Goal: Information Seeking & Learning: Learn about a topic

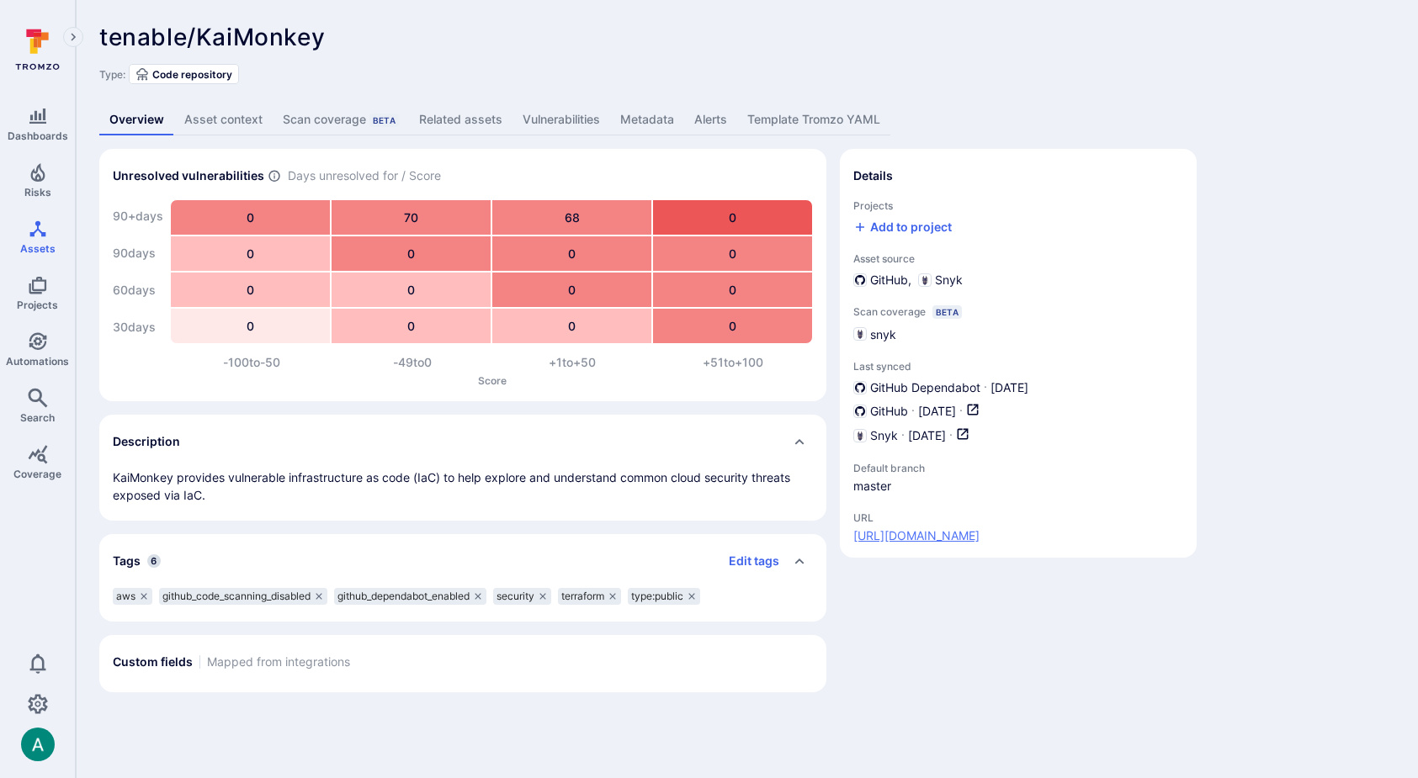
click at [947, 534] on link "https://github.com/tenable/KaiMonkey" at bounding box center [916, 536] width 126 height 17
click at [26, 246] on span "Assets" at bounding box center [37, 248] width 35 height 13
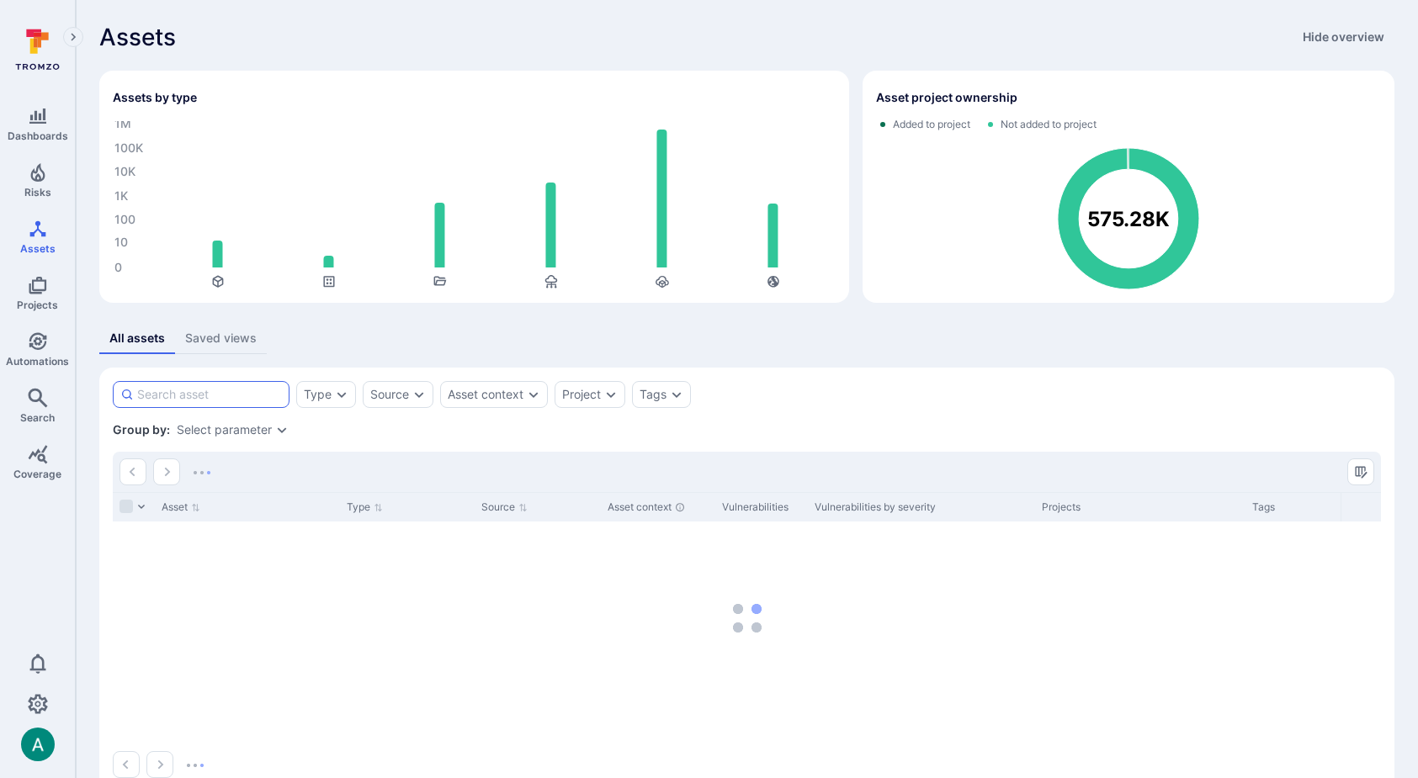
click at [219, 390] on input at bounding box center [209, 394] width 145 height 17
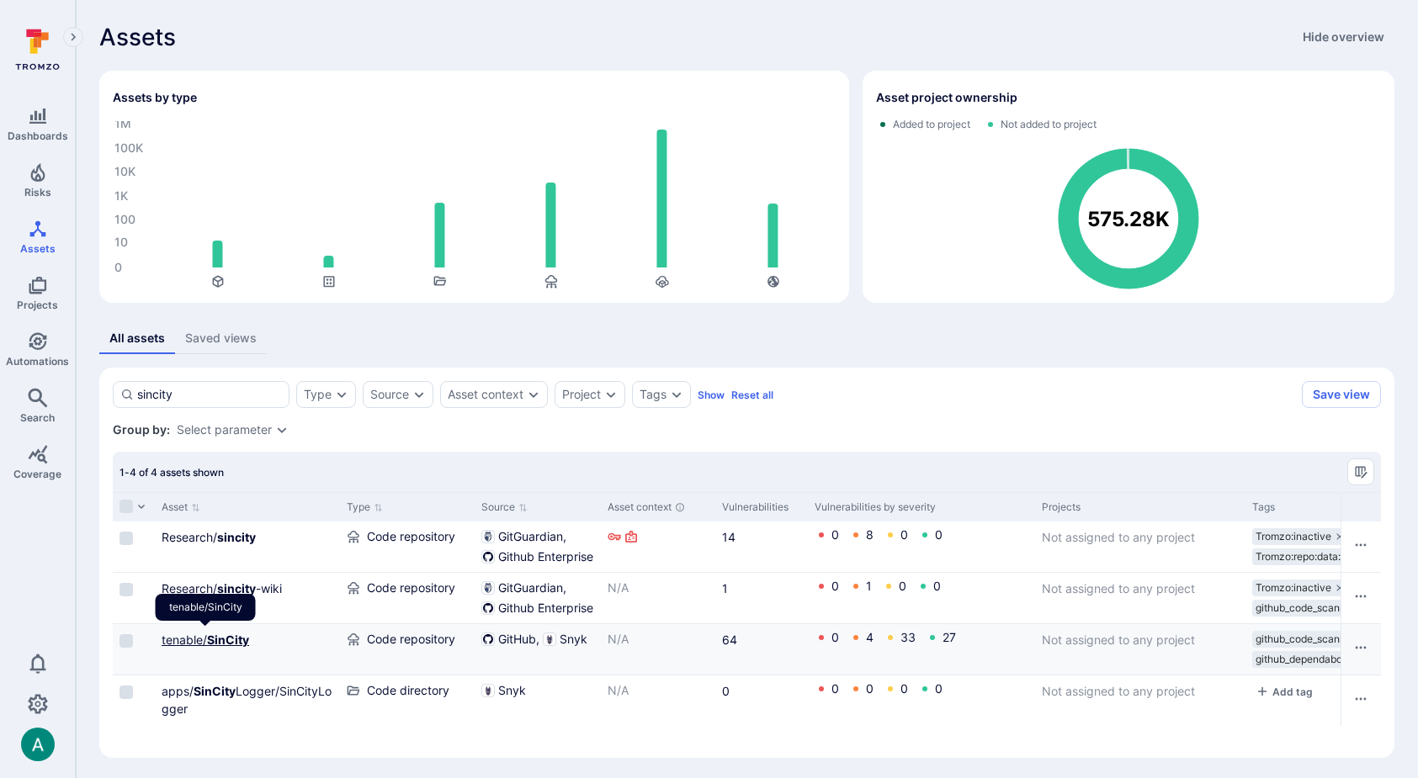
type input "sincity"
click at [224, 642] on b "SinCity" at bounding box center [228, 640] width 42 height 14
click at [237, 390] on input "sincity" at bounding box center [209, 394] width 145 height 17
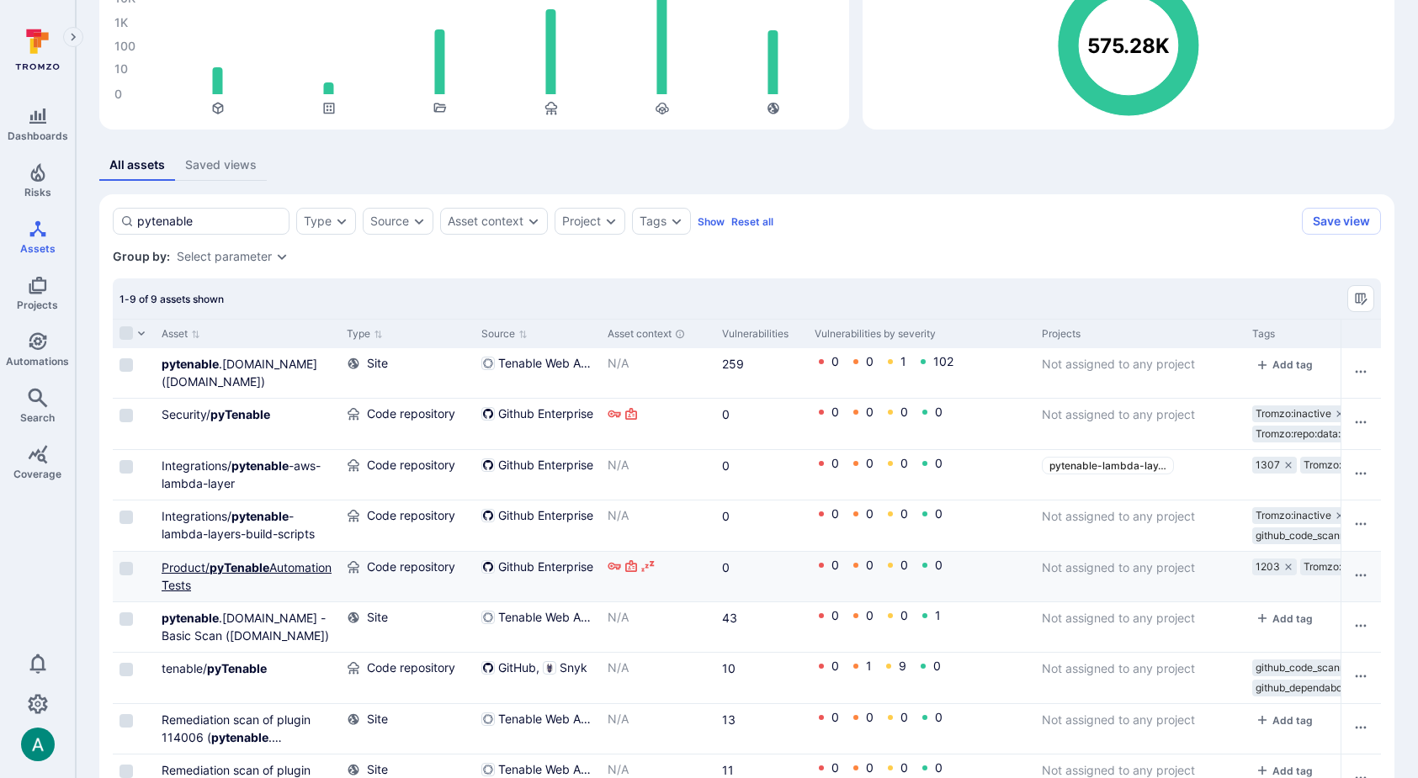
scroll to position [237, 0]
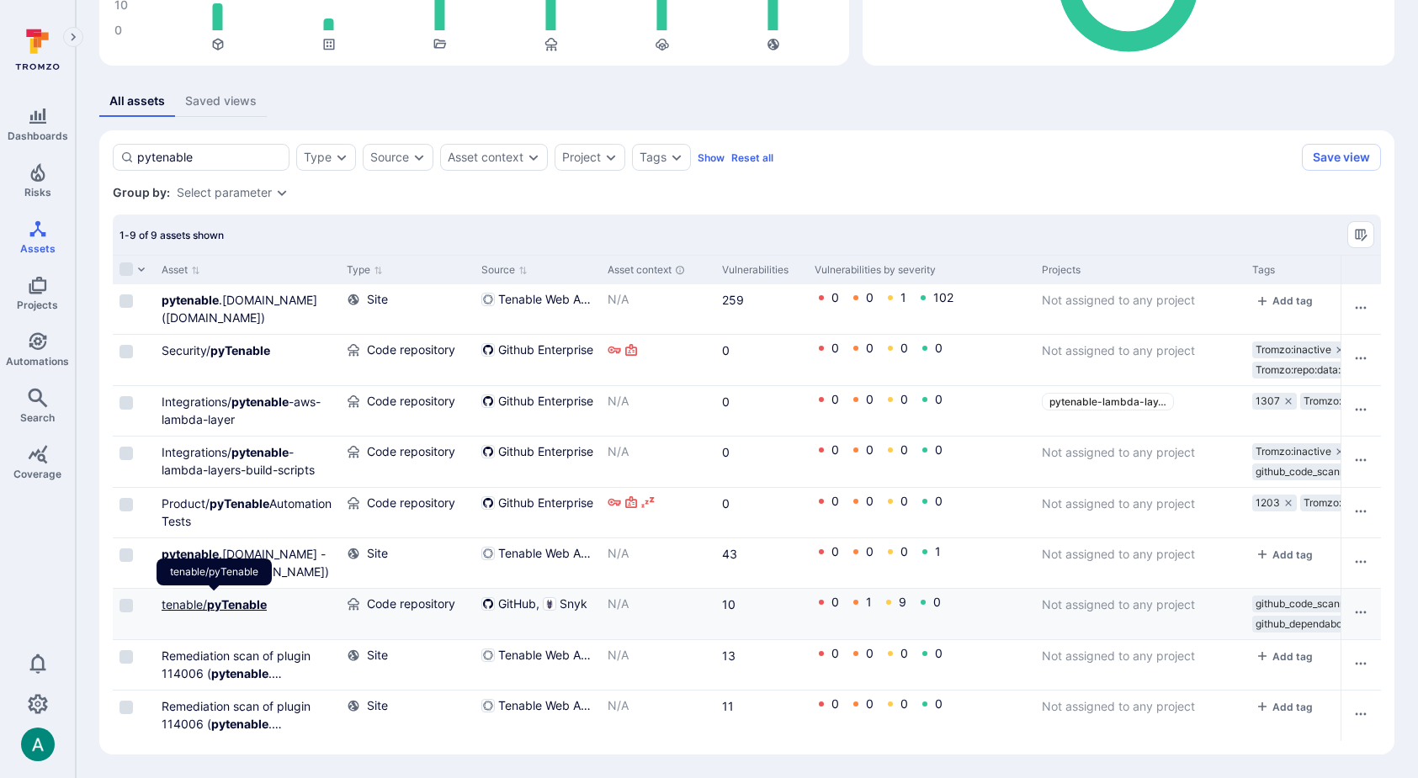
type input "pytenable"
click at [236, 601] on b "pyTenable" at bounding box center [237, 604] width 60 height 14
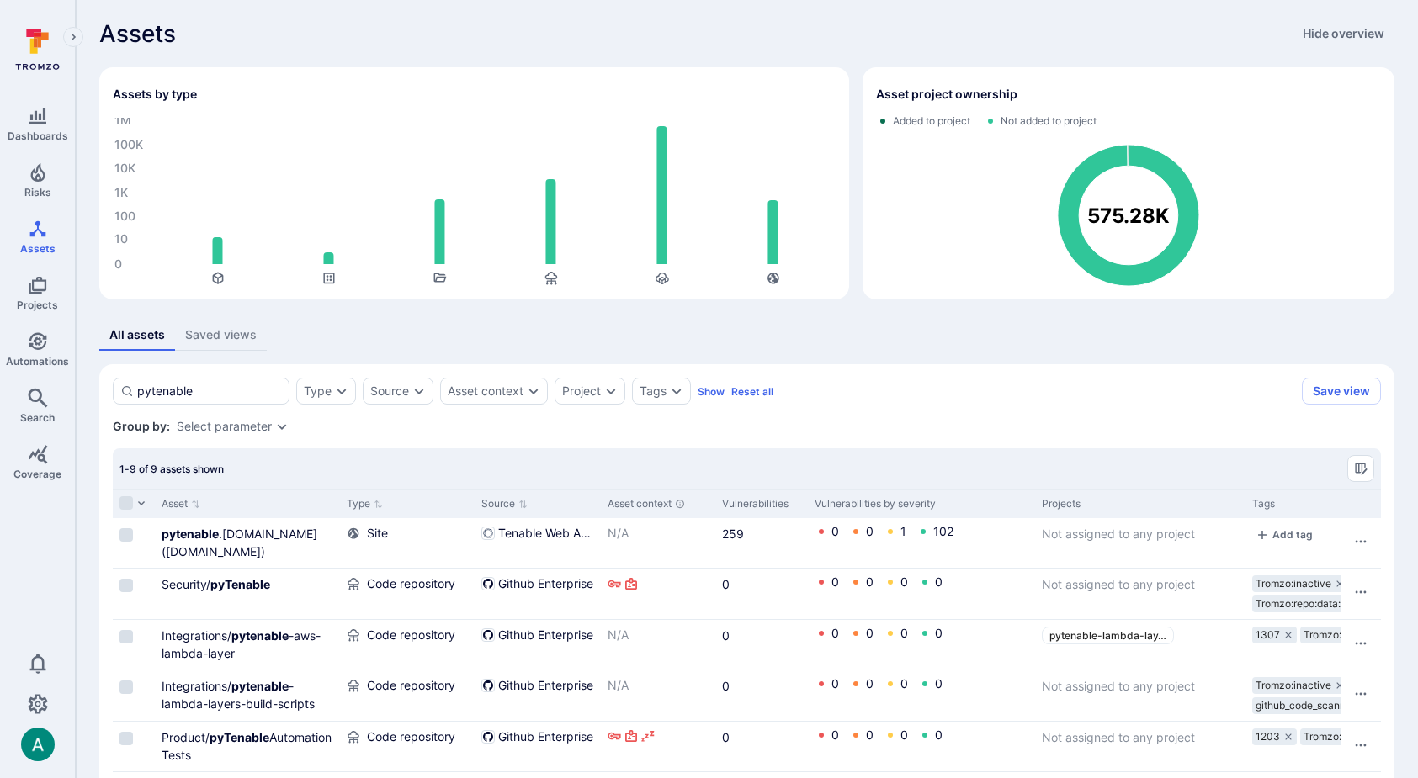
scroll to position [37, 0]
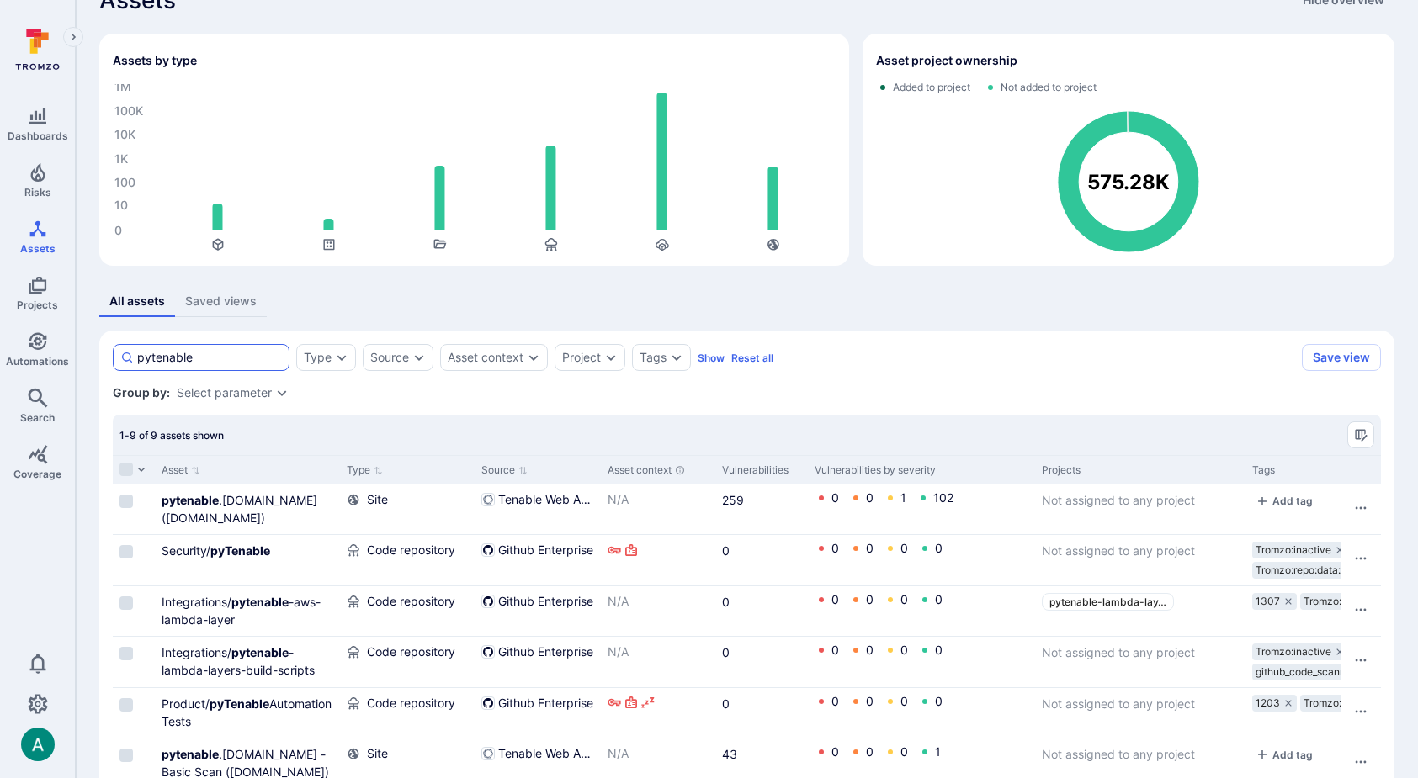
click at [211, 357] on input "pytenable" at bounding box center [209, 357] width 145 height 17
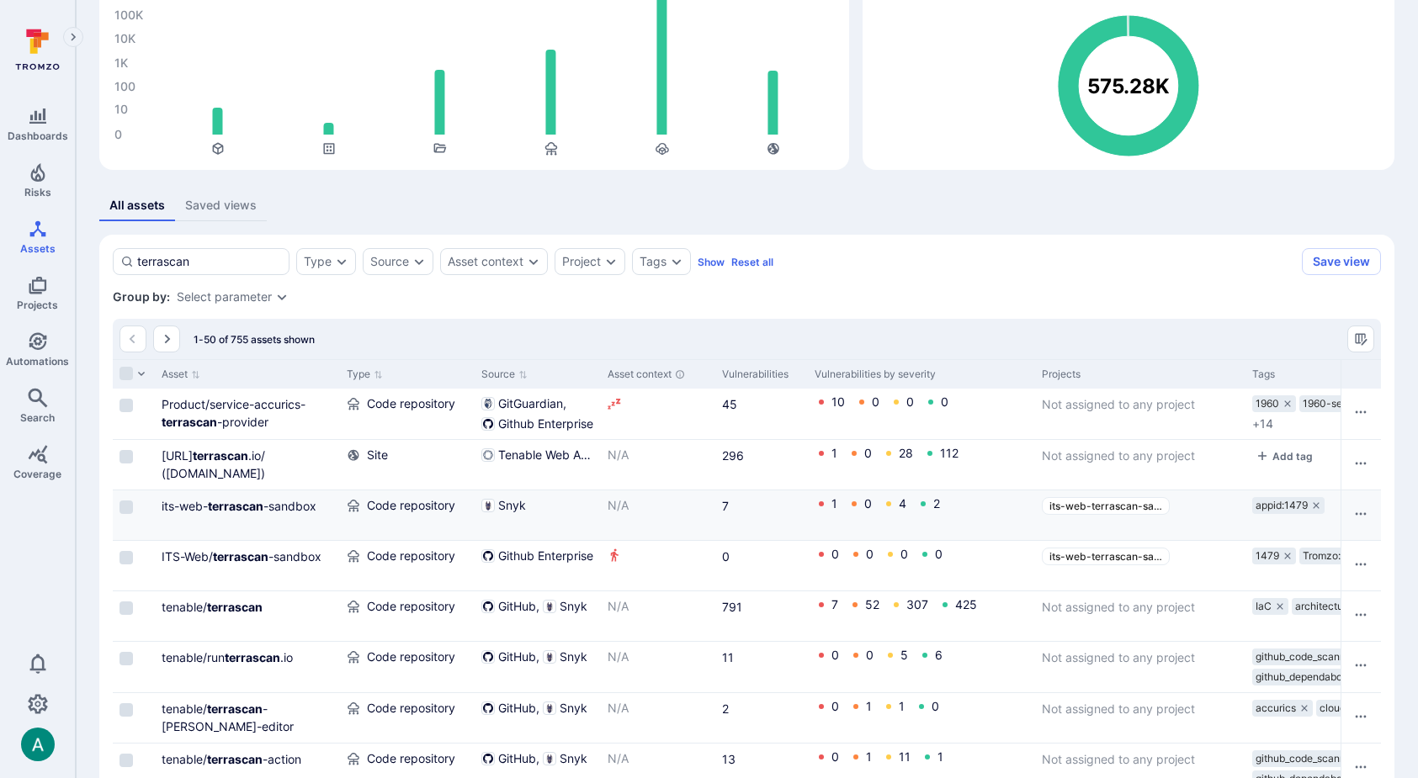
scroll to position [141, 0]
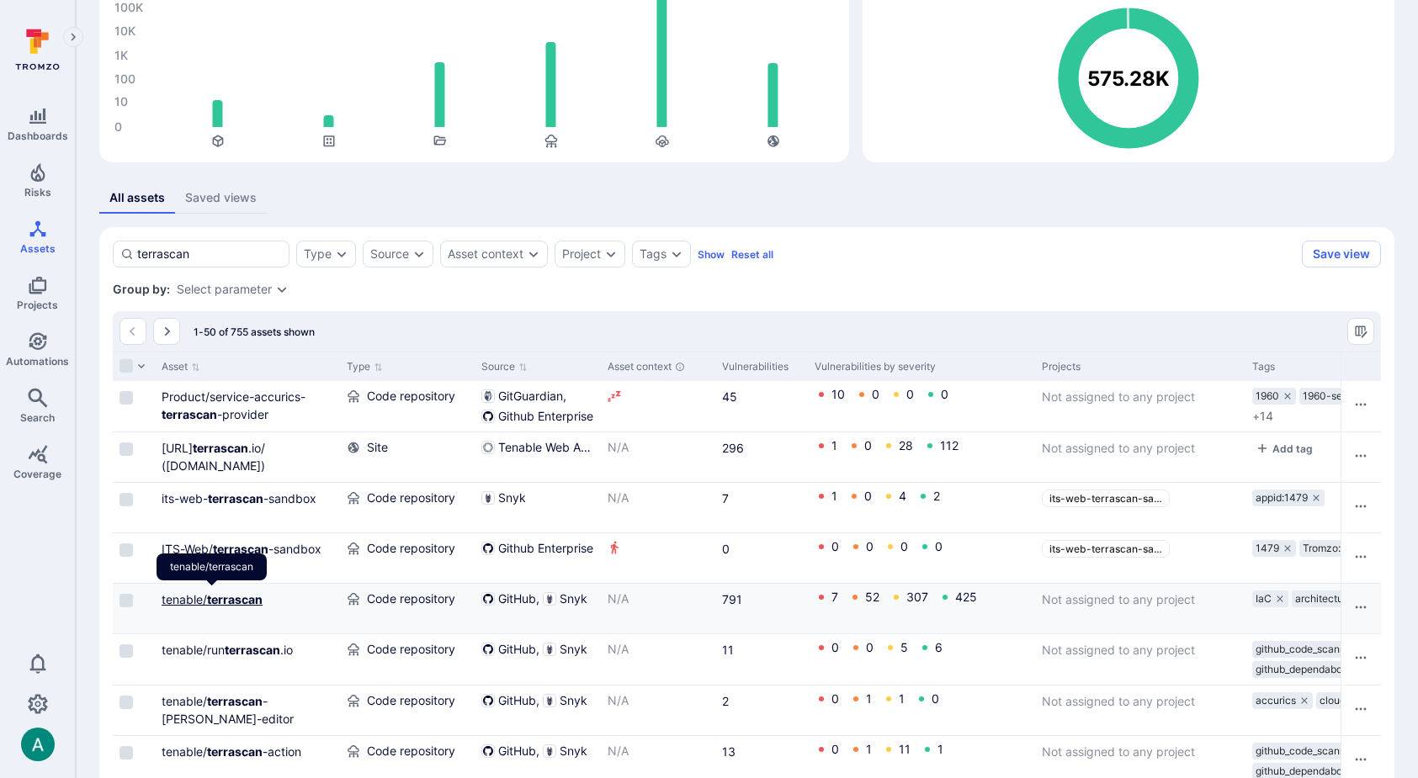
type input "terrascan"
click at [236, 602] on b "terrascan" at bounding box center [235, 599] width 56 height 14
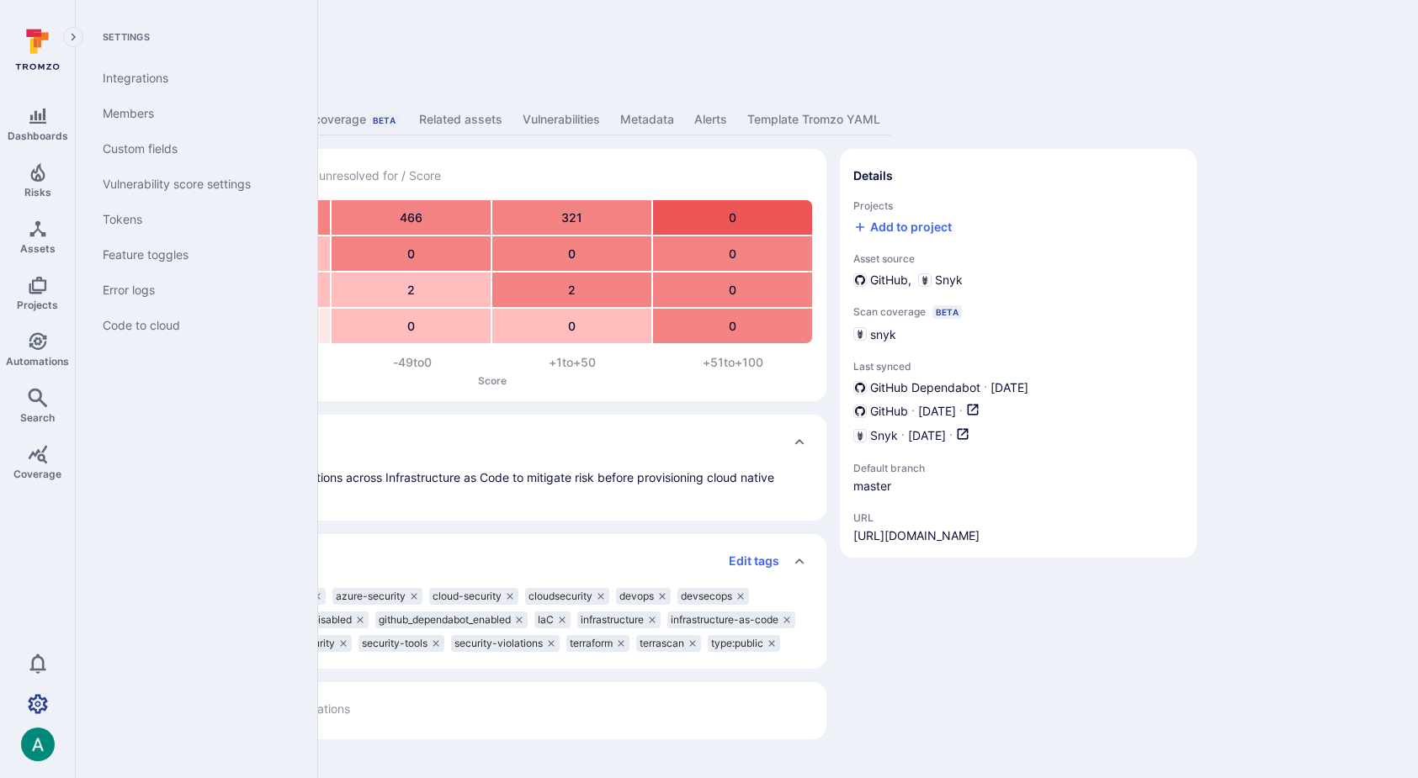
click at [31, 708] on icon "Settings" at bounding box center [38, 704] width 20 height 20
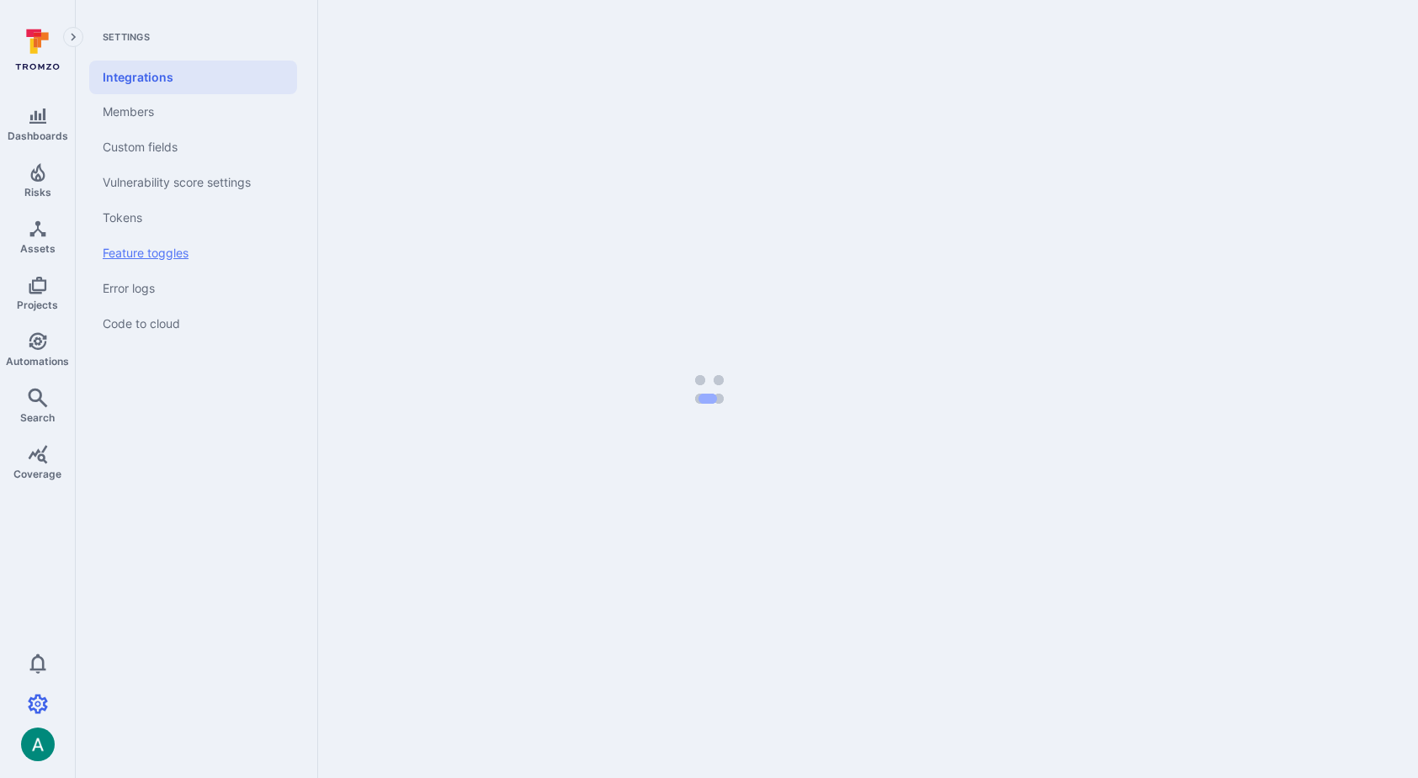
click at [168, 254] on link "Feature toggles" at bounding box center [193, 253] width 208 height 35
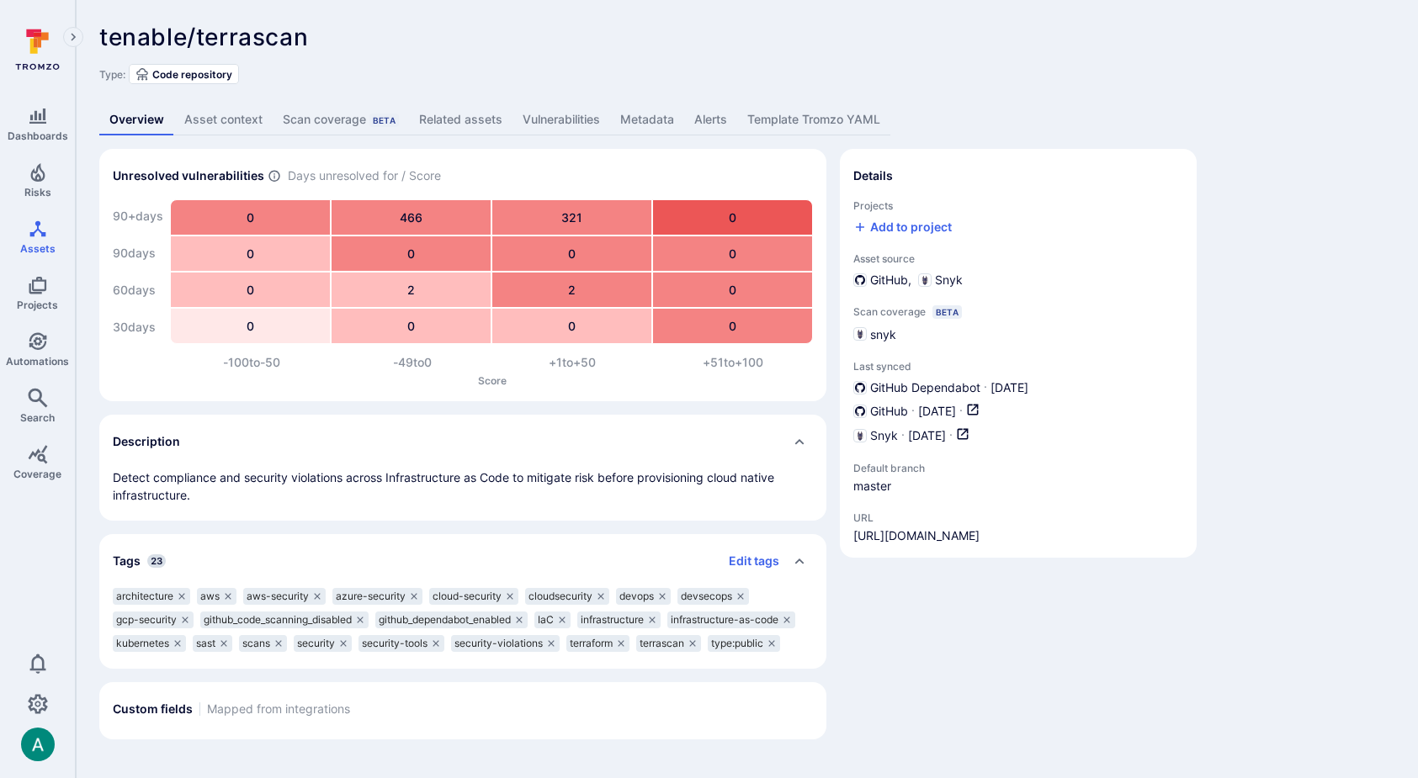
click at [543, 114] on link "Vulnerabilities" at bounding box center [561, 119] width 98 height 31
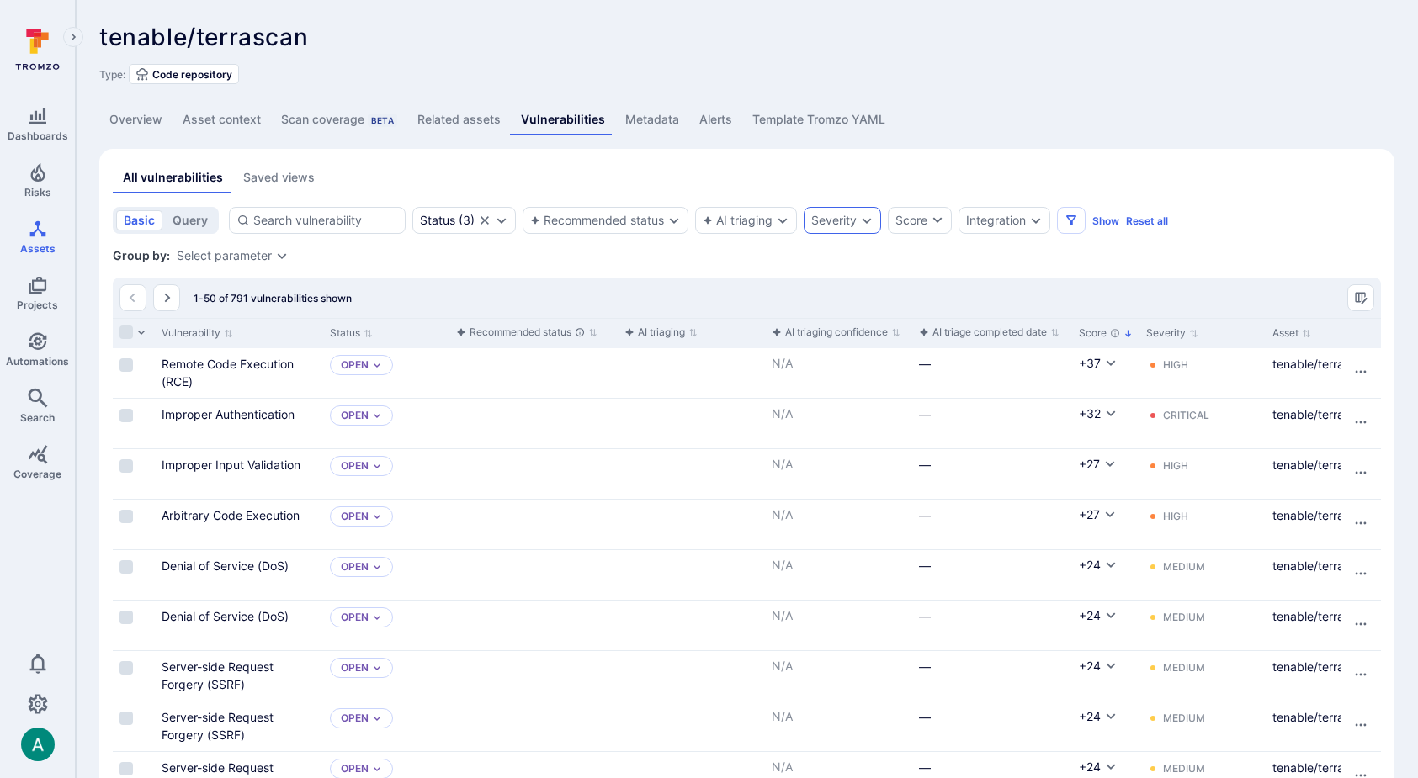
click at [842, 222] on div "Severity" at bounding box center [833, 220] width 45 height 13
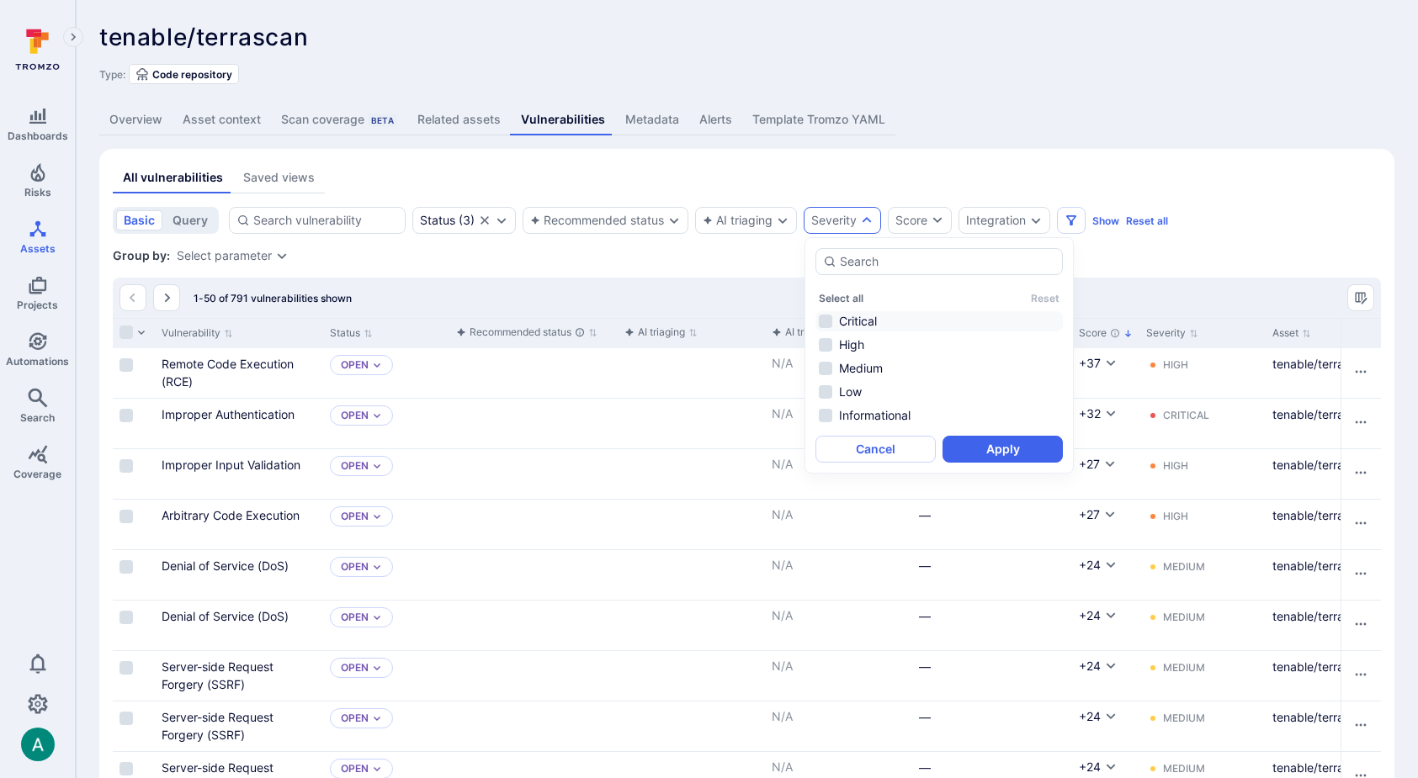
click at [851, 323] on li "Critical" at bounding box center [938, 321] width 247 height 20
click at [984, 447] on button "Apply" at bounding box center [1002, 449] width 120 height 27
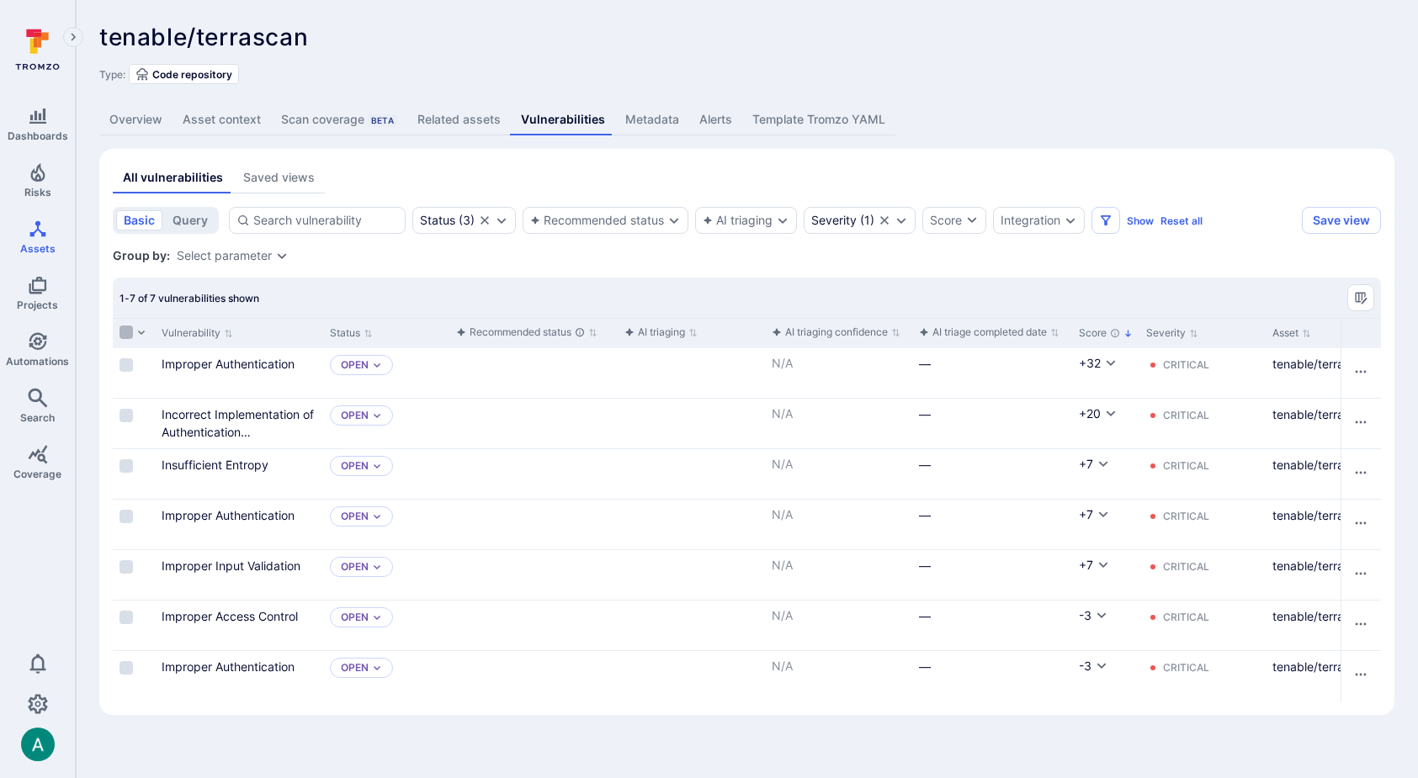
click at [125, 334] on input "Select all rows" at bounding box center [125, 332] width 13 height 13
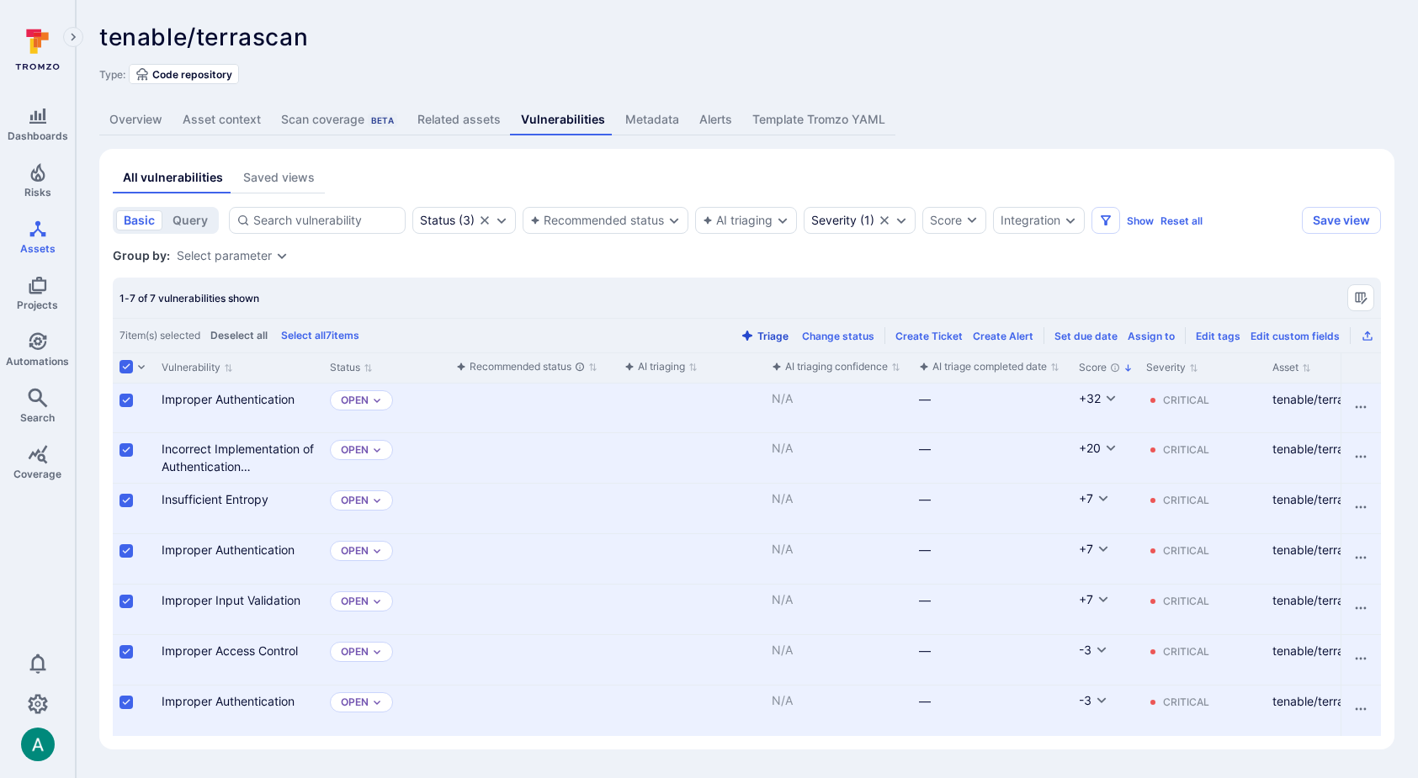
click at [777, 334] on button "Triage" at bounding box center [764, 336] width 55 height 13
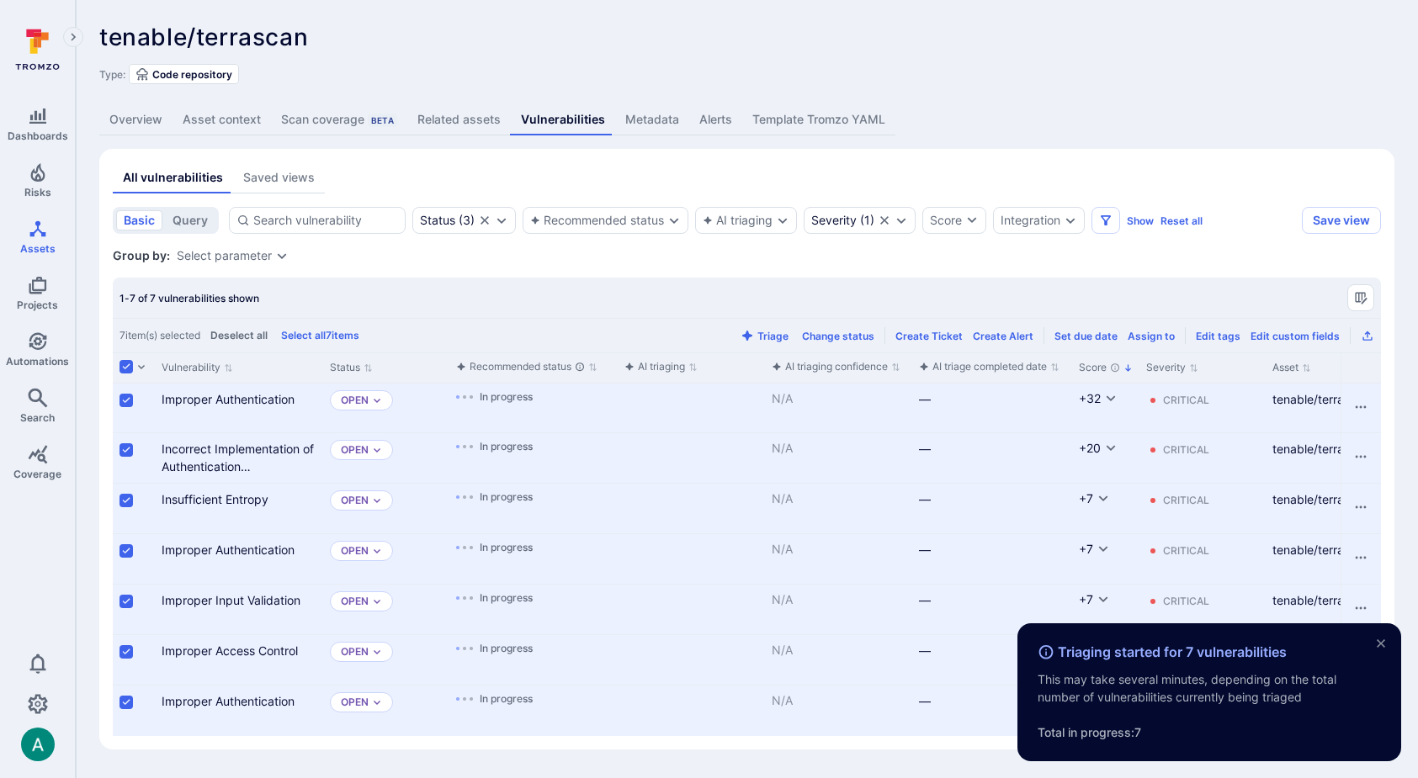
click at [1012, 252] on div "Group by: Select parameter" at bounding box center [747, 255] width 1268 height 17
click at [845, 217] on div "Severity" at bounding box center [833, 220] width 45 height 13
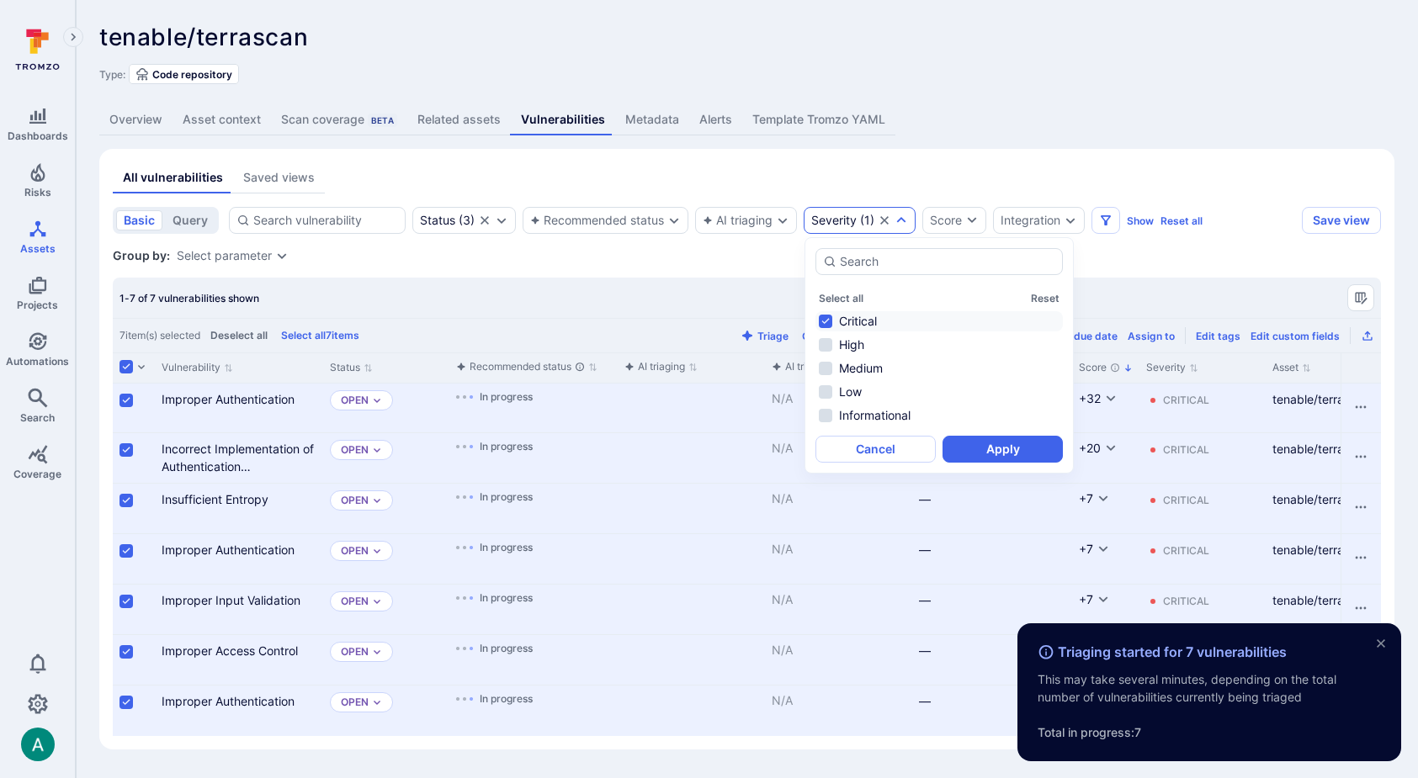
click at [846, 319] on li "Critical" at bounding box center [938, 321] width 247 height 20
click at [845, 343] on li "High" at bounding box center [938, 345] width 247 height 20
click at [1004, 447] on button "Apply" at bounding box center [1002, 449] width 120 height 27
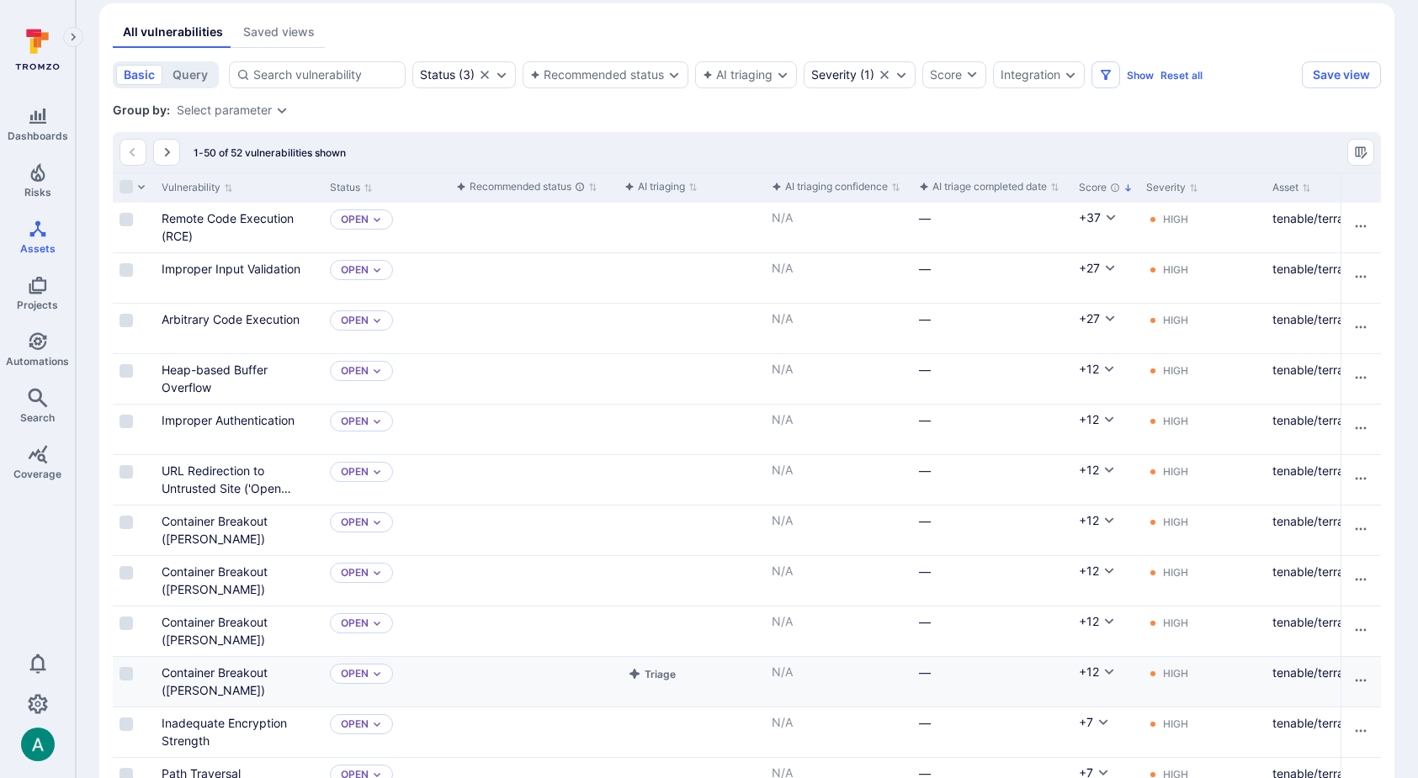
scroll to position [146, 0]
click at [125, 518] on input "Select row" at bounding box center [125, 521] width 13 height 13
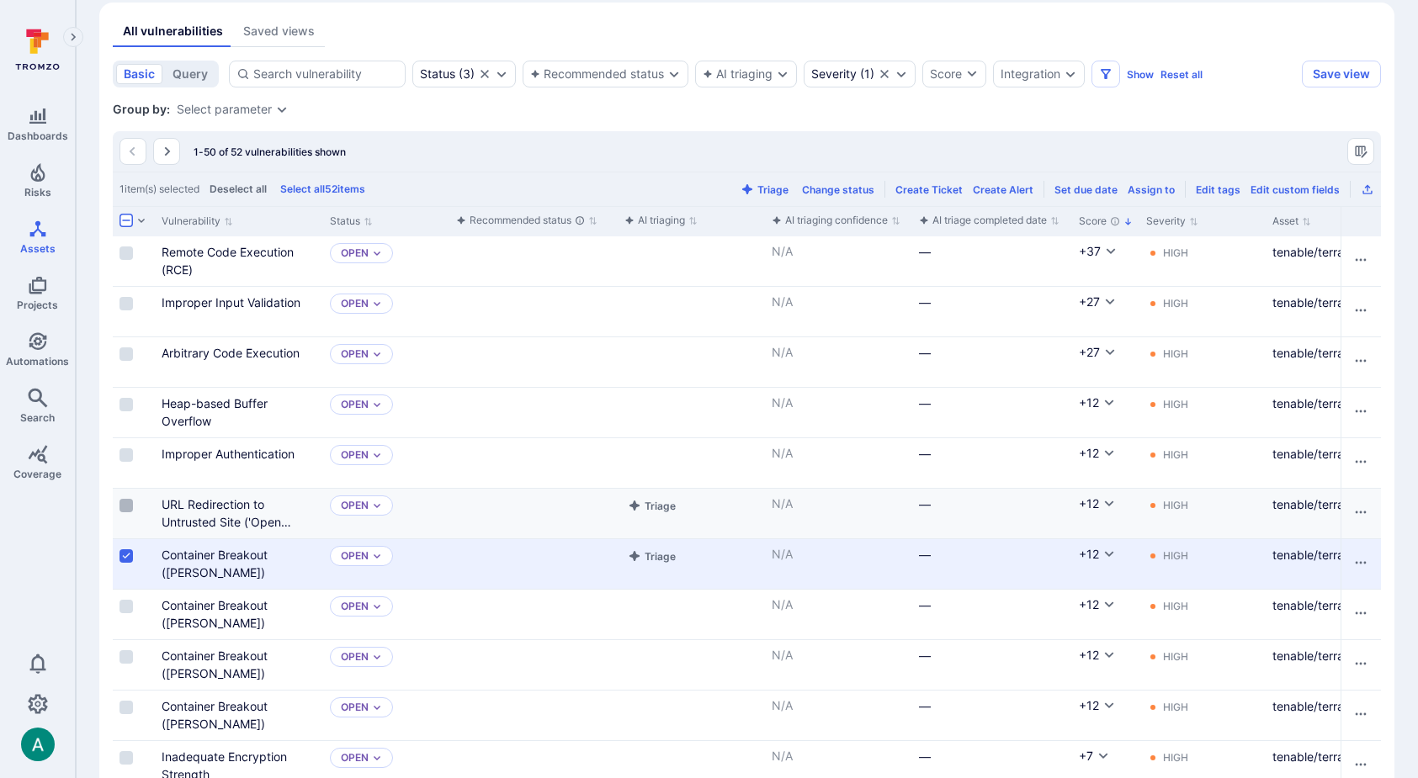
click at [126, 501] on input "Select row" at bounding box center [125, 505] width 13 height 13
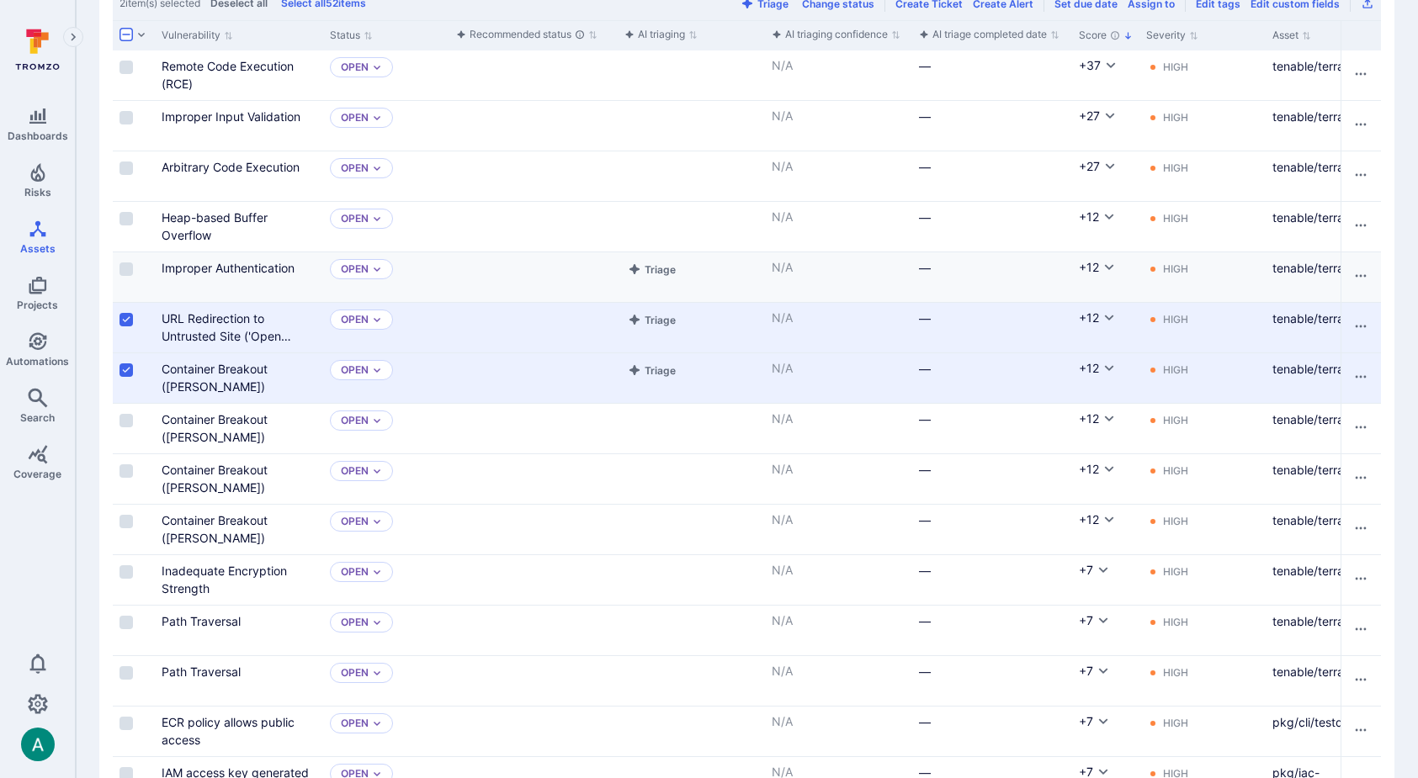
scroll to position [311, 0]
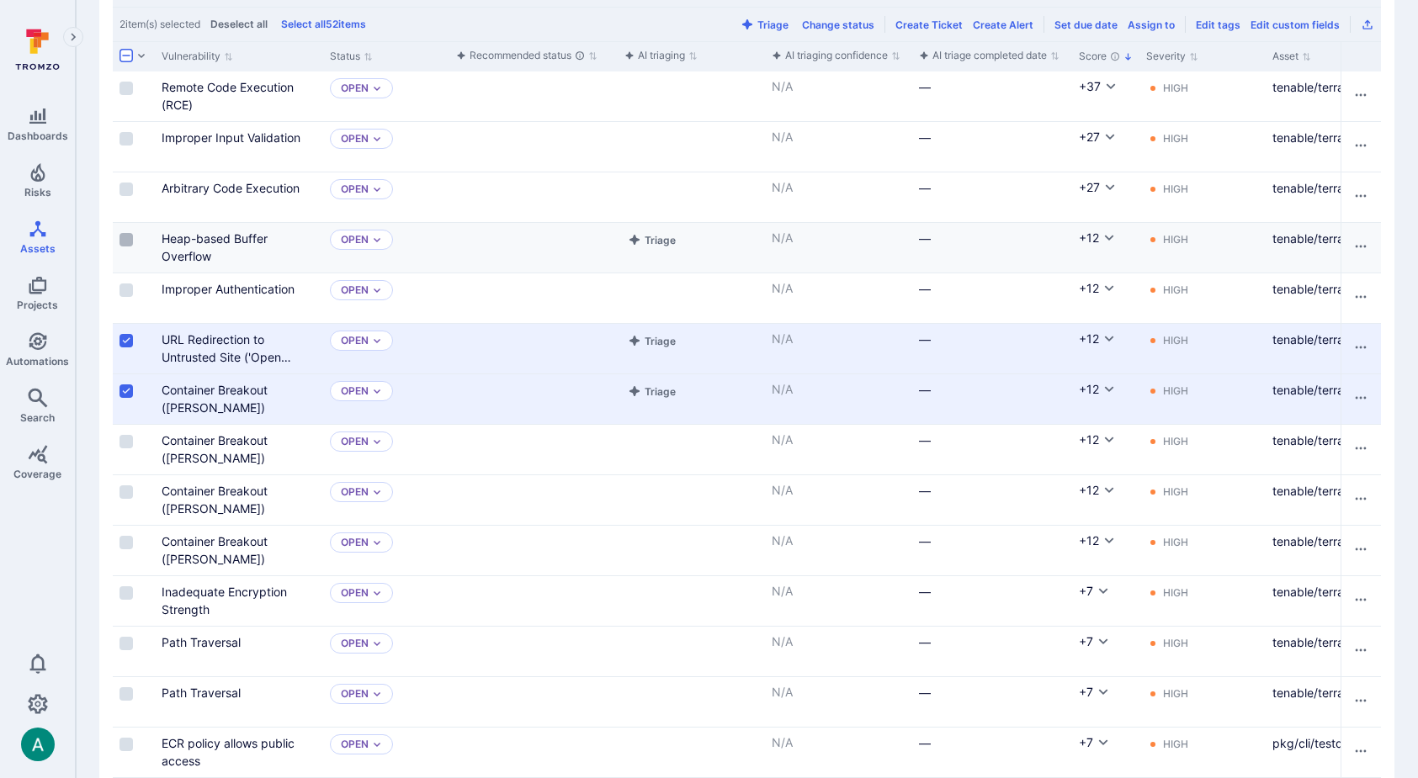
click at [123, 237] on input "Select row" at bounding box center [125, 239] width 13 height 13
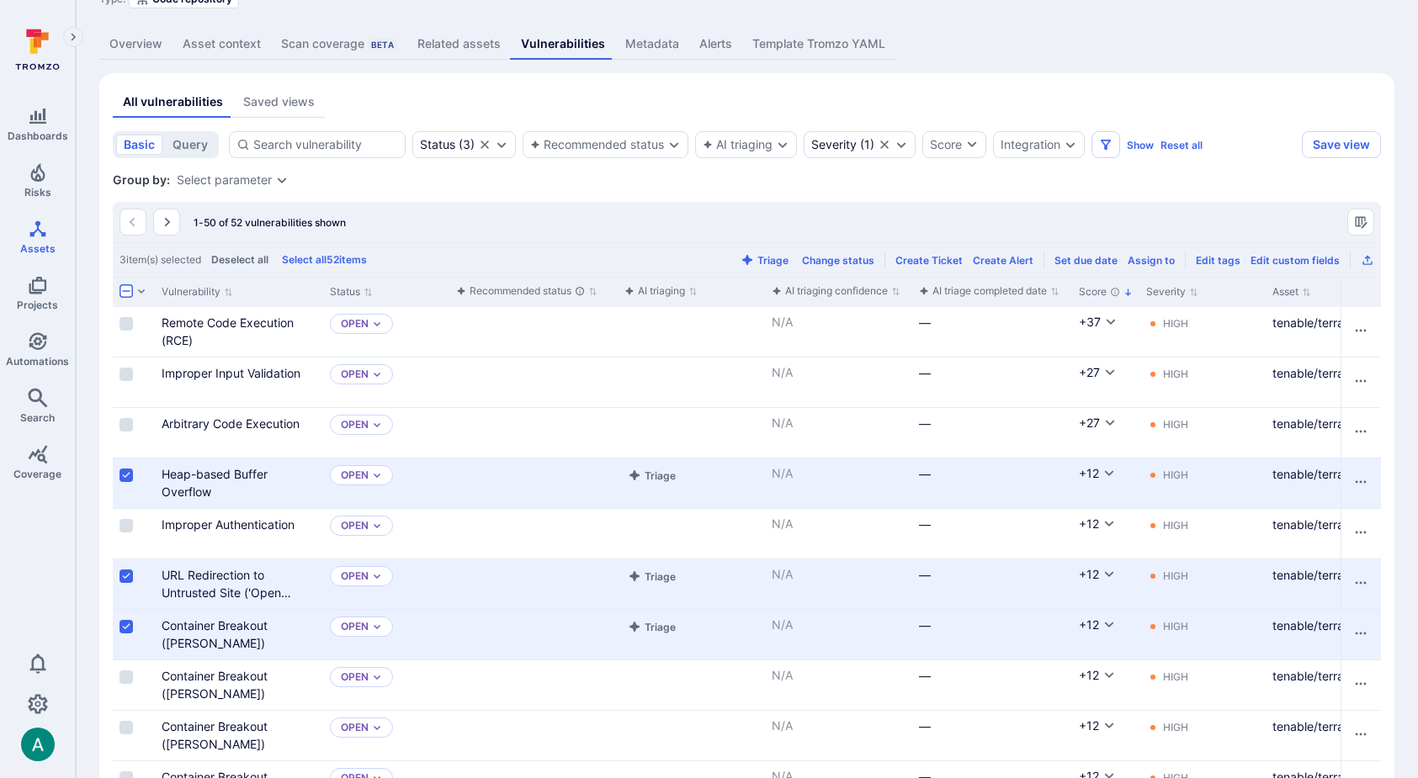
scroll to position [0, 0]
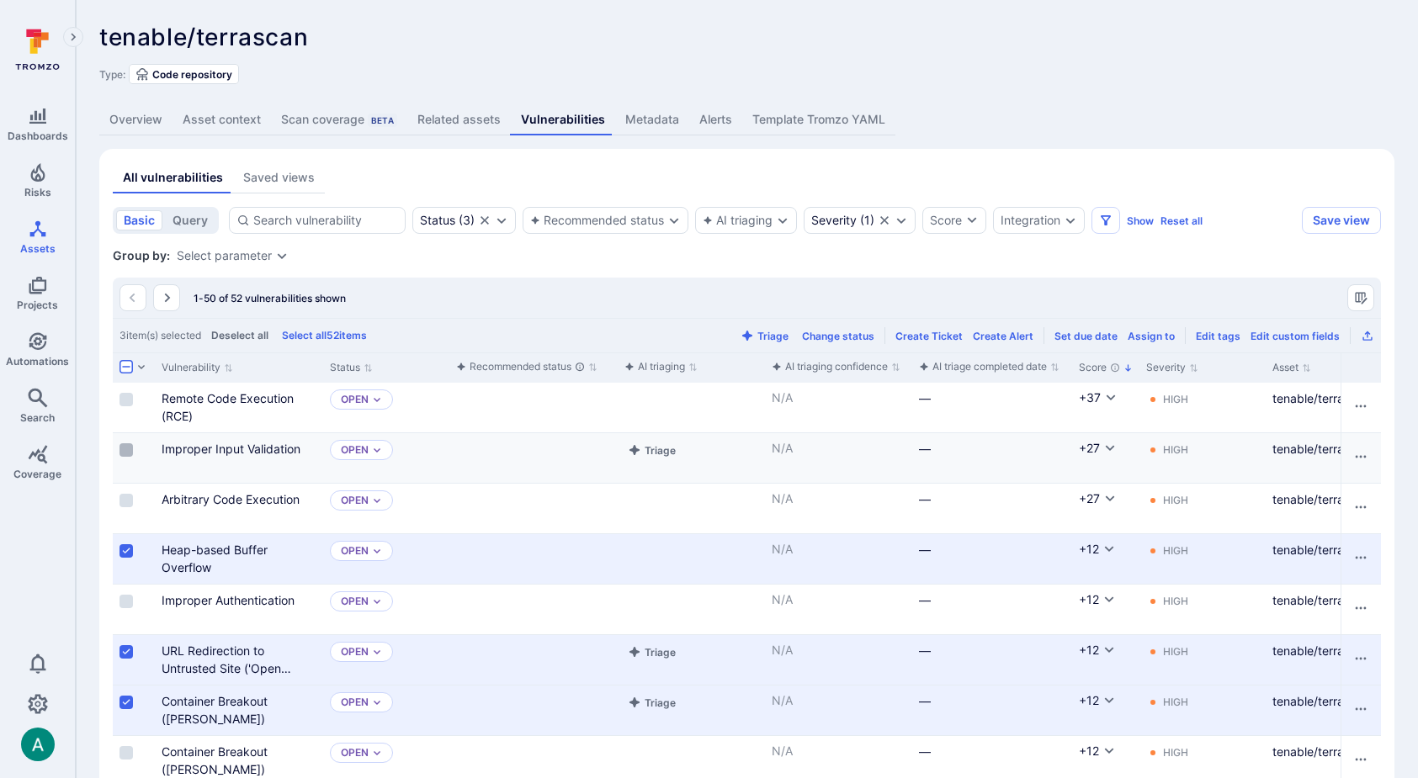
click at [120, 452] on input "Select row" at bounding box center [125, 449] width 13 height 13
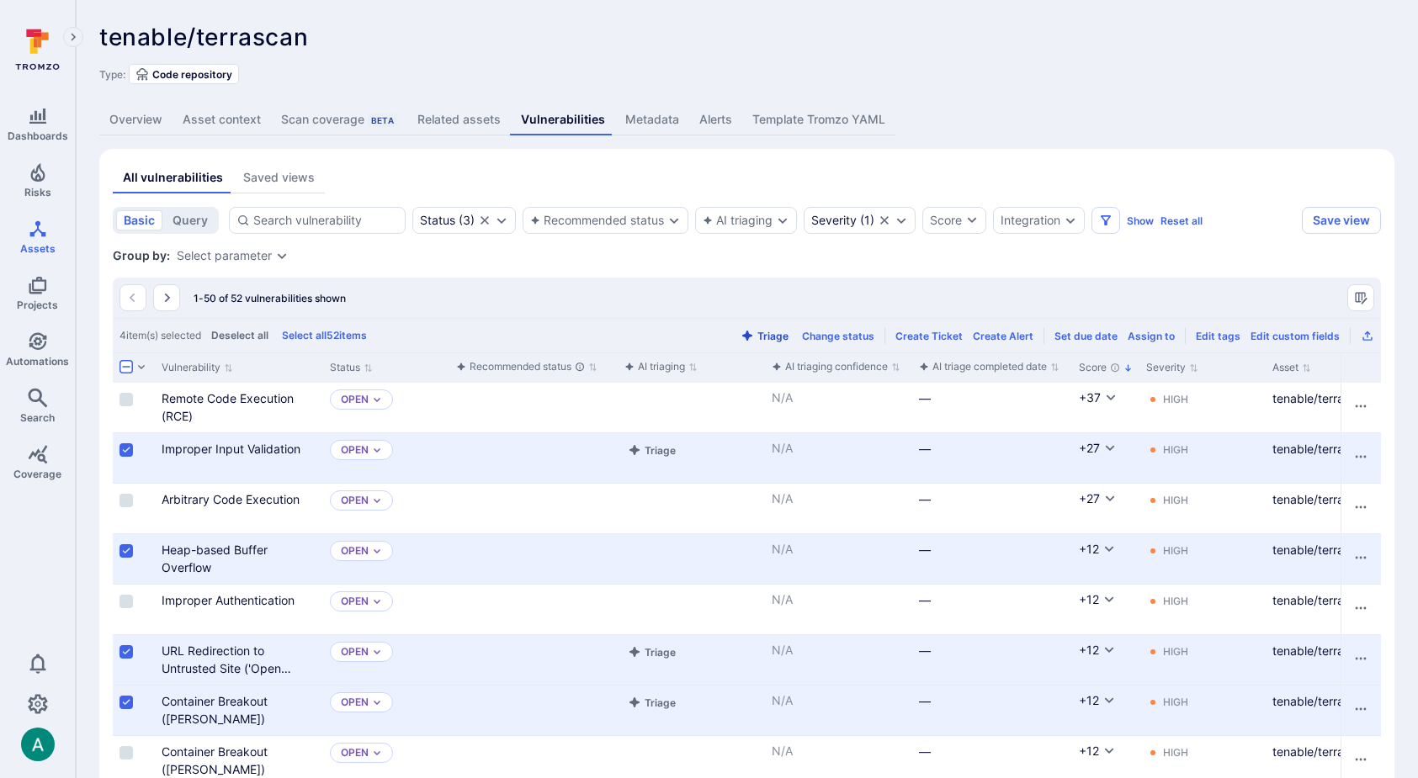
click at [778, 334] on button "Triage" at bounding box center [764, 336] width 55 height 13
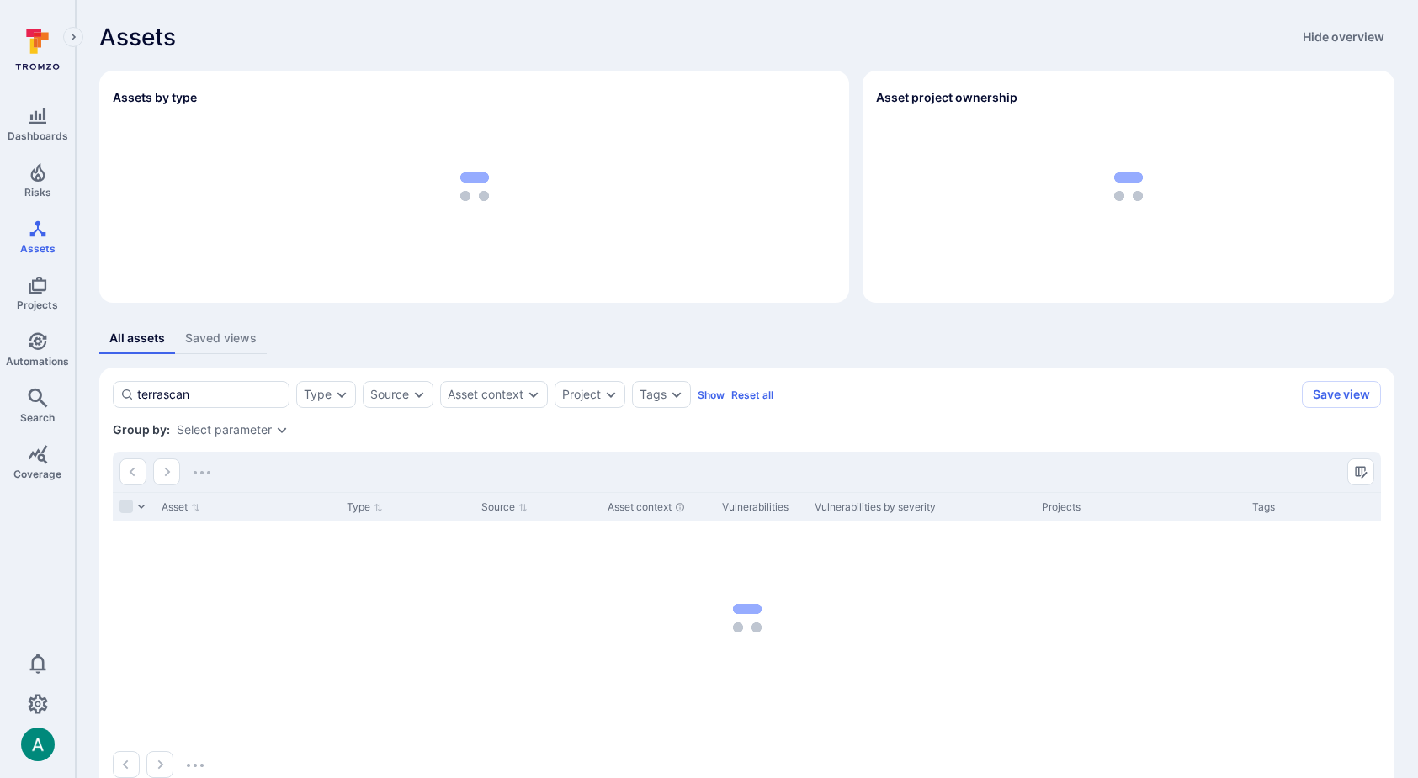
scroll to position [37, 0]
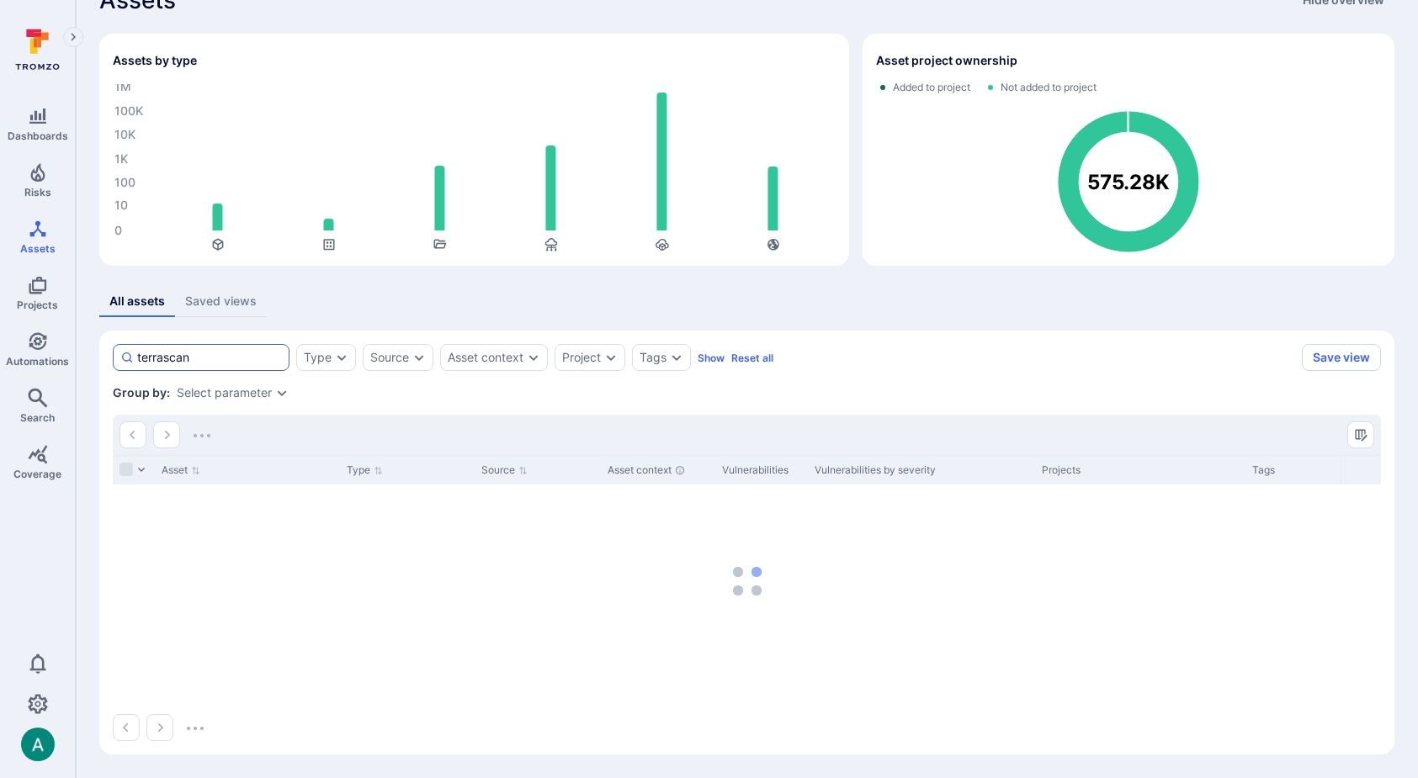
click at [171, 354] on input "terrascan" at bounding box center [209, 357] width 145 height 17
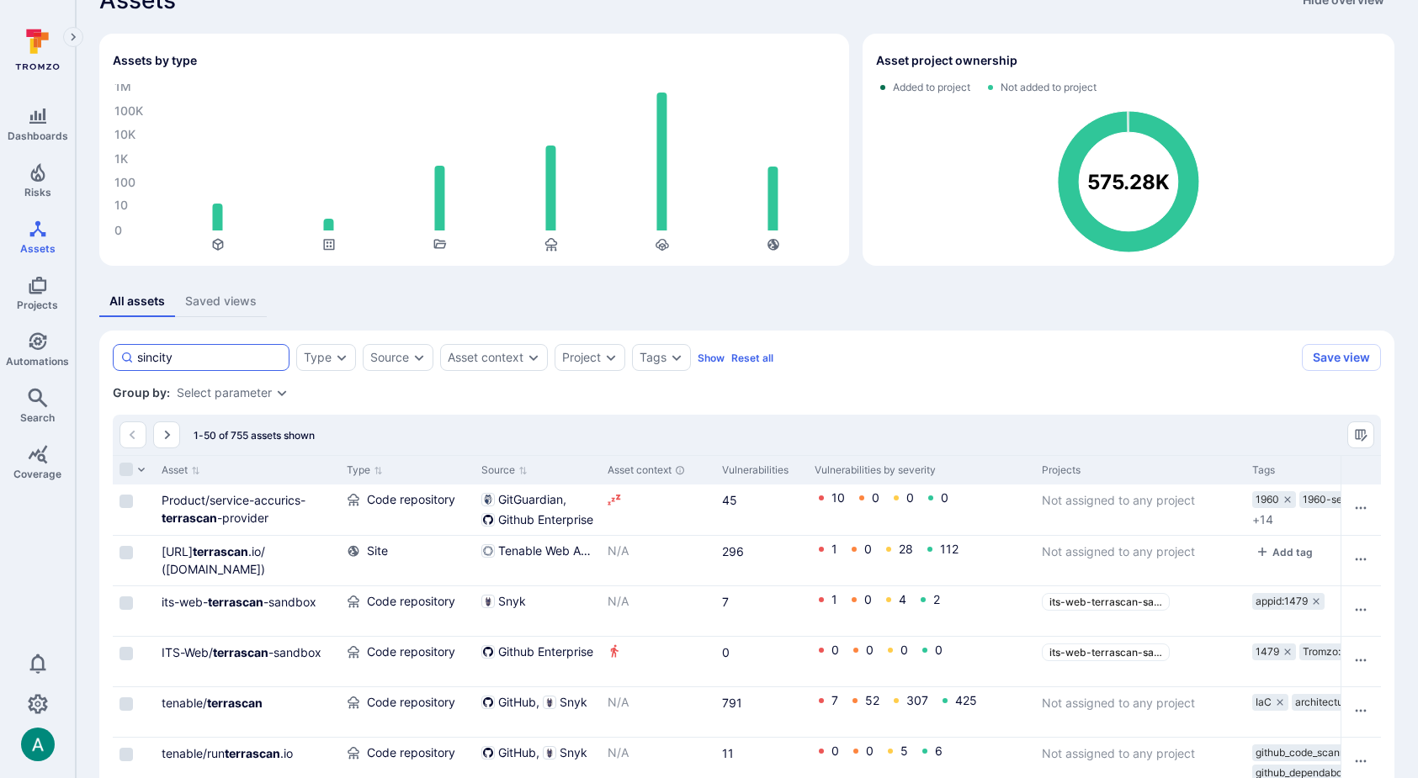
type input "sincity"
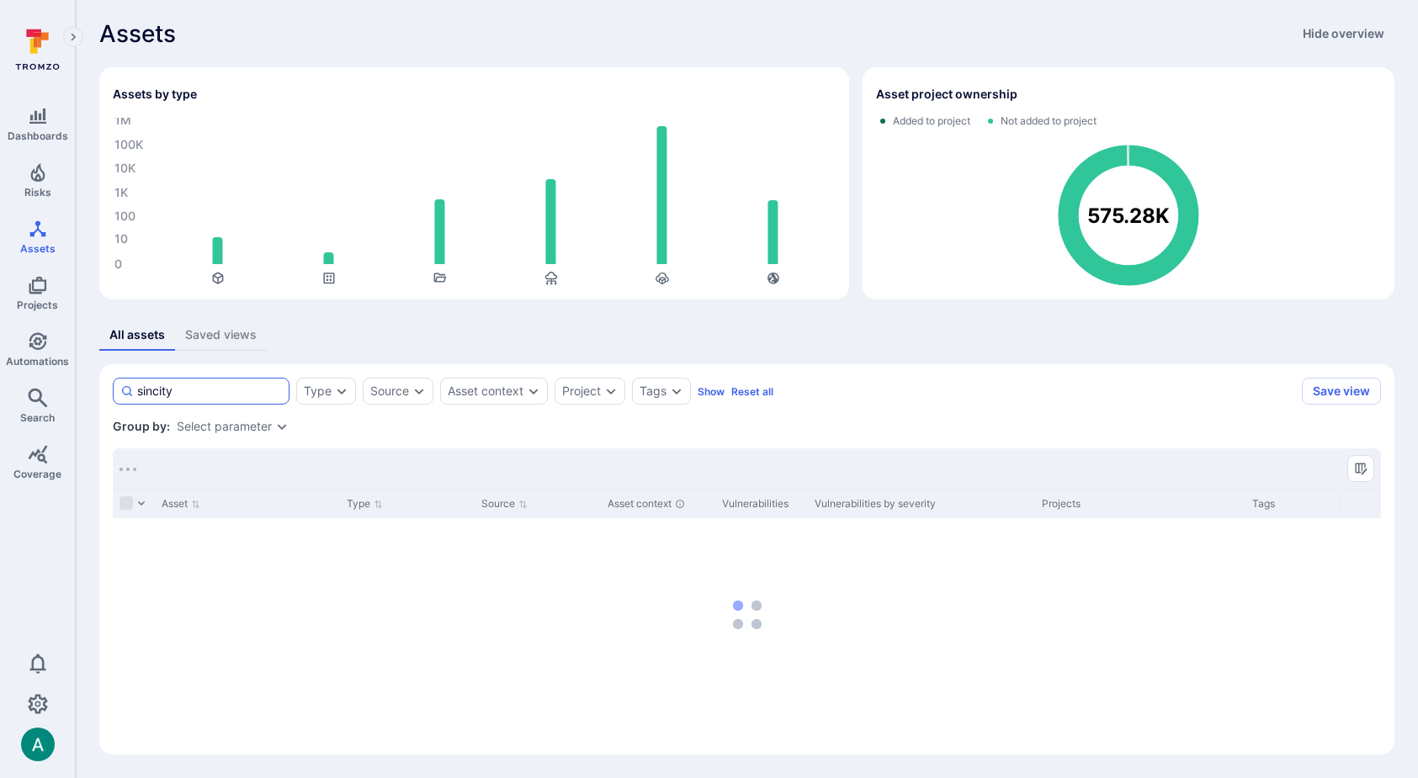
scroll to position [3, 0]
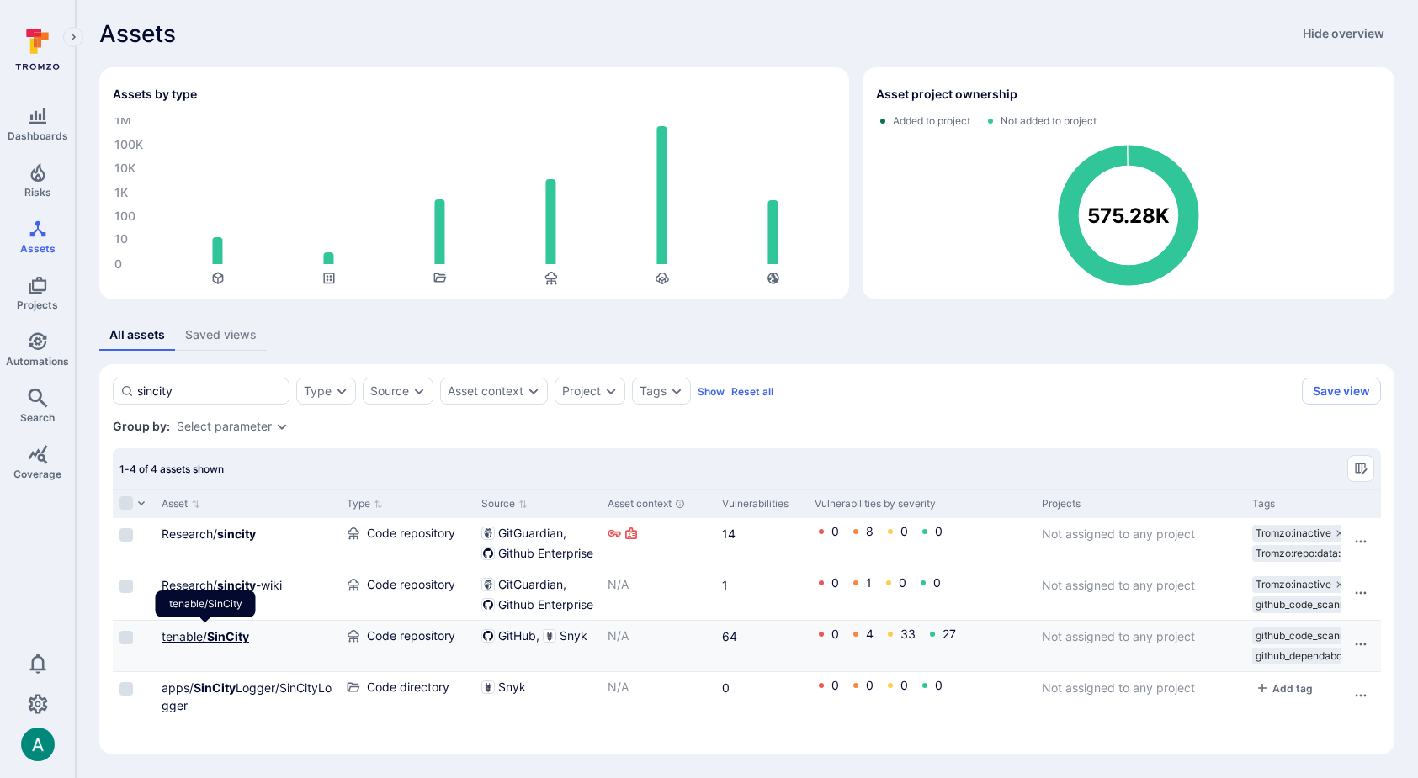
click at [209, 633] on b "SinCity" at bounding box center [228, 636] width 42 height 14
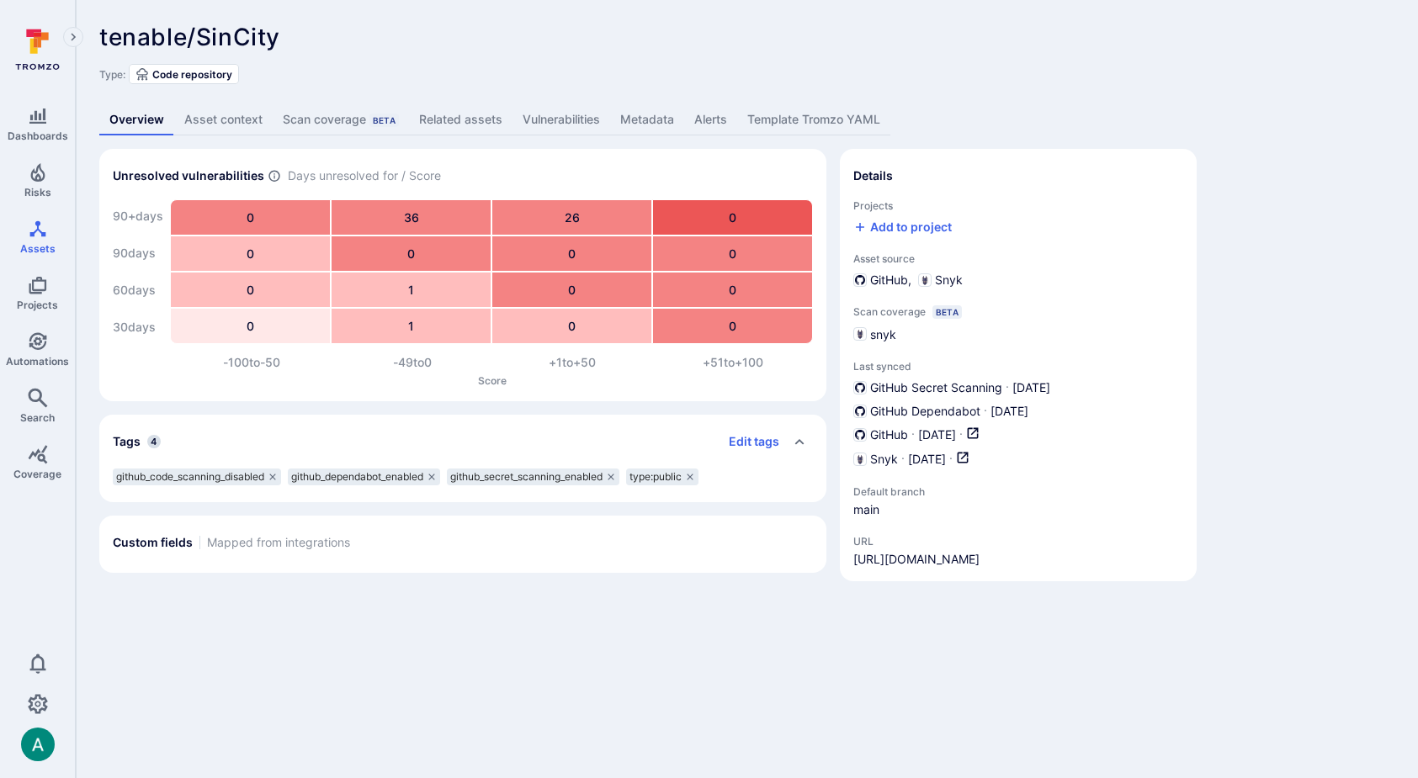
click at [552, 115] on link "Vulnerabilities" at bounding box center [561, 119] width 98 height 31
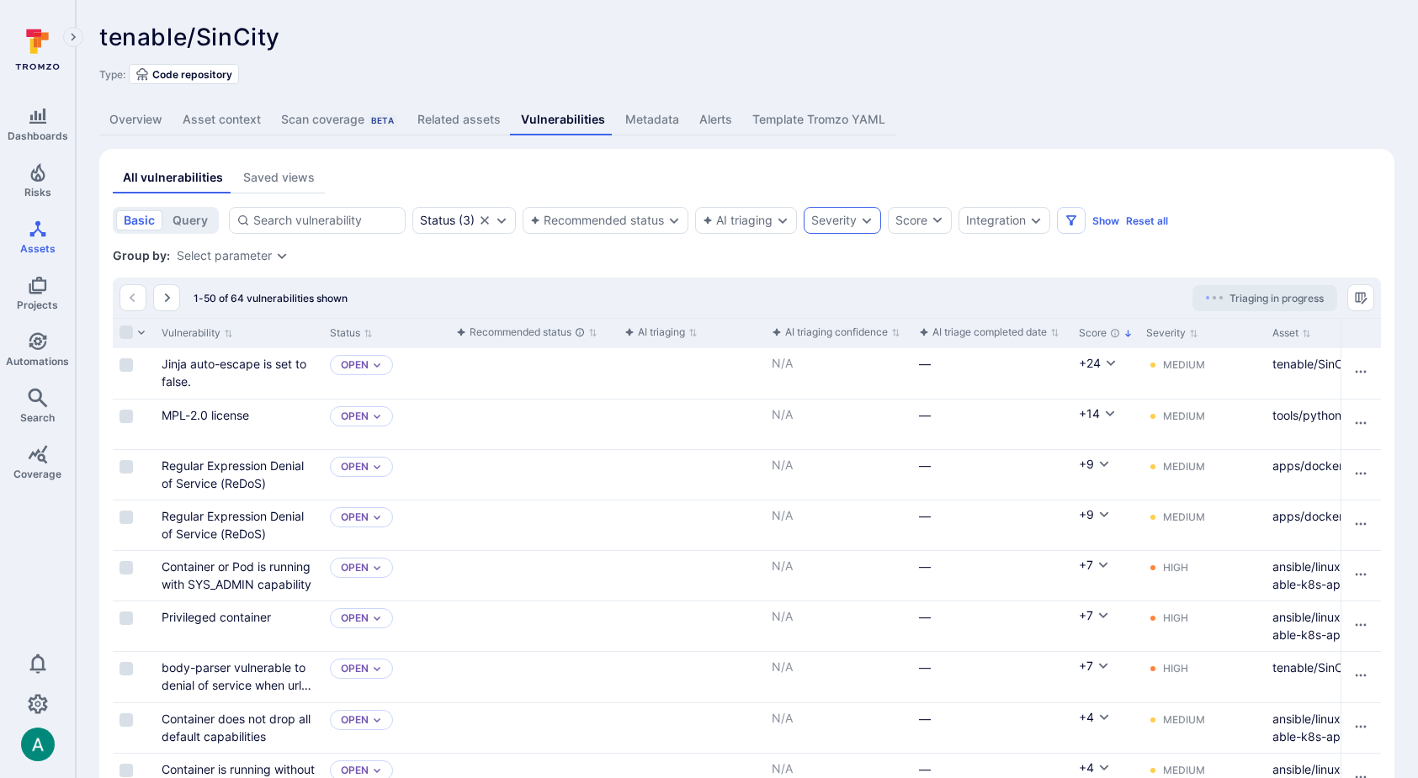
click at [830, 215] on div "Severity" at bounding box center [833, 220] width 45 height 13
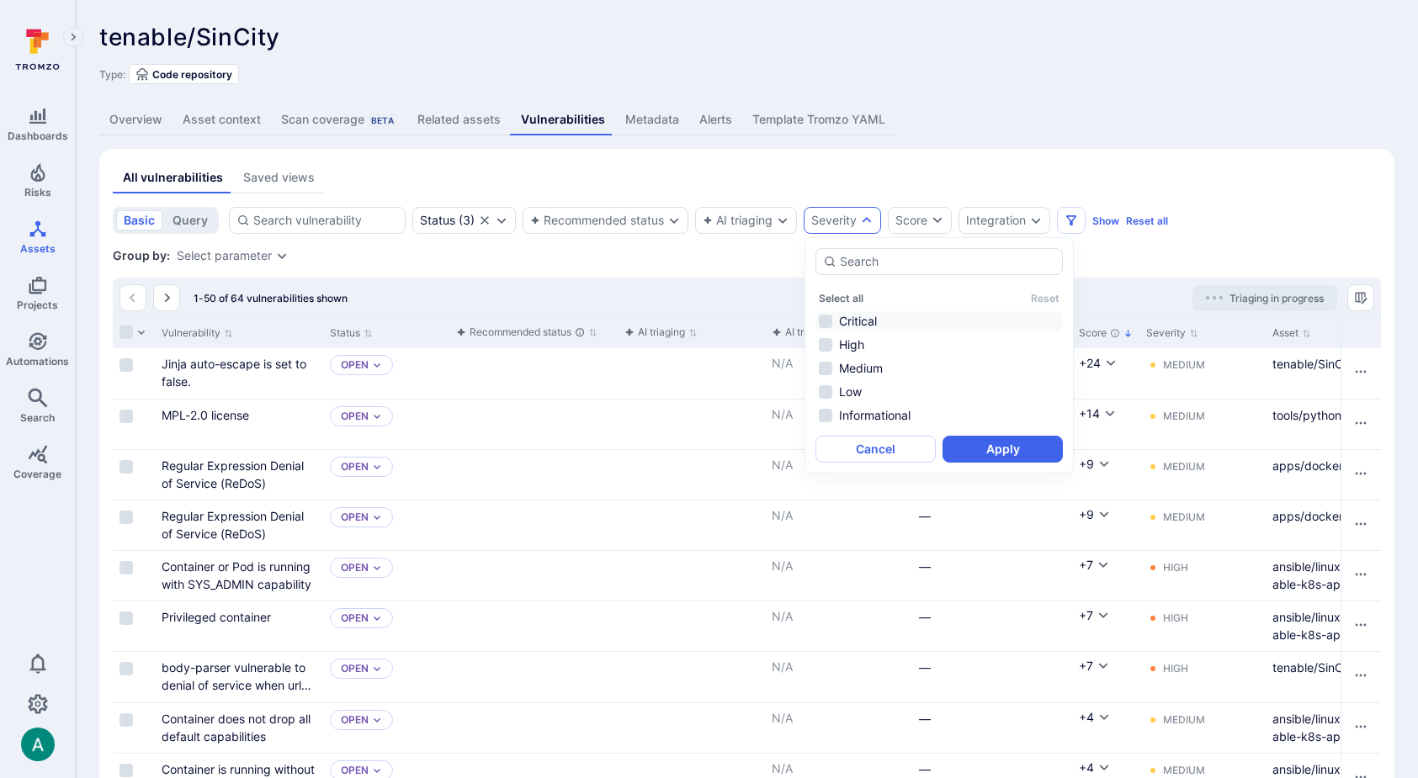
click at [840, 321] on li "Critical" at bounding box center [938, 321] width 247 height 20
click at [998, 445] on button "Apply" at bounding box center [1002, 449] width 120 height 27
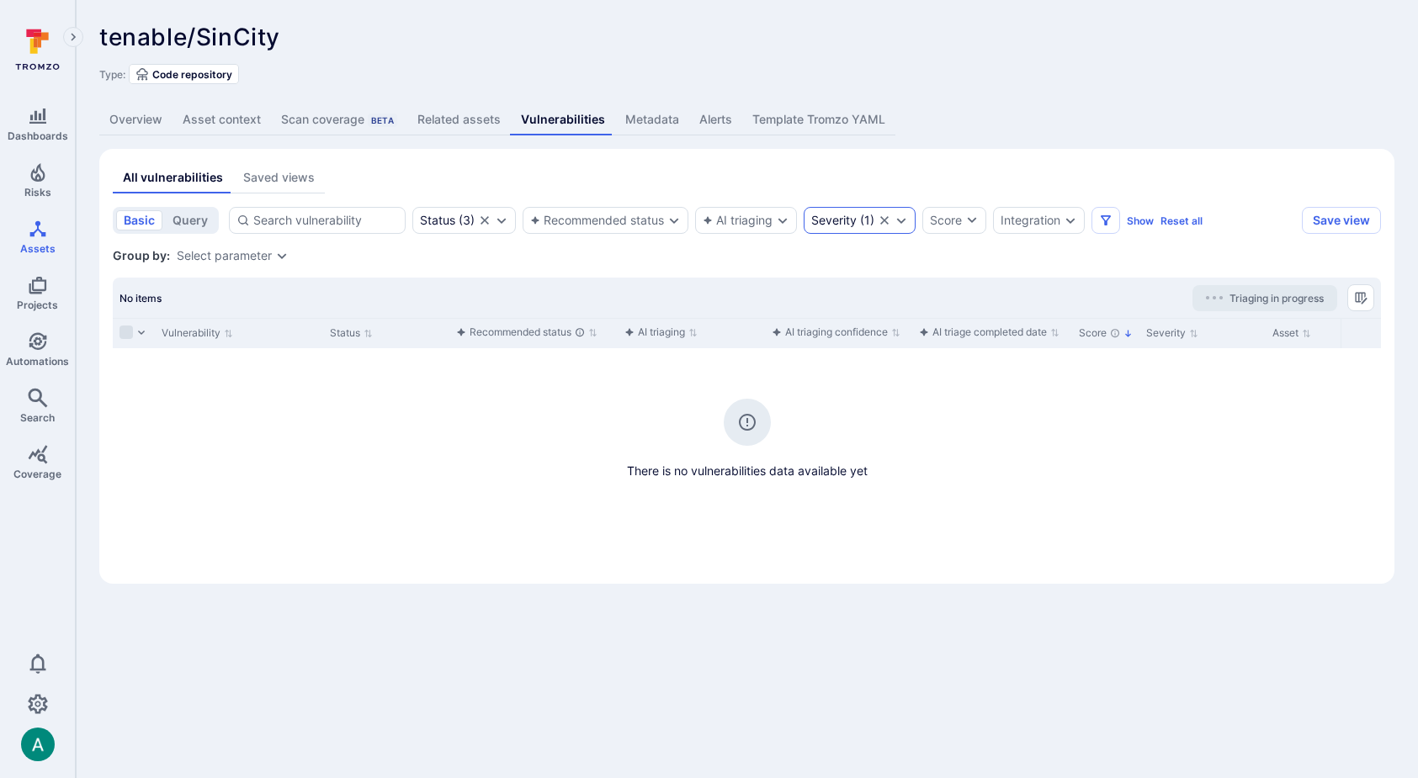
click at [855, 228] on div "Severity ( 1 )" at bounding box center [859, 220] width 112 height 27
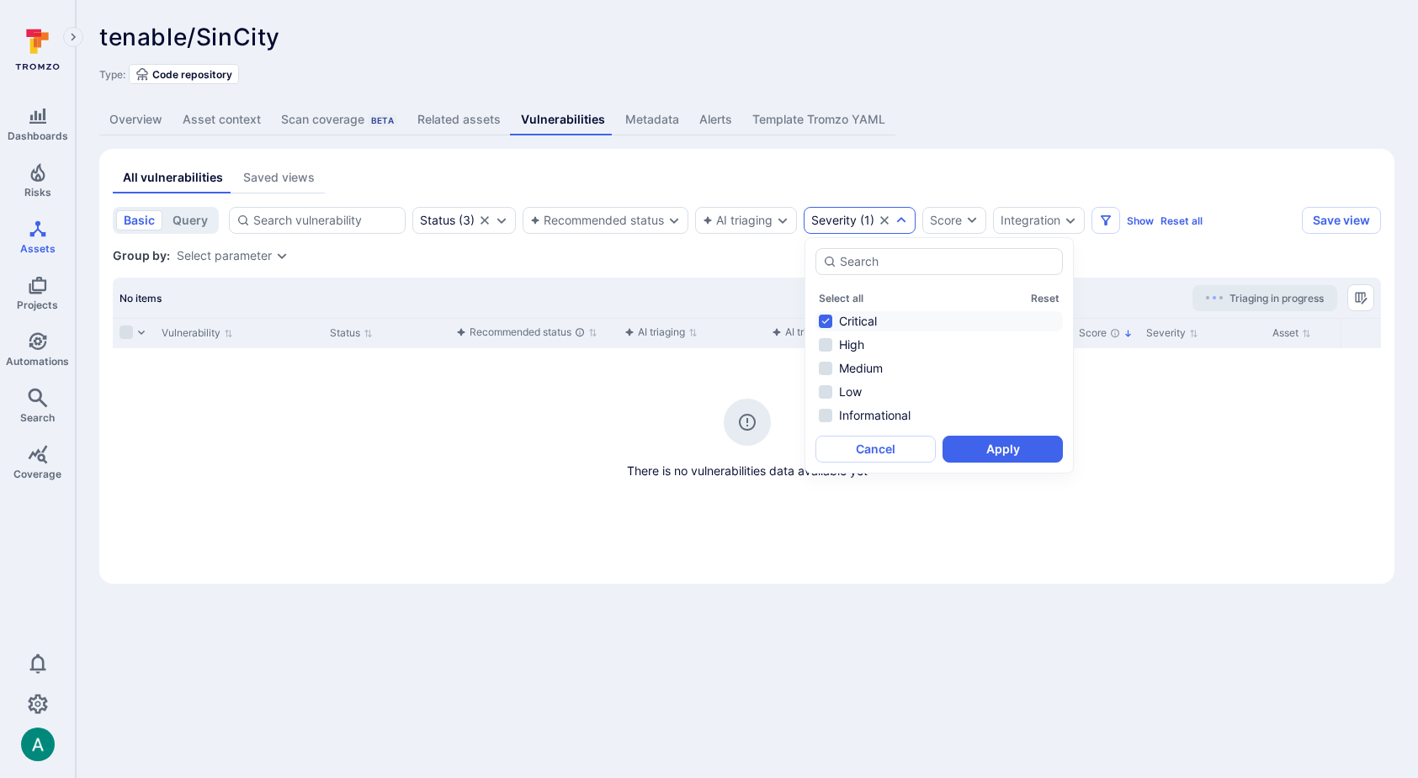
click at [846, 315] on li "Critical" at bounding box center [938, 321] width 247 height 20
click at [846, 350] on li "High" at bounding box center [938, 345] width 247 height 20
click at [994, 451] on button "Apply" at bounding box center [1002, 449] width 120 height 27
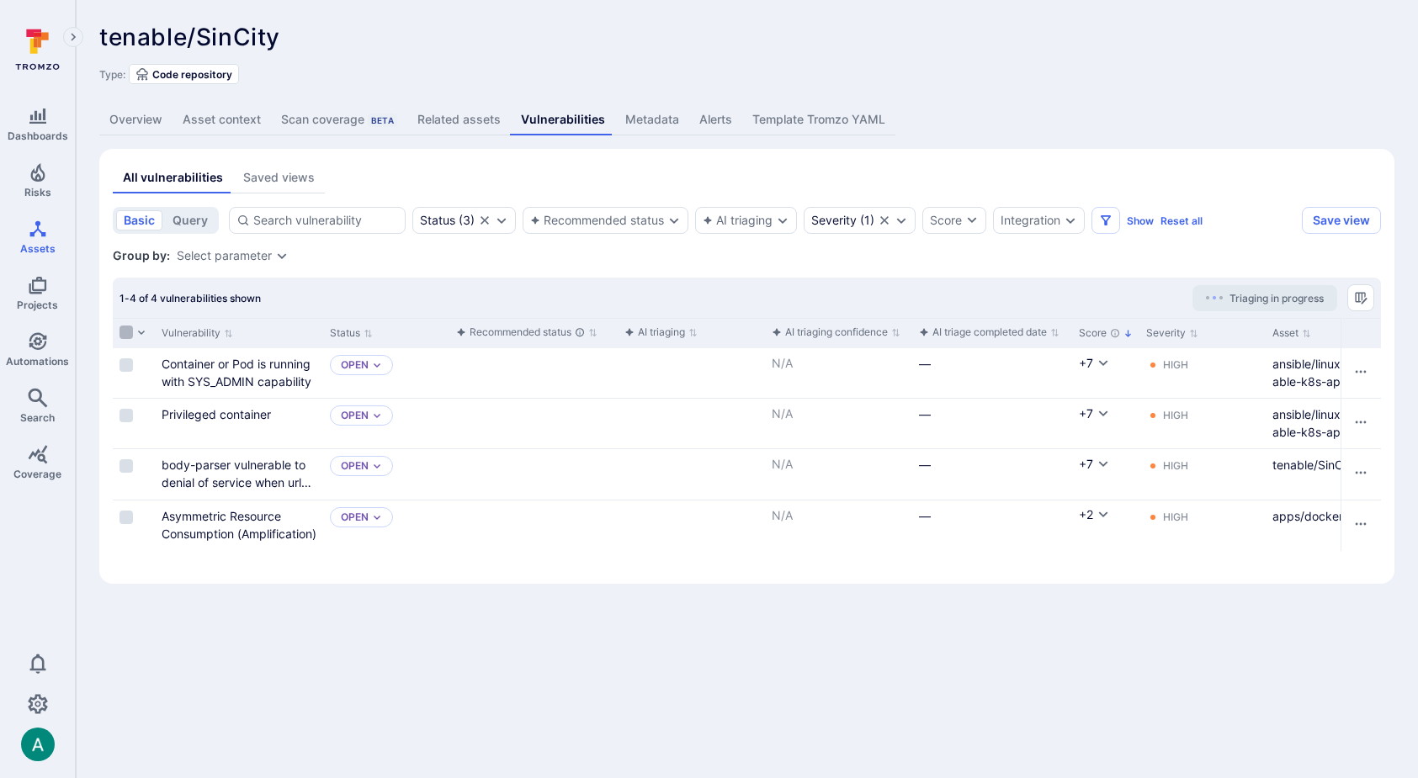
click at [123, 337] on input "Select all rows" at bounding box center [125, 332] width 13 height 13
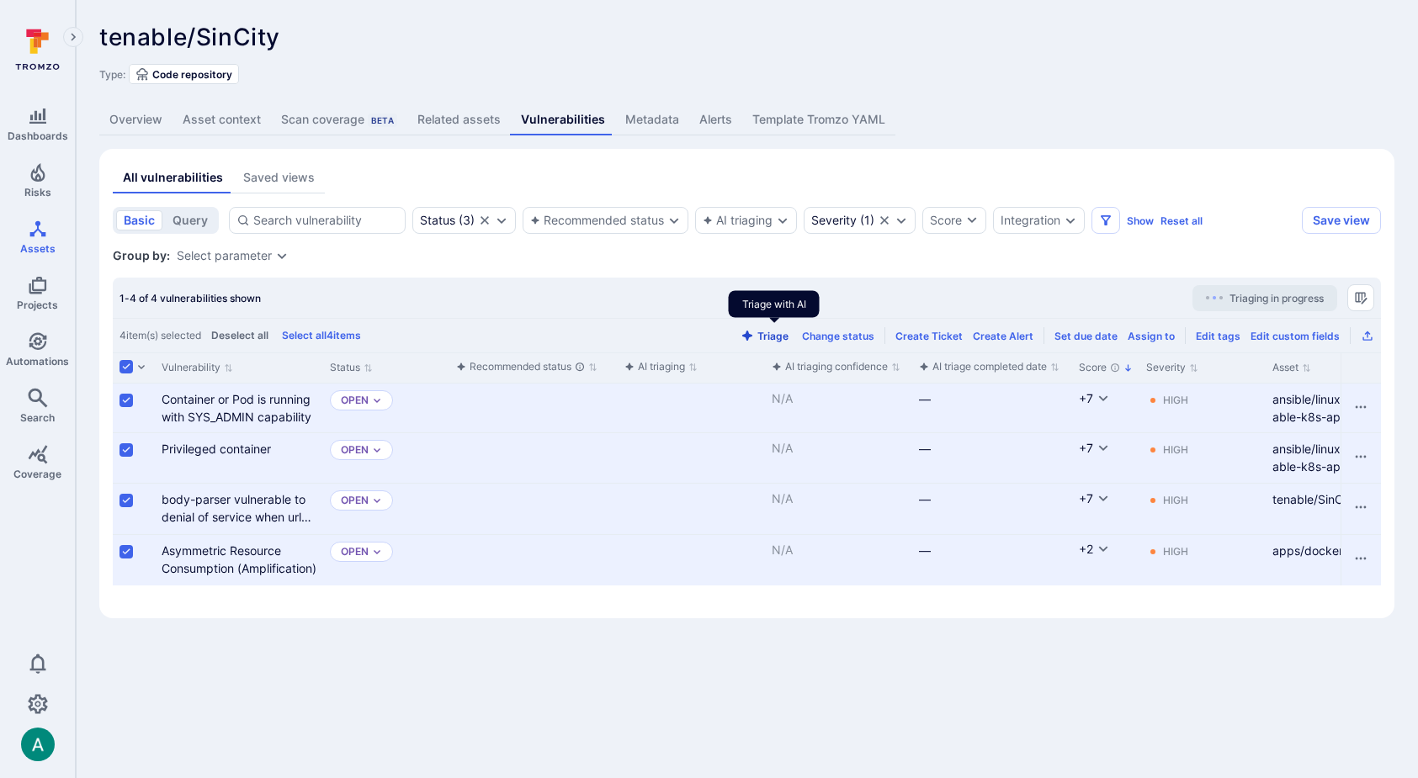
click at [781, 336] on button "Triage" at bounding box center [764, 336] width 55 height 13
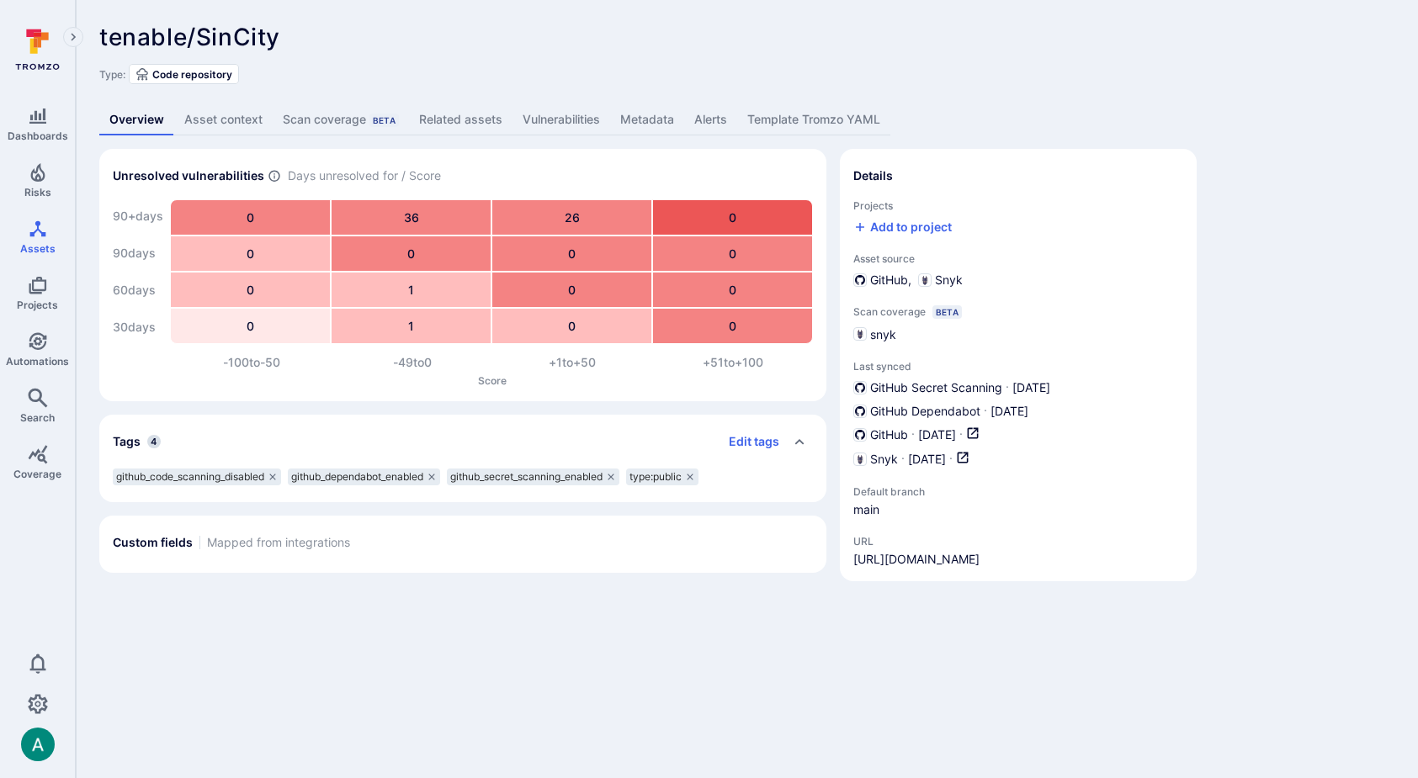
scroll to position [3, 0]
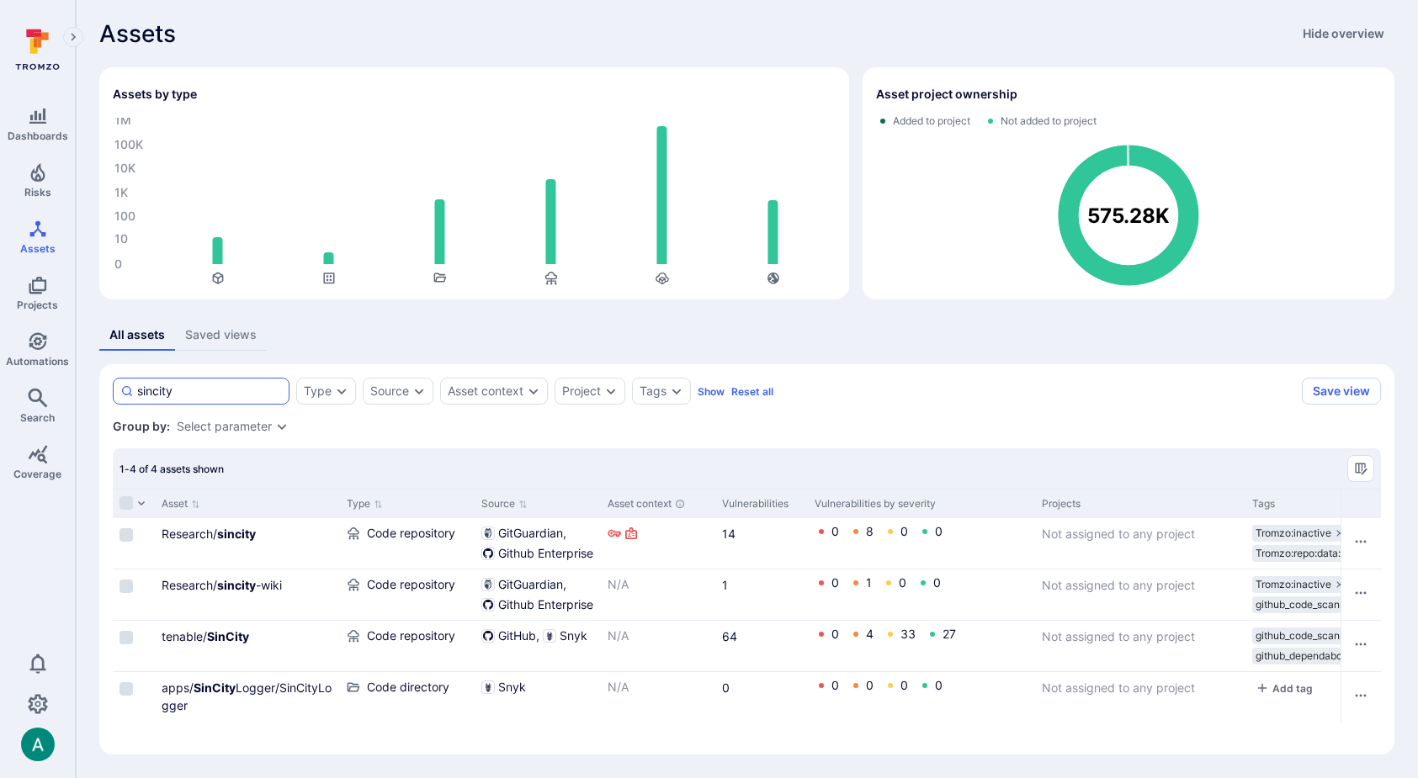
click at [164, 388] on input "sincity" at bounding box center [209, 391] width 145 height 17
type input "pytenable"
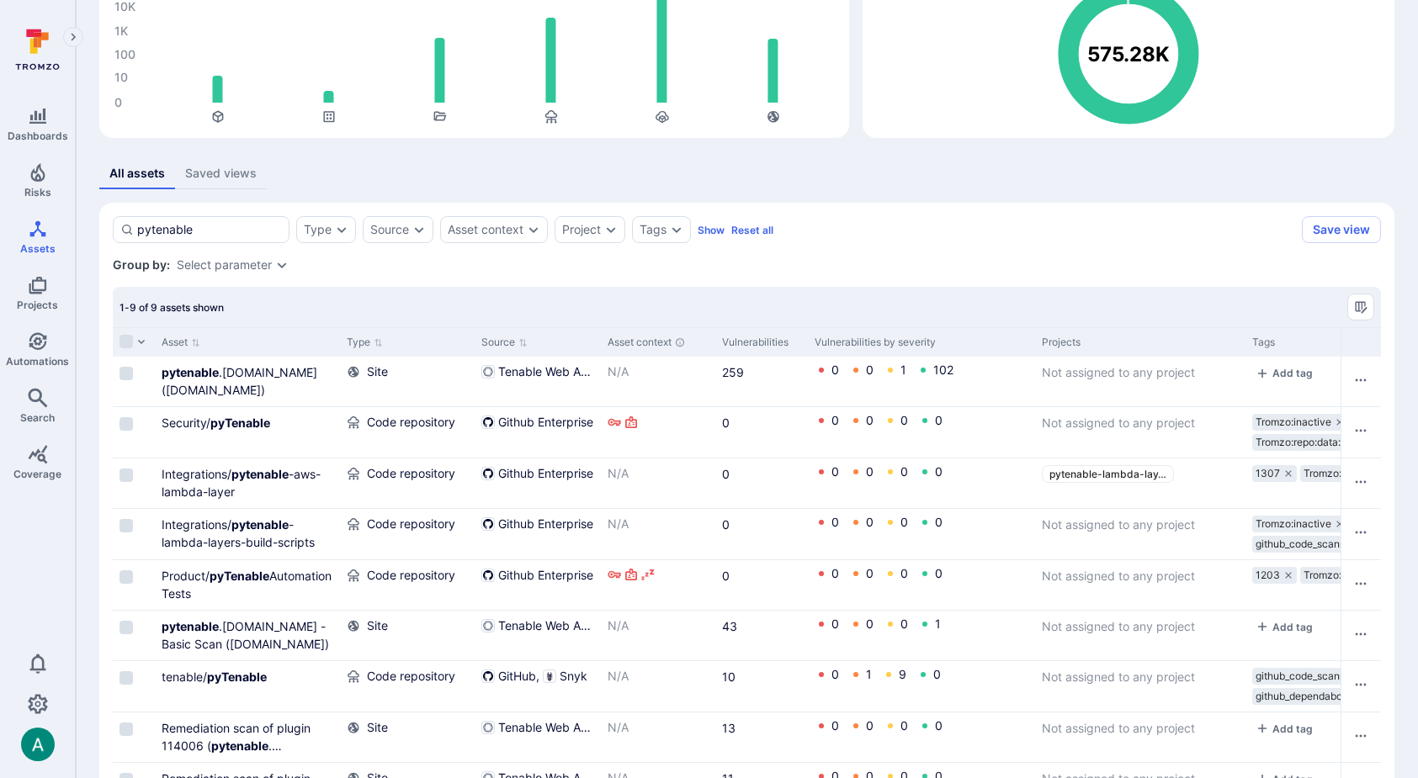
scroll to position [237, 0]
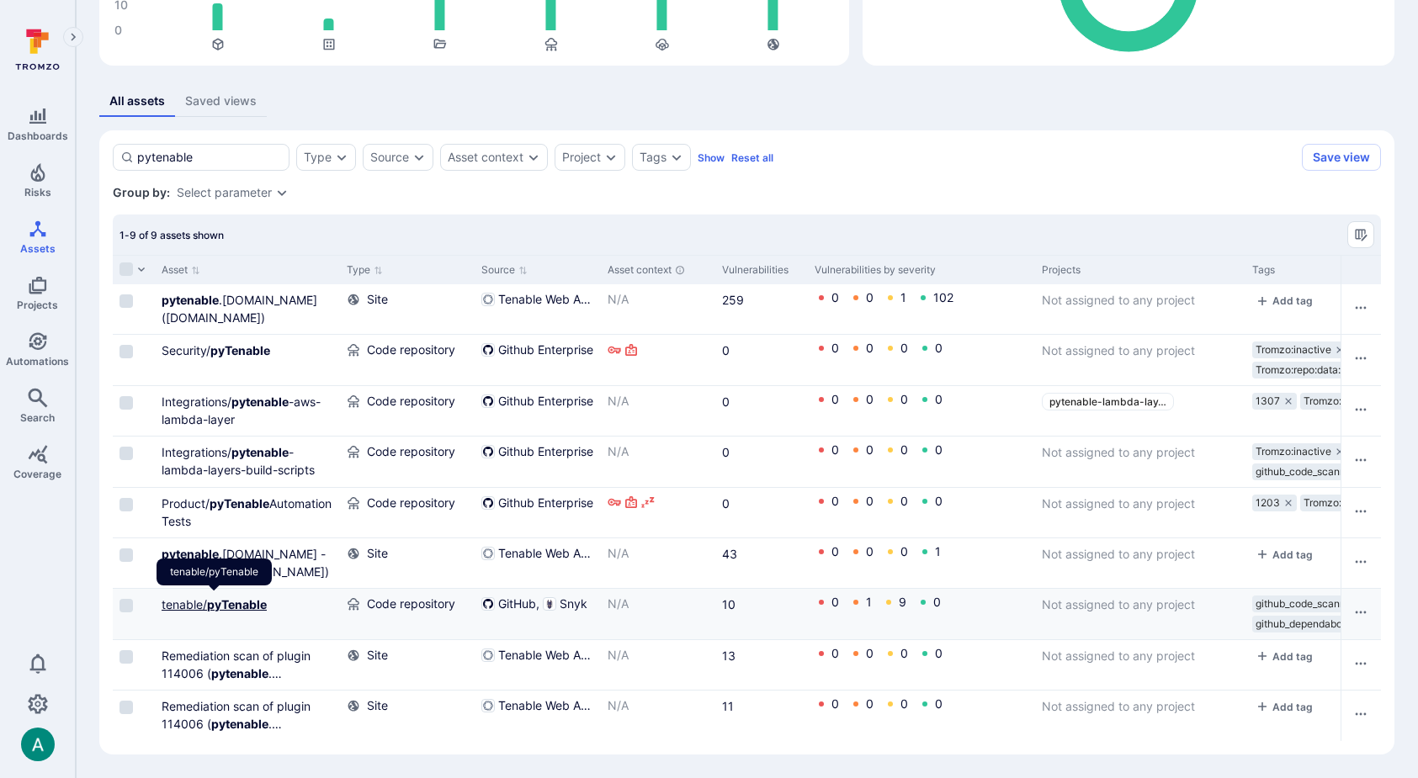
click at [211, 603] on b "pyTenable" at bounding box center [237, 604] width 60 height 14
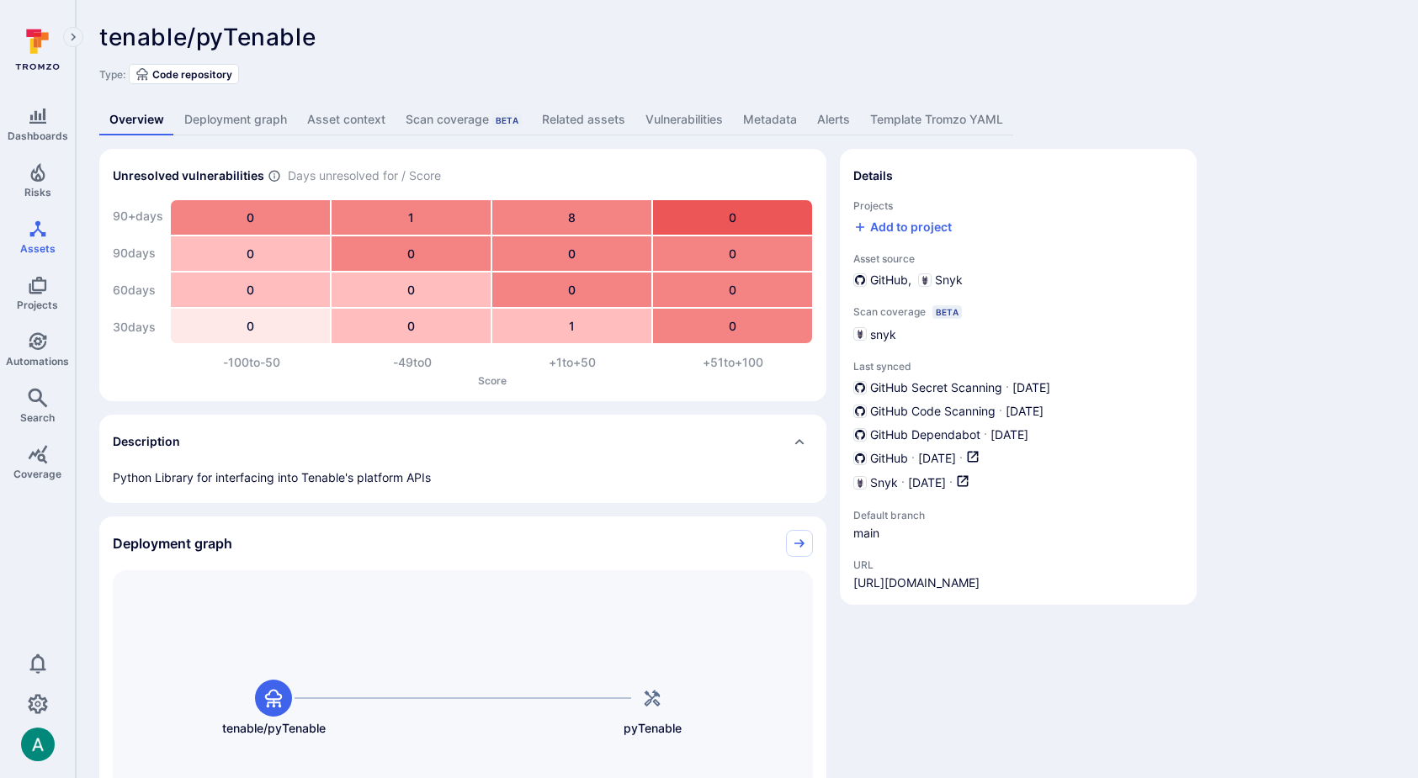
click at [669, 107] on link "Vulnerabilities" at bounding box center [684, 119] width 98 height 31
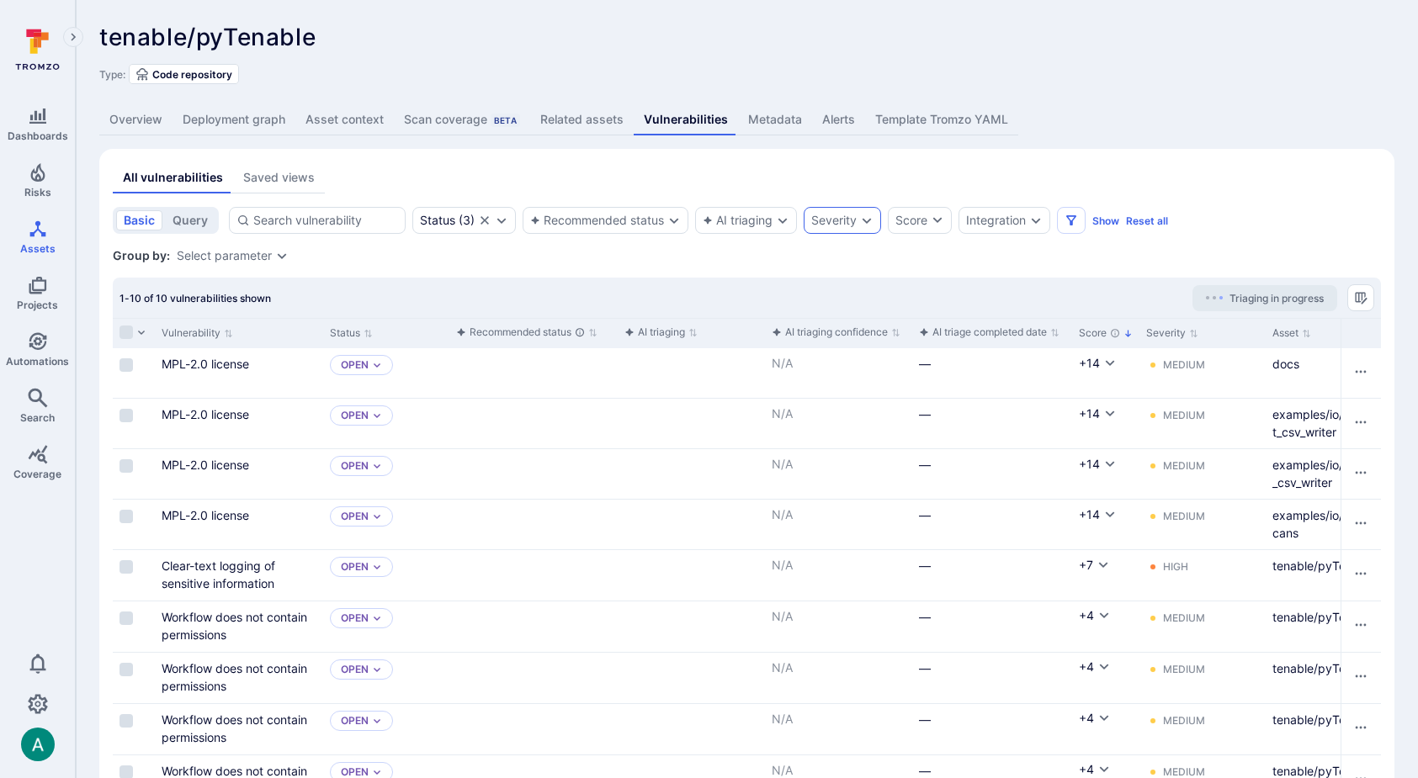
click at [842, 214] on div "Severity" at bounding box center [833, 220] width 45 height 13
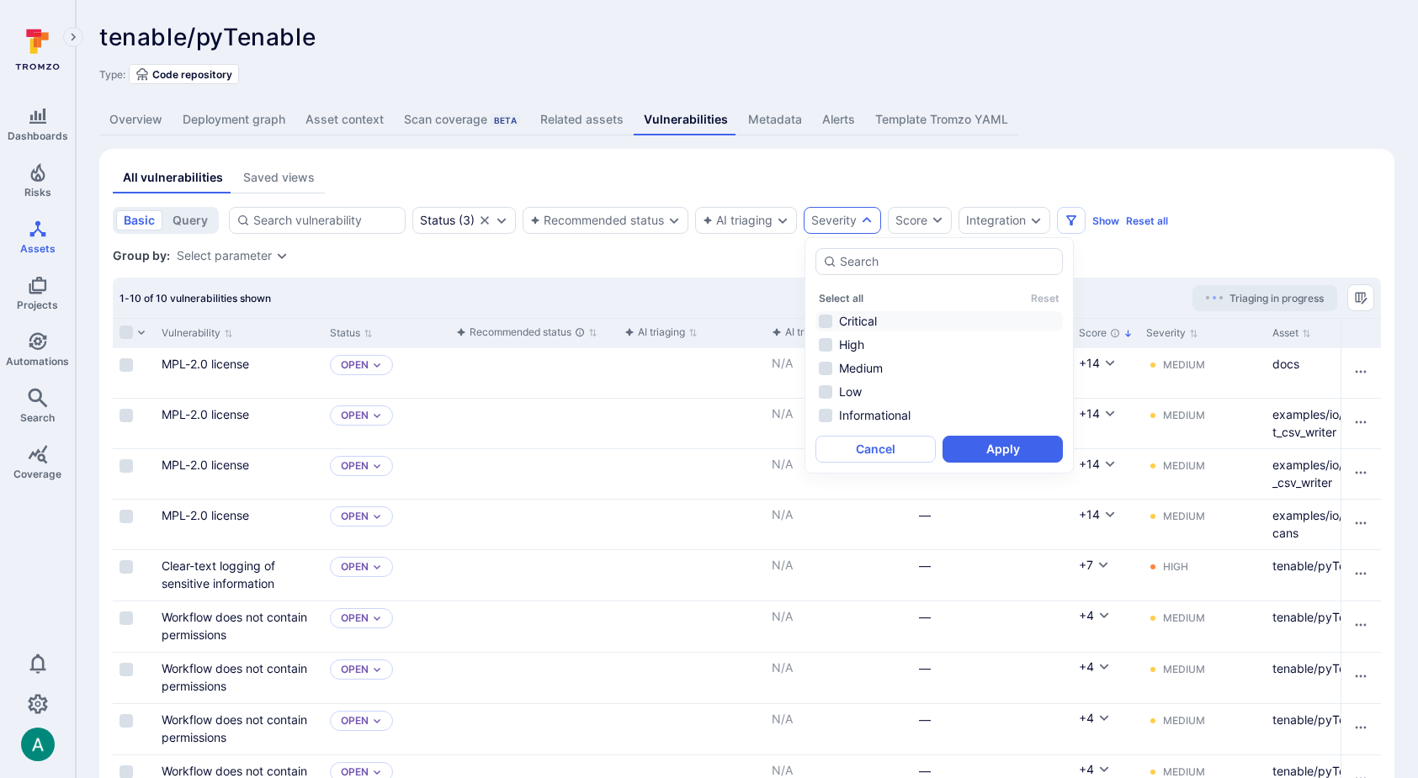
click at [863, 318] on li "Critical" at bounding box center [938, 321] width 247 height 20
click at [1003, 449] on button "Apply" at bounding box center [1002, 449] width 120 height 27
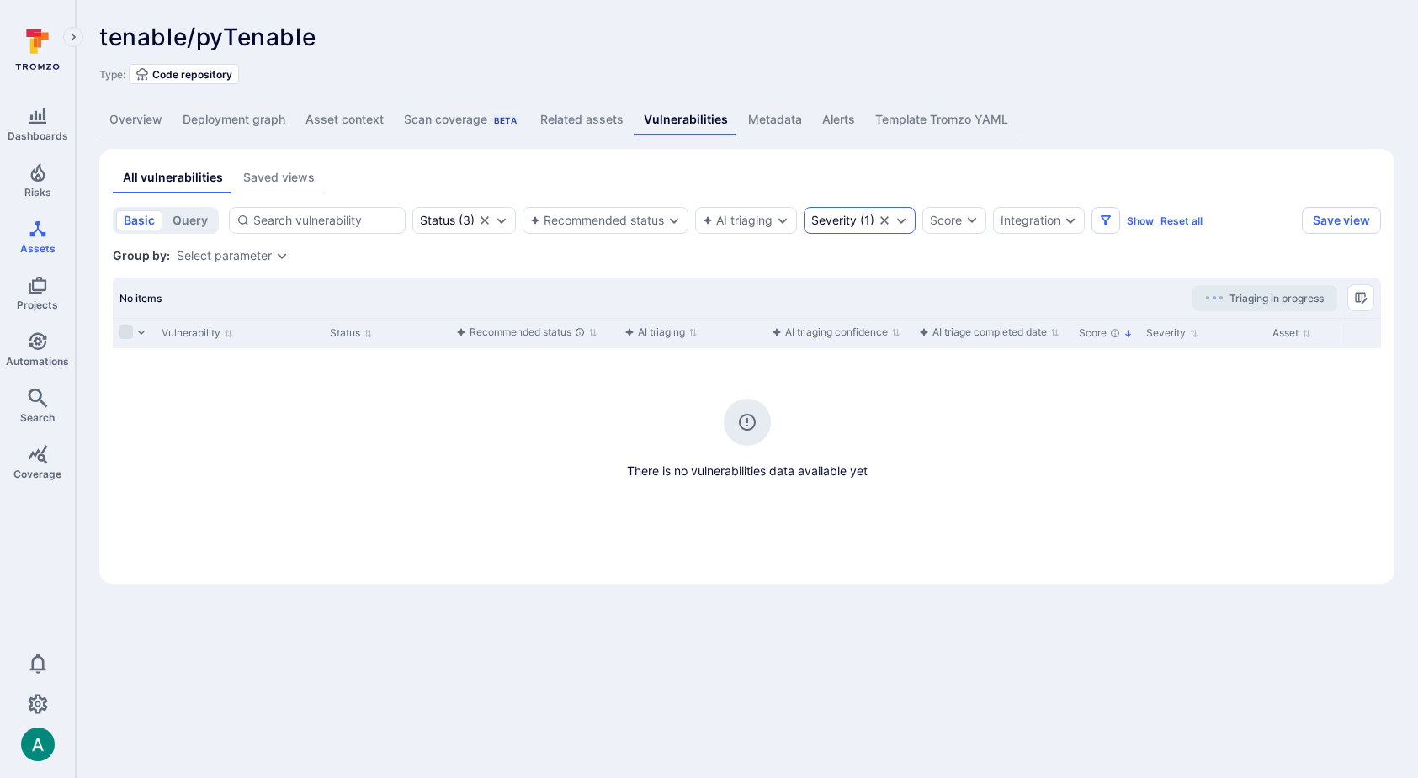
click at [859, 222] on div "Severity ( 1 )" at bounding box center [842, 220] width 63 height 13
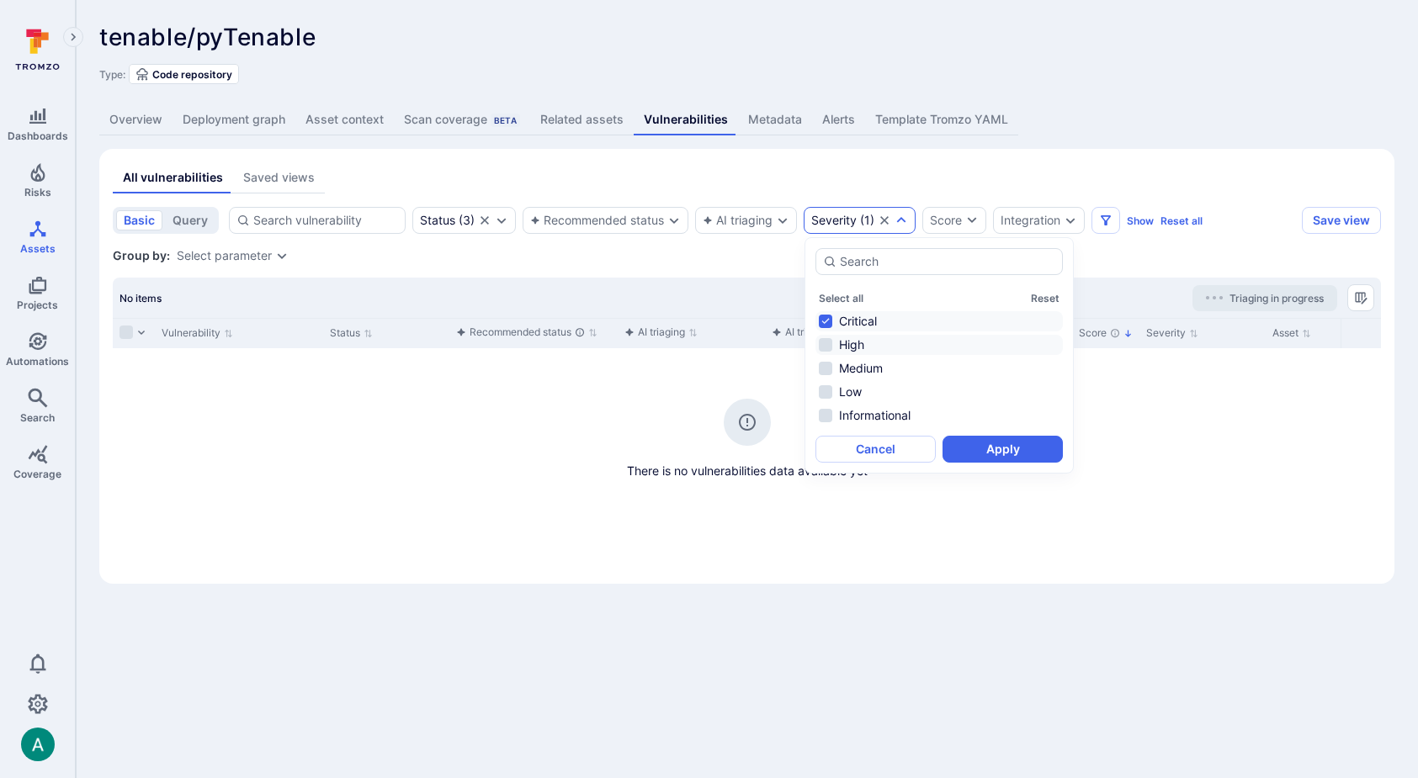
click at [856, 339] on li "High" at bounding box center [938, 345] width 247 height 20
click at [1001, 451] on button "Apply" at bounding box center [1002, 449] width 120 height 27
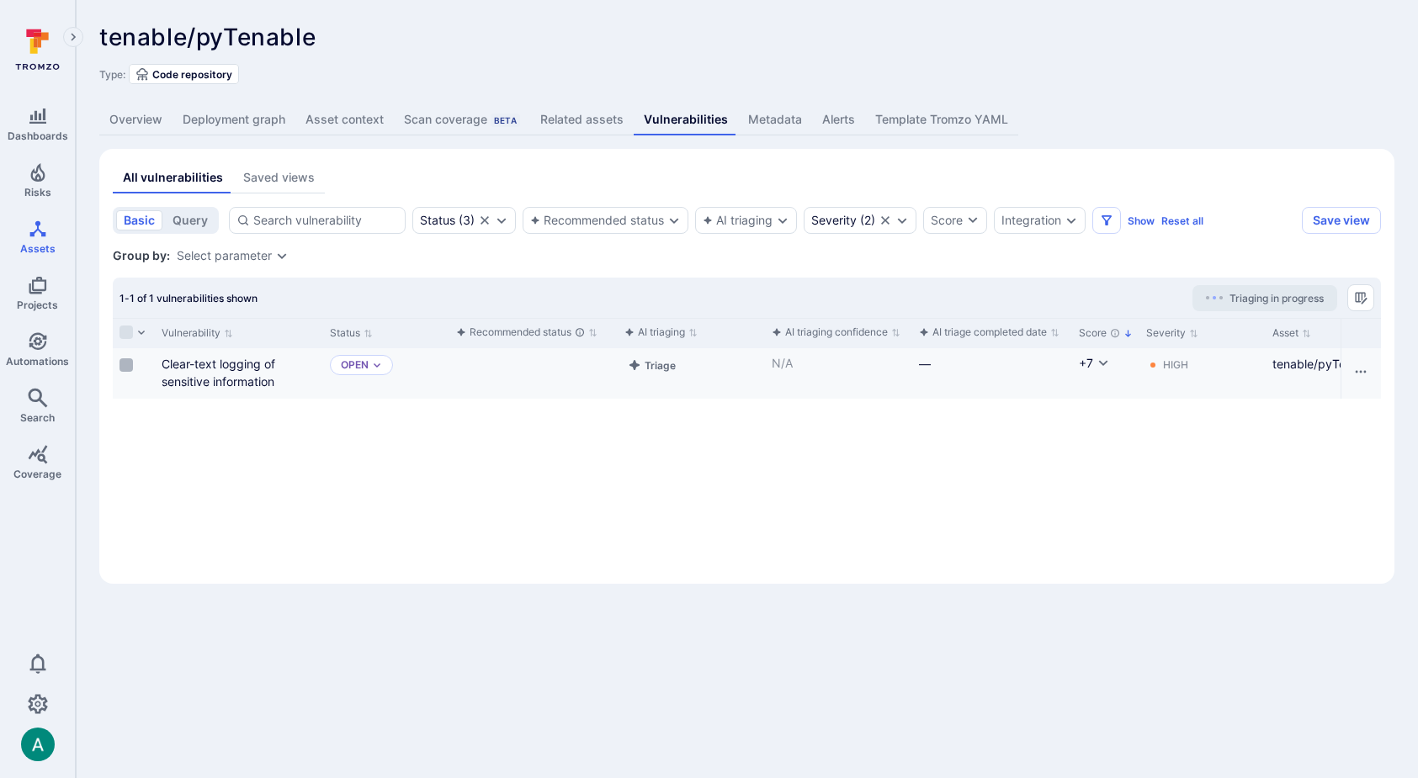
click at [128, 365] on input "Select row" at bounding box center [125, 364] width 13 height 13
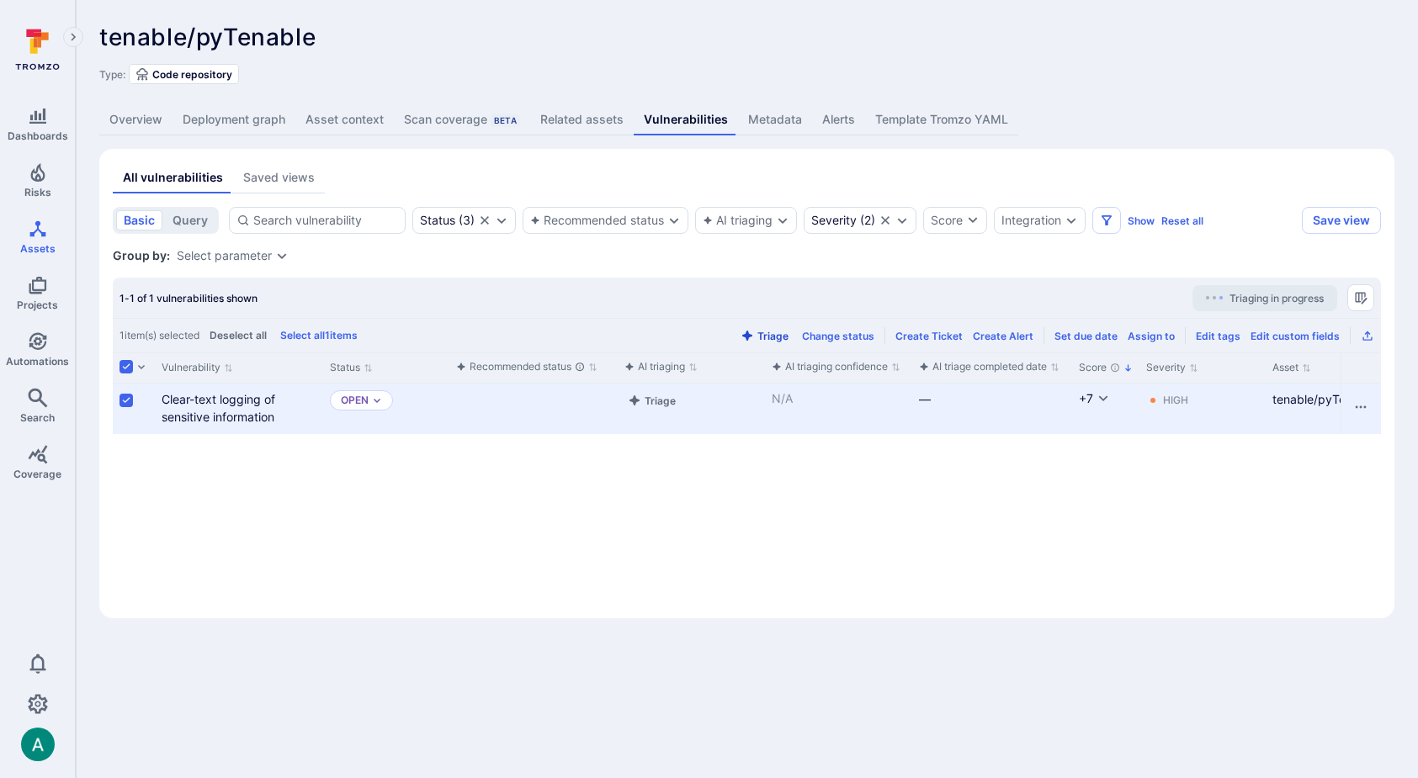
click at [776, 335] on button "Triage" at bounding box center [764, 336] width 55 height 13
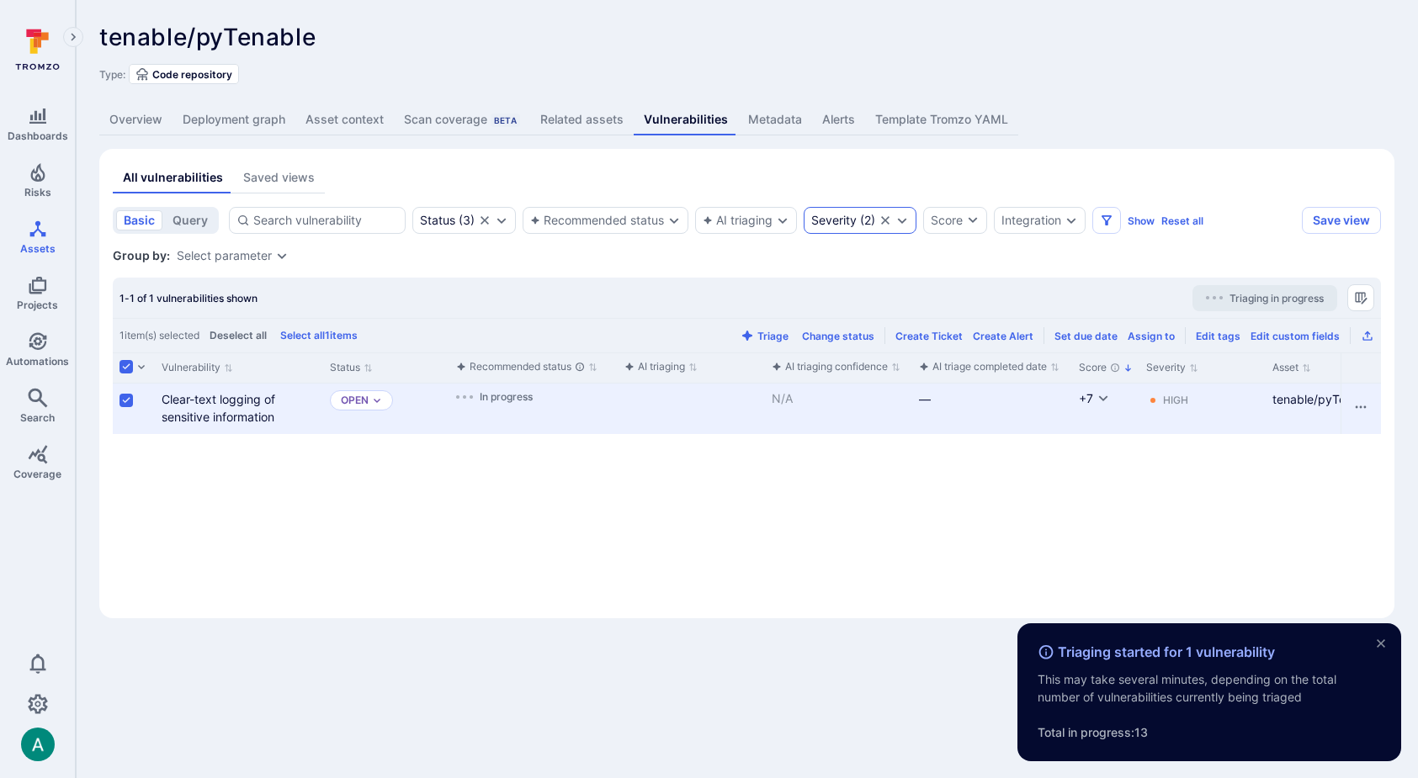
click at [850, 220] on div "Severity" at bounding box center [833, 220] width 45 height 13
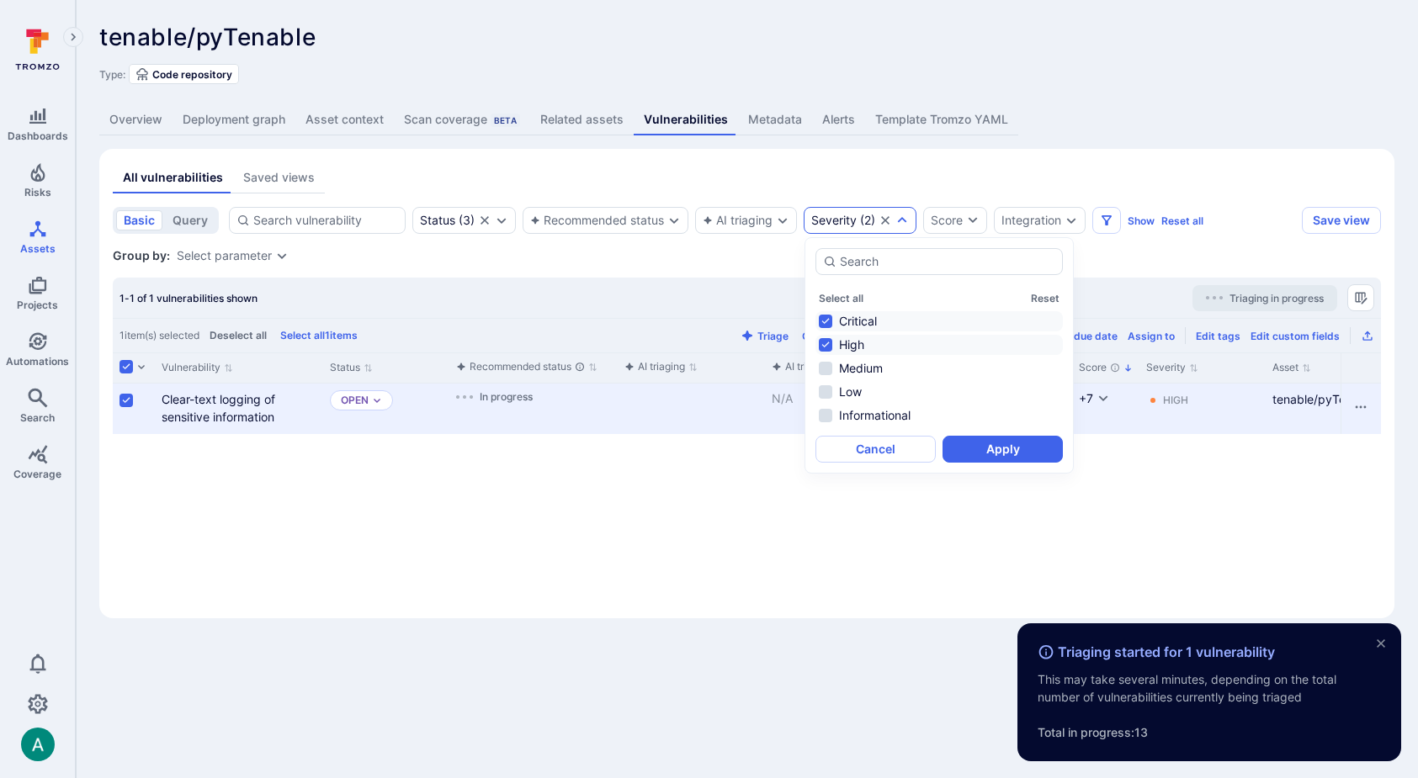
click at [856, 319] on li "Critical" at bounding box center [938, 321] width 247 height 20
click at [853, 343] on li "High" at bounding box center [938, 345] width 247 height 20
click at [853, 359] on li "Medium" at bounding box center [938, 368] width 247 height 20
click at [990, 446] on button "Apply" at bounding box center [1002, 449] width 120 height 27
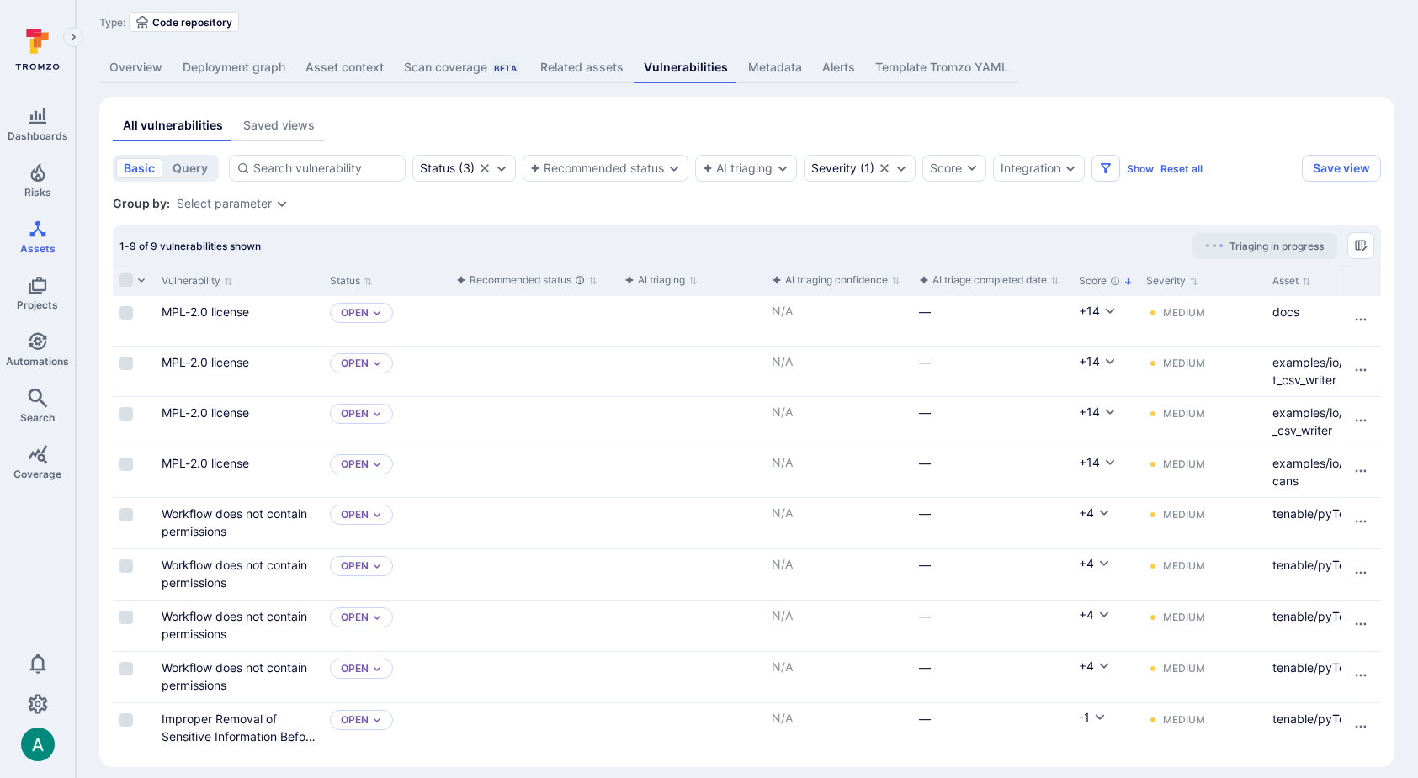
scroll to position [65, 0]
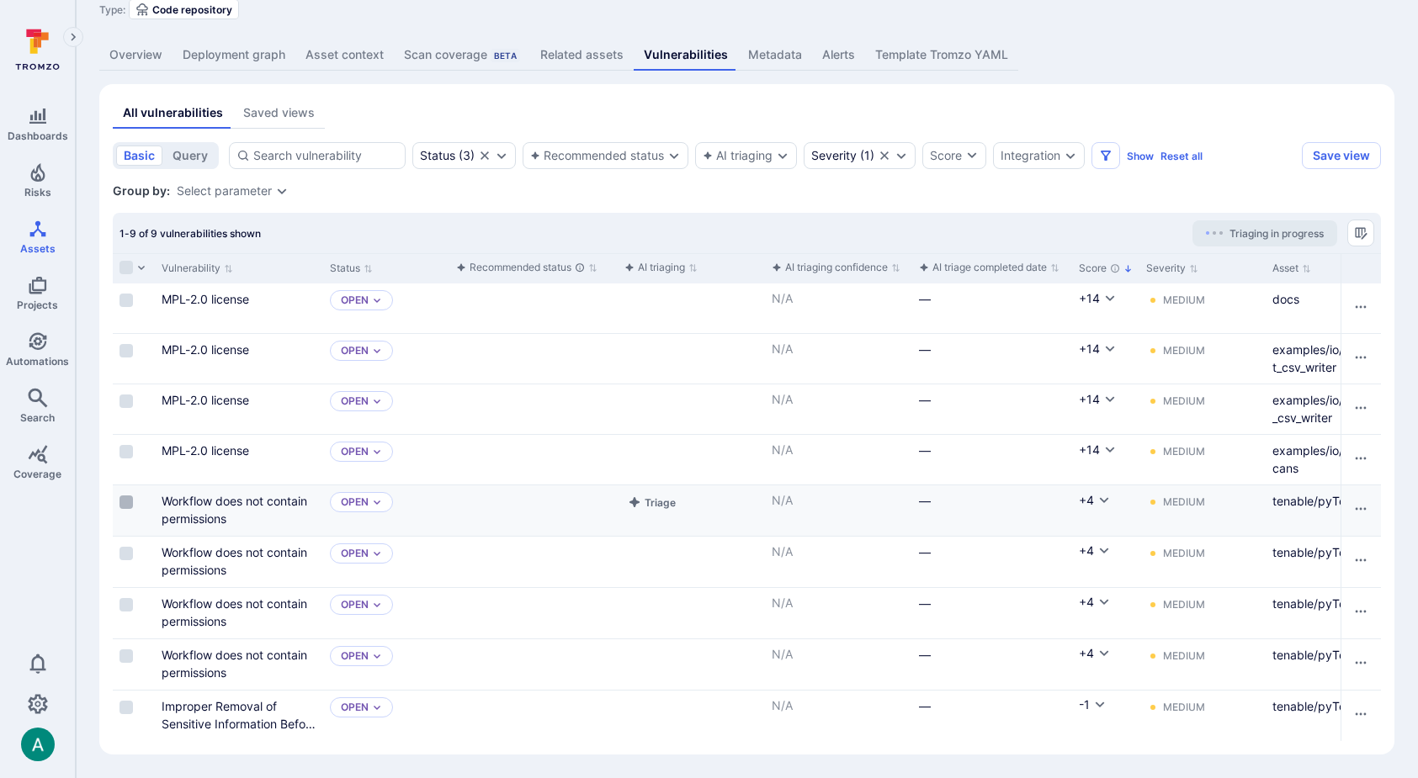
click at [122, 502] on input "Select row" at bounding box center [125, 502] width 13 height 13
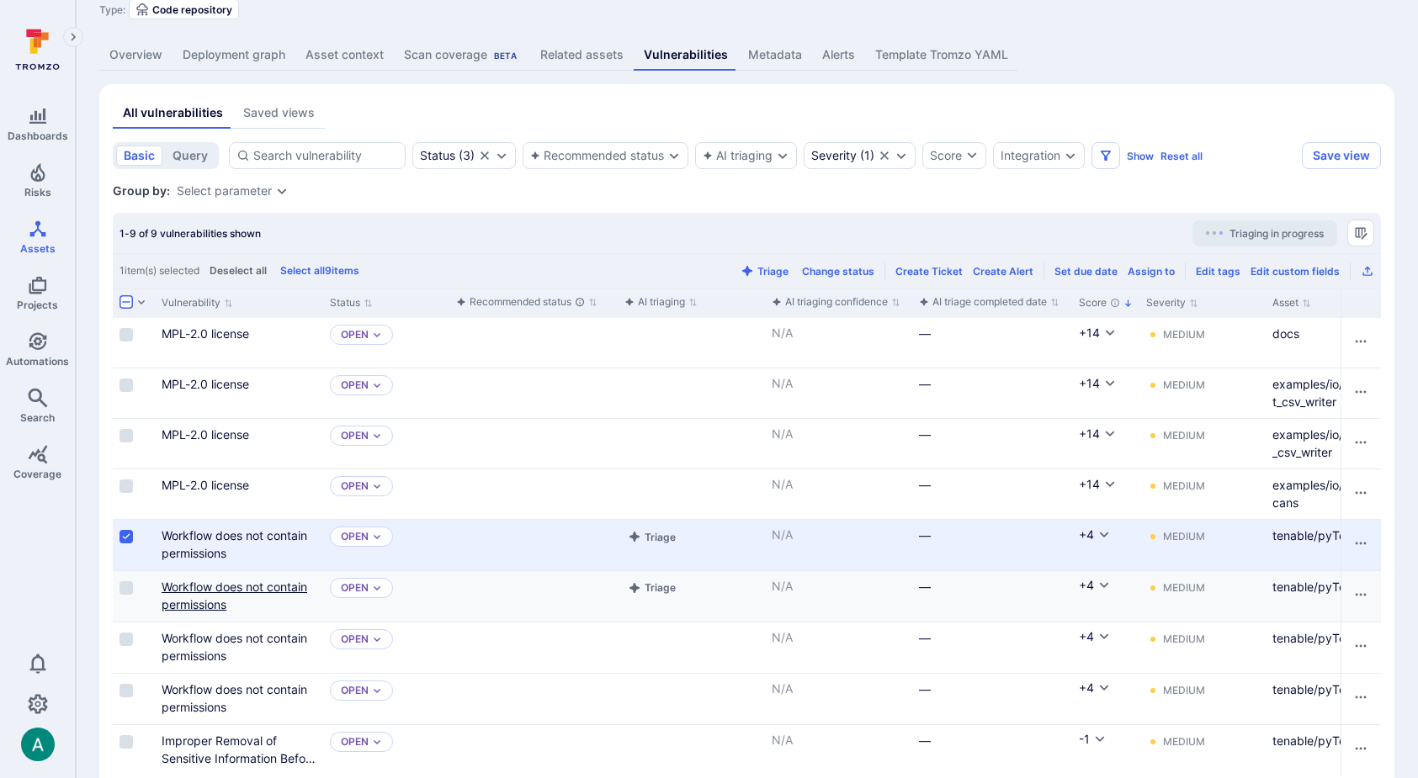
scroll to position [99, 0]
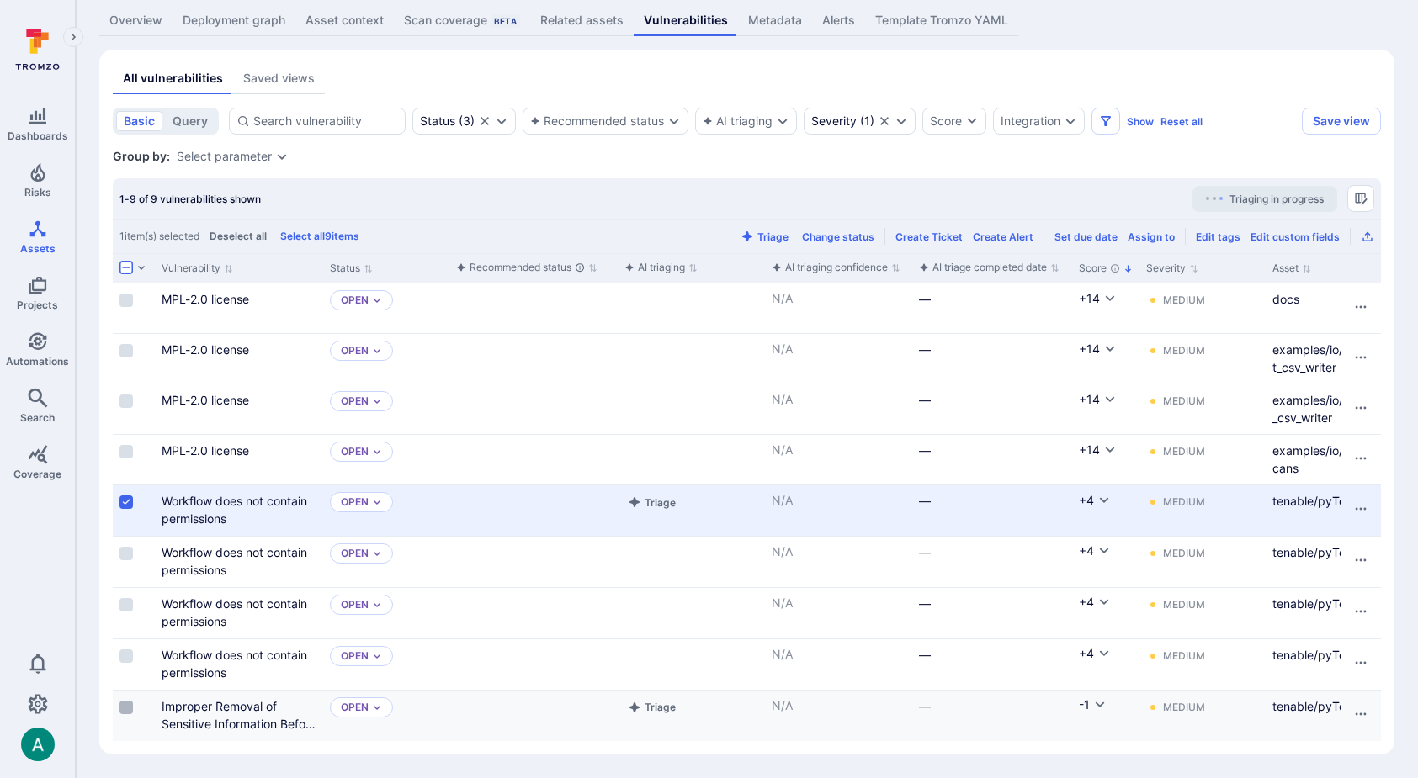
click at [125, 703] on input "Select row" at bounding box center [125, 707] width 13 height 13
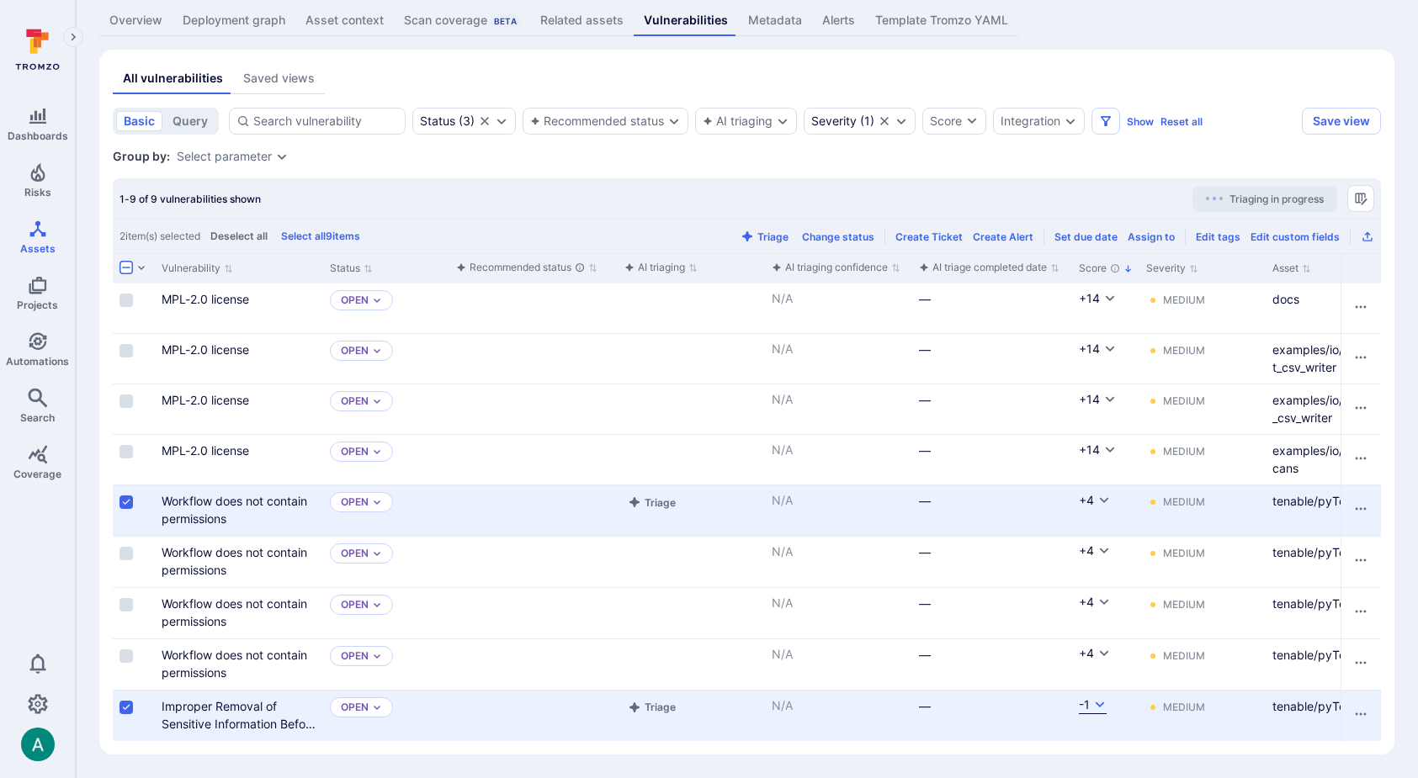
click at [1093, 704] on icon "Cell for Score" at bounding box center [1099, 704] width 13 height 13
click at [749, 203] on div at bounding box center [709, 389] width 1418 height 778
click at [125, 555] on input "Select row" at bounding box center [125, 553] width 13 height 13
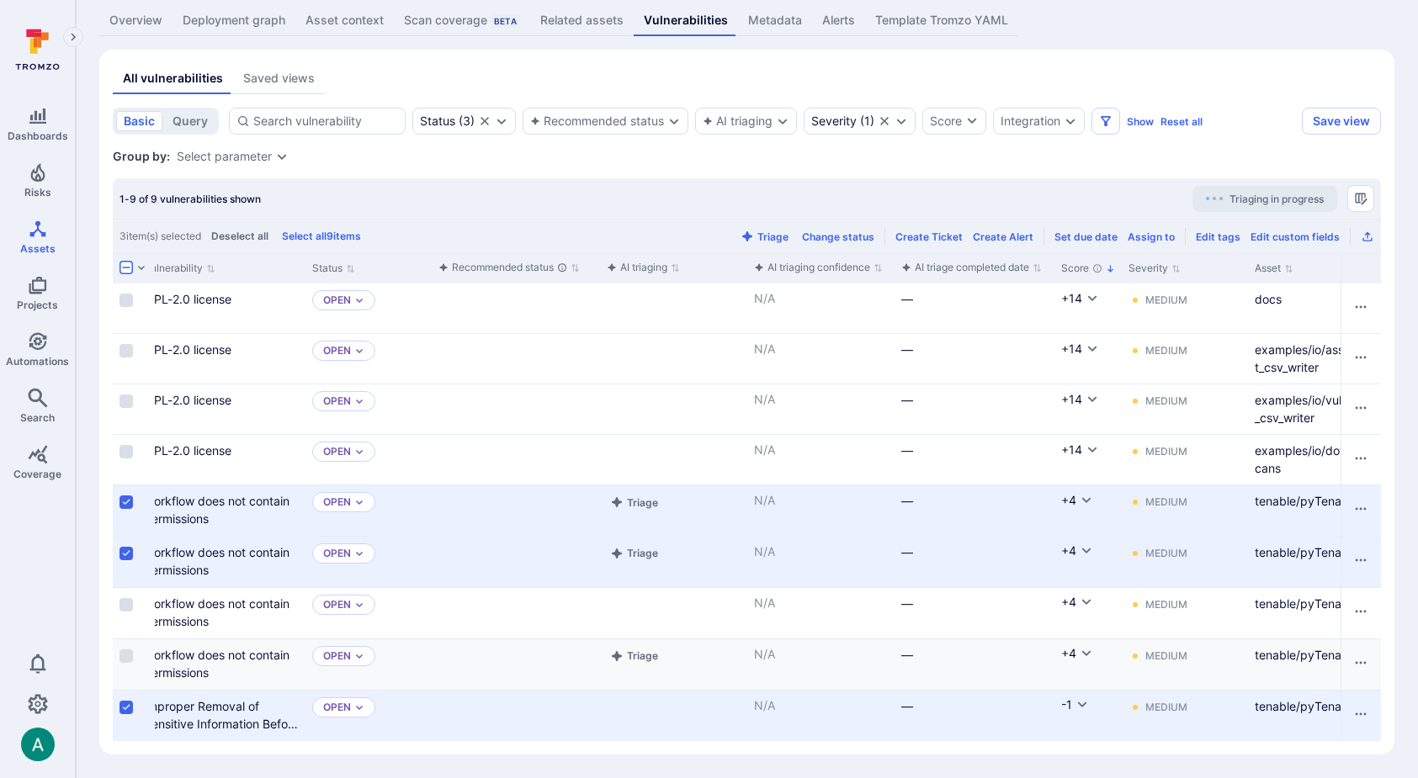
scroll to position [0, 0]
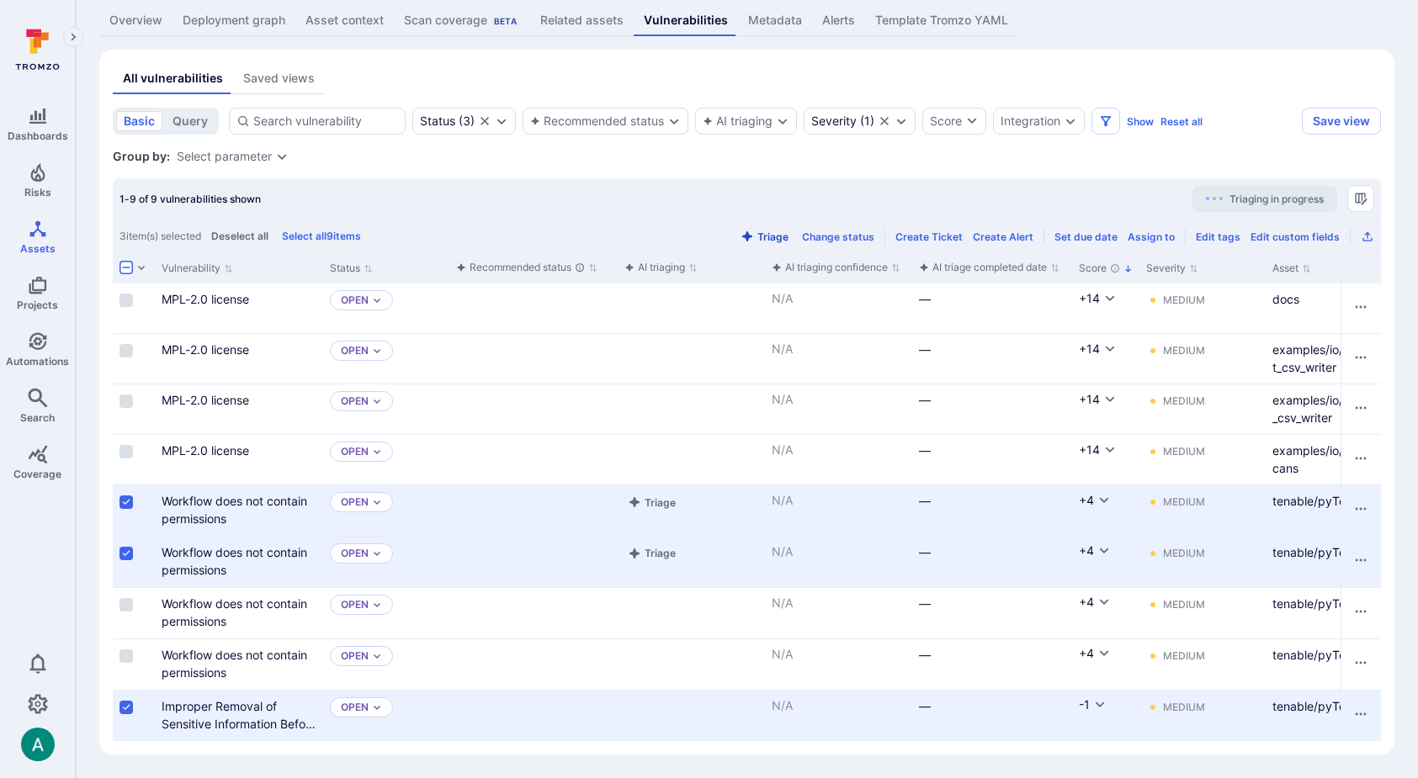
click at [784, 236] on button "Triage" at bounding box center [764, 237] width 55 height 13
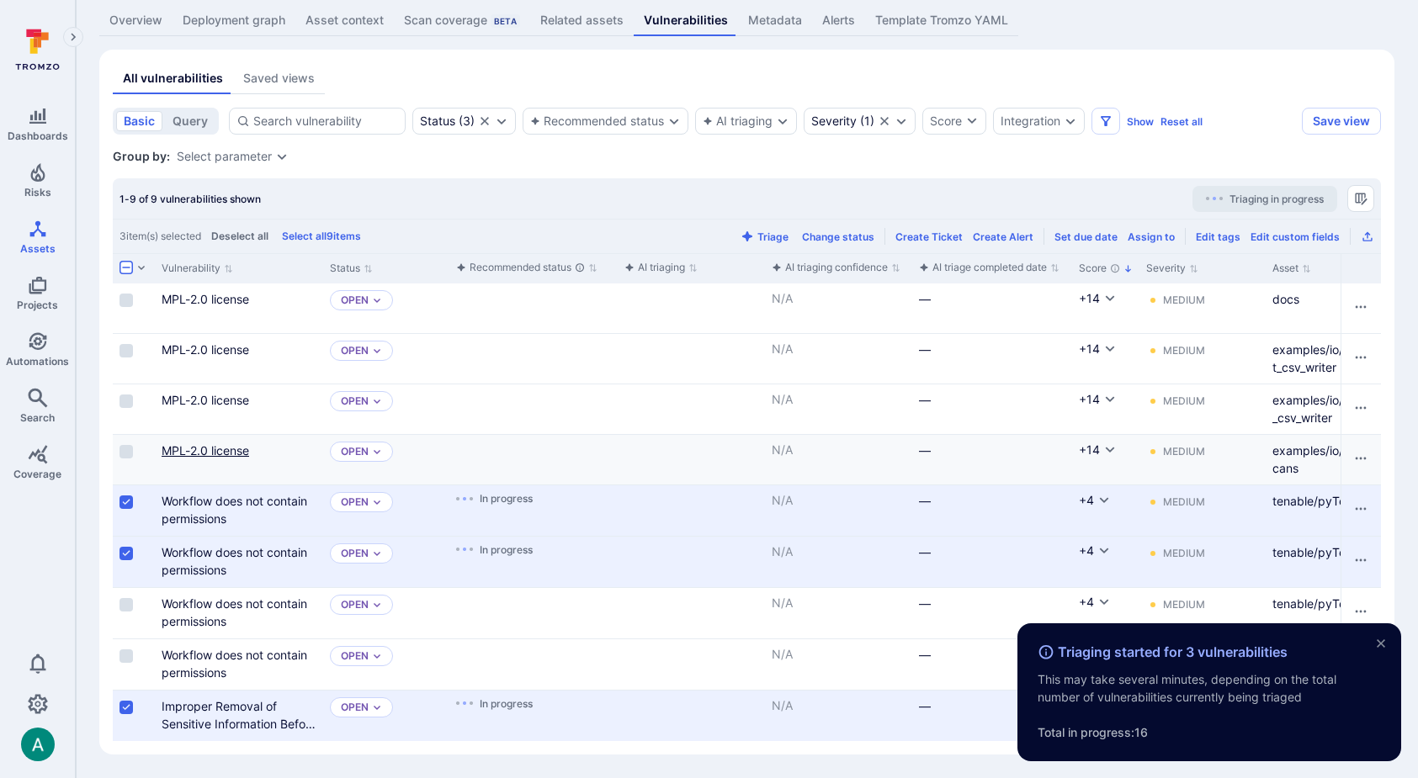
click at [213, 450] on link "MPL-2.0 license" at bounding box center [205, 450] width 87 height 14
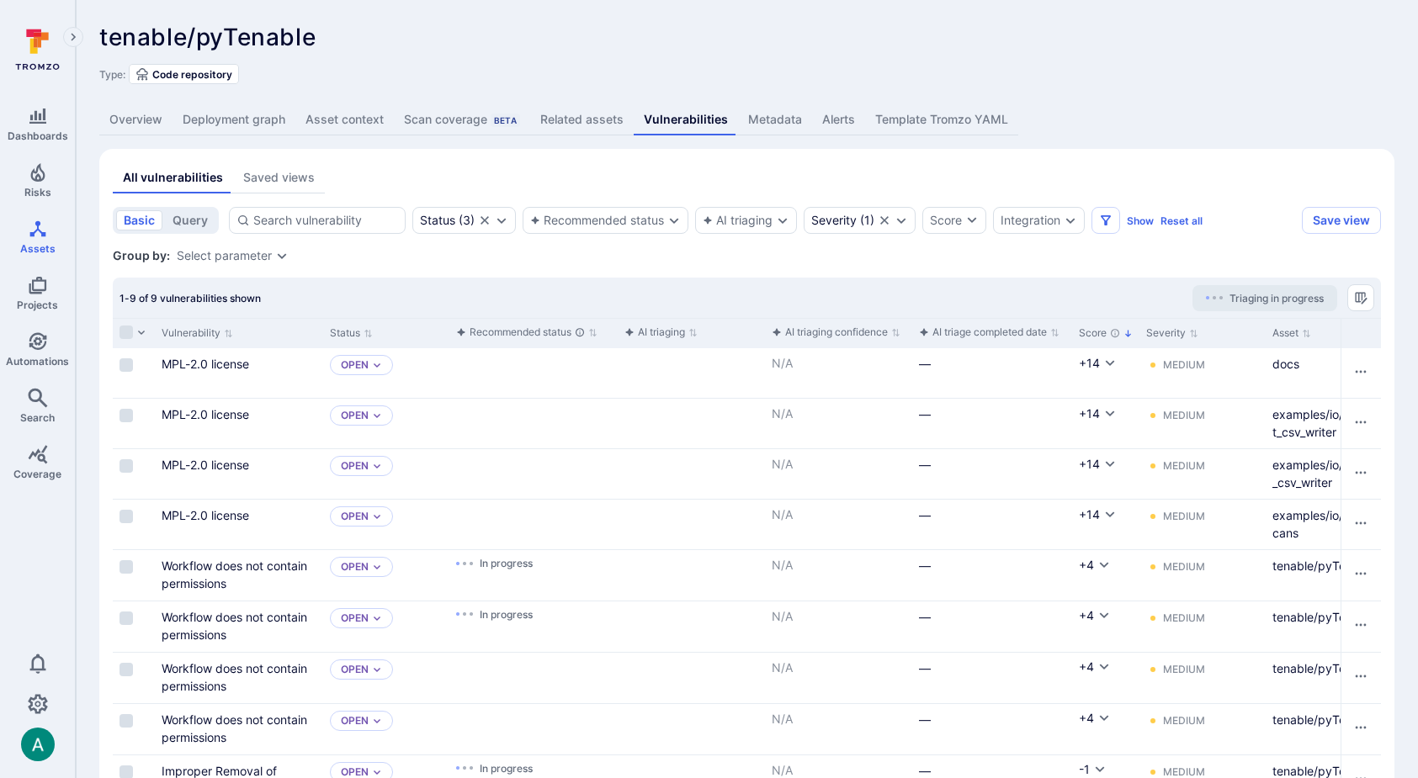
click at [1120, 61] on div "tenable/pyTenable ... Show more Type: Code repository" at bounding box center [746, 54] width 1295 height 61
click at [1229, 109] on div "Overview Deployment graph Asset context Scan coverage Beta Related assets Vulne…" at bounding box center [746, 119] width 1295 height 31
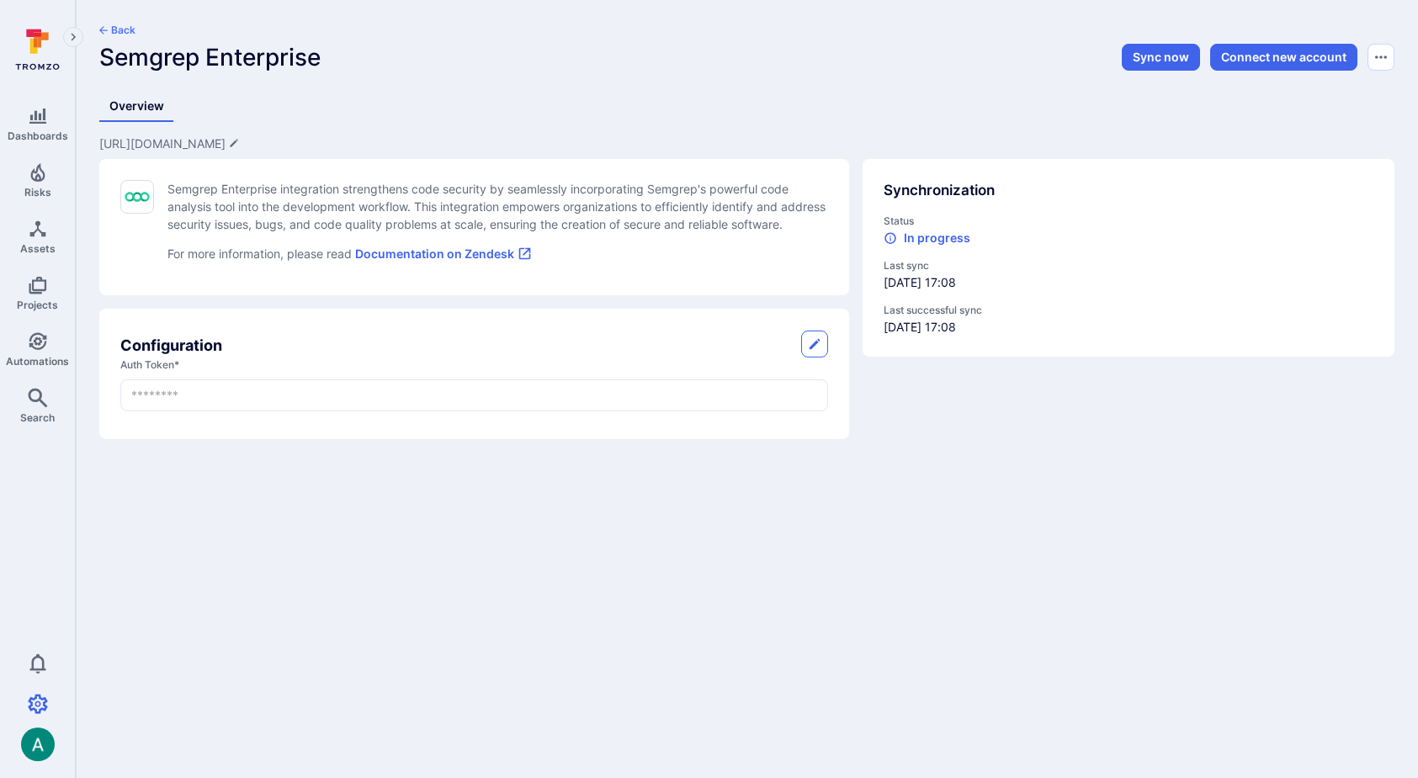
click at [622, 52] on div "Back Semgrep Enterprise" at bounding box center [530, 47] width 864 height 48
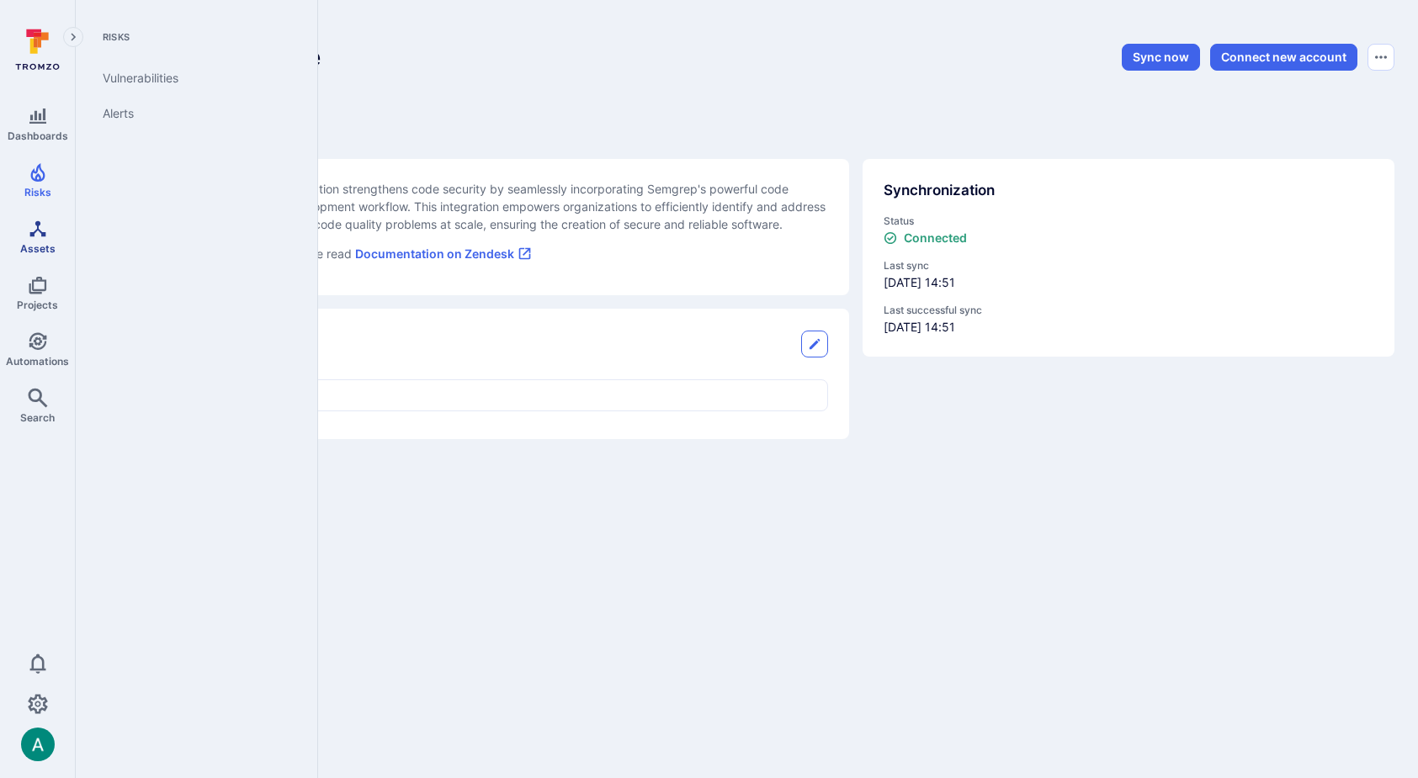
click at [34, 248] on span "Assets" at bounding box center [37, 248] width 35 height 13
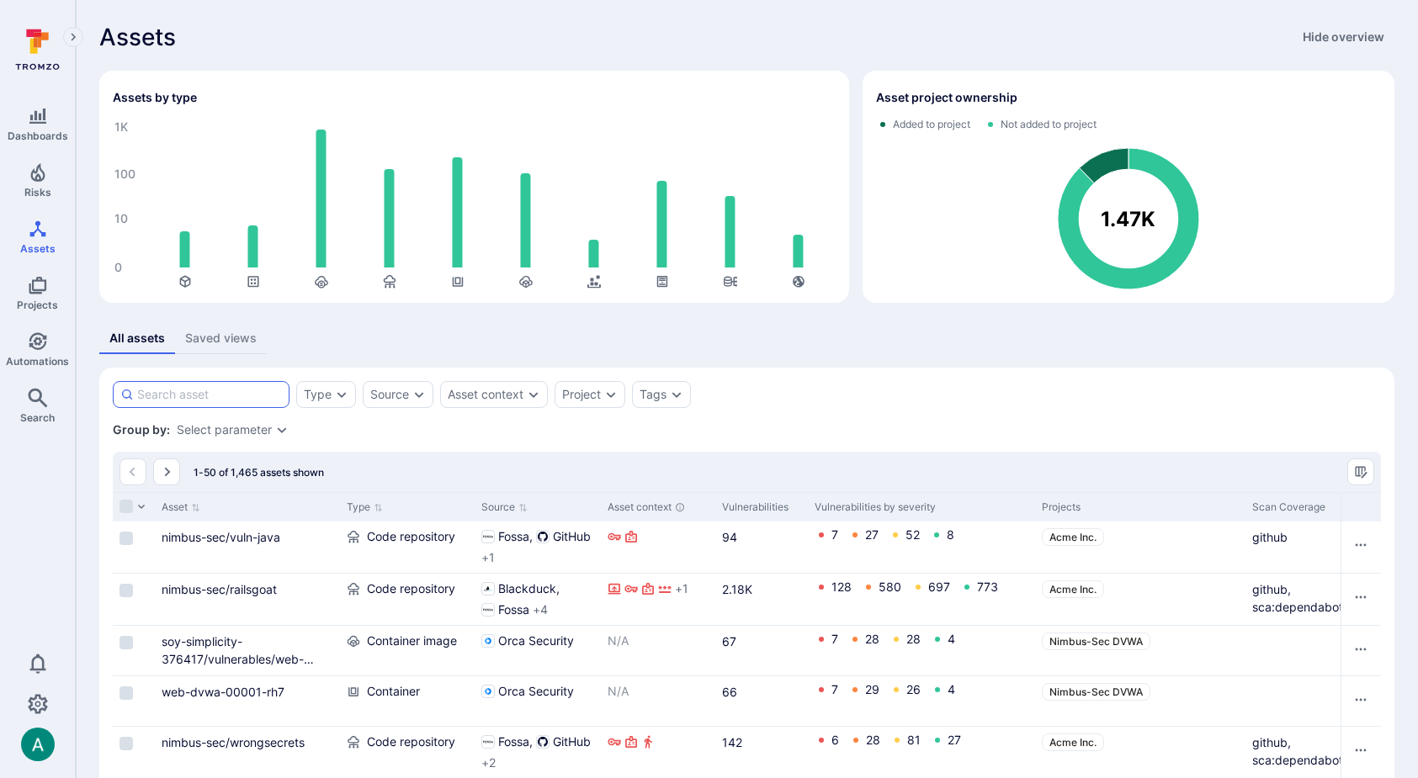
click at [222, 398] on input at bounding box center [209, 394] width 145 height 17
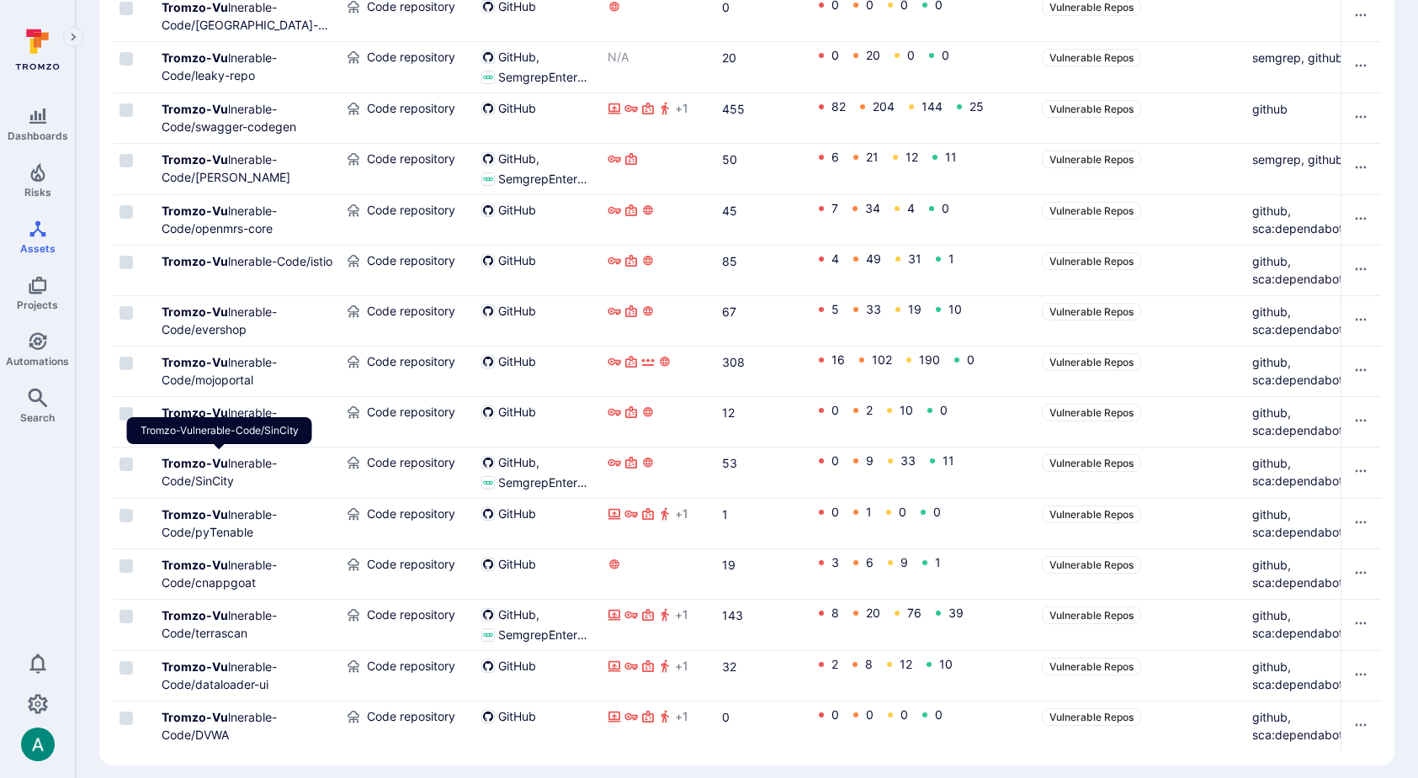
scroll to position [1516, 0]
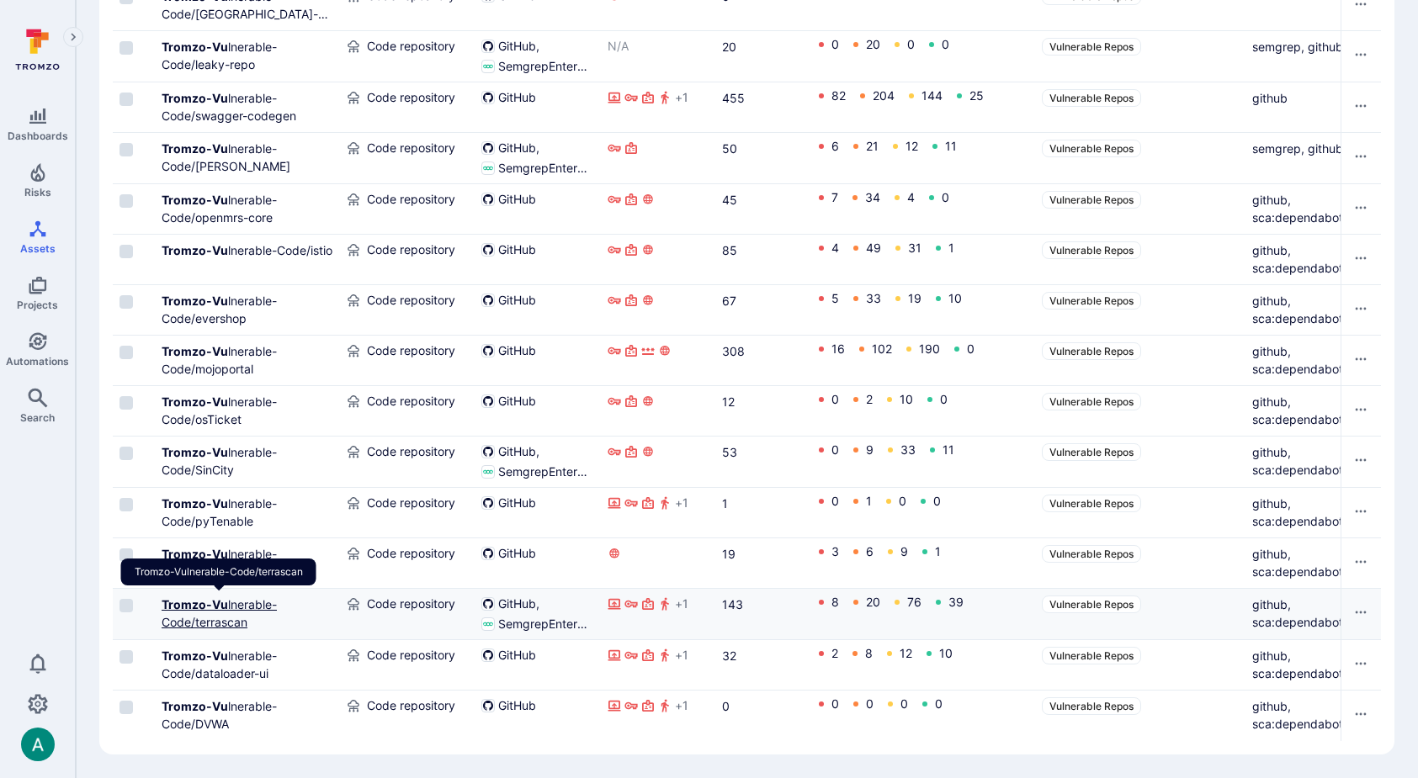
type input "Tromzo-Vu"
click at [222, 608] on b "Tromzo-Vu" at bounding box center [195, 604] width 66 height 14
